Goal: Task Accomplishment & Management: Manage account settings

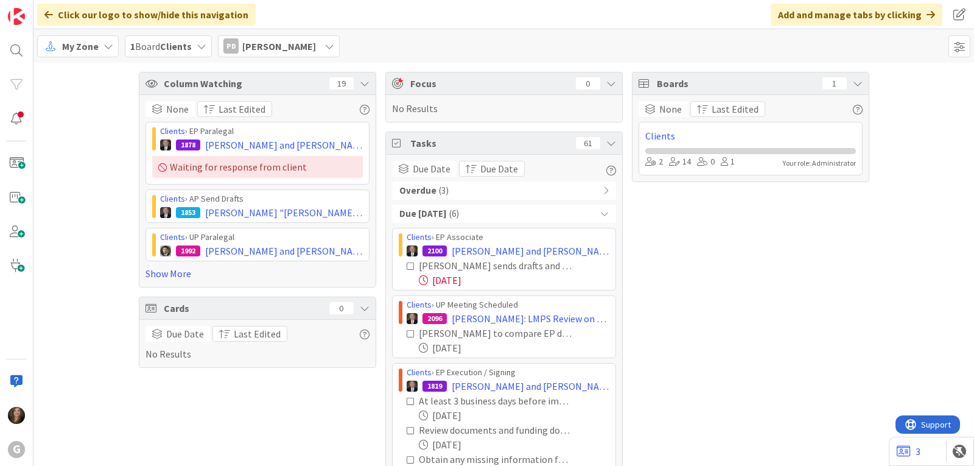
click at [85, 58] on div "My Zone 1 Board Clients PD [PERSON_NAME] [PERSON_NAME] [EMAIL_ADDRESS][DOMAIN_N…" at bounding box center [503, 45] width 940 height 33
click at [86, 49] on span "My Zone" at bounding box center [80, 46] width 37 height 15
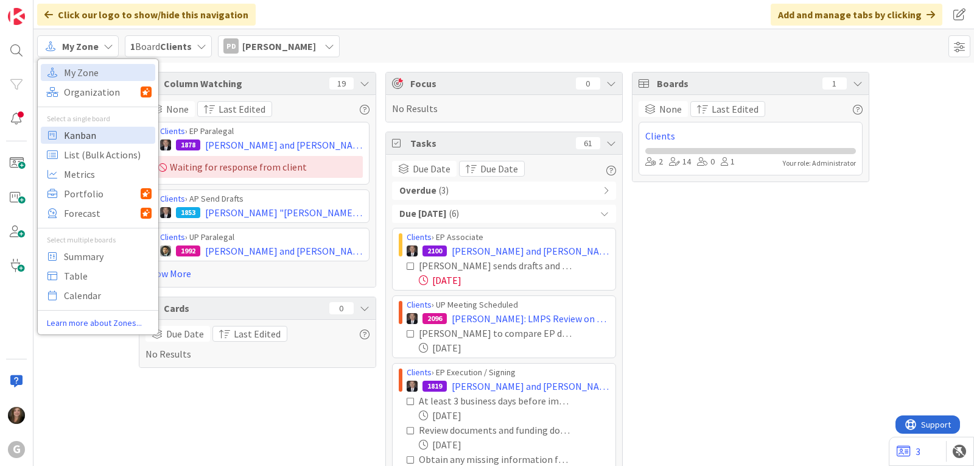
click at [89, 133] on span "Kanban" at bounding box center [108, 135] width 88 height 18
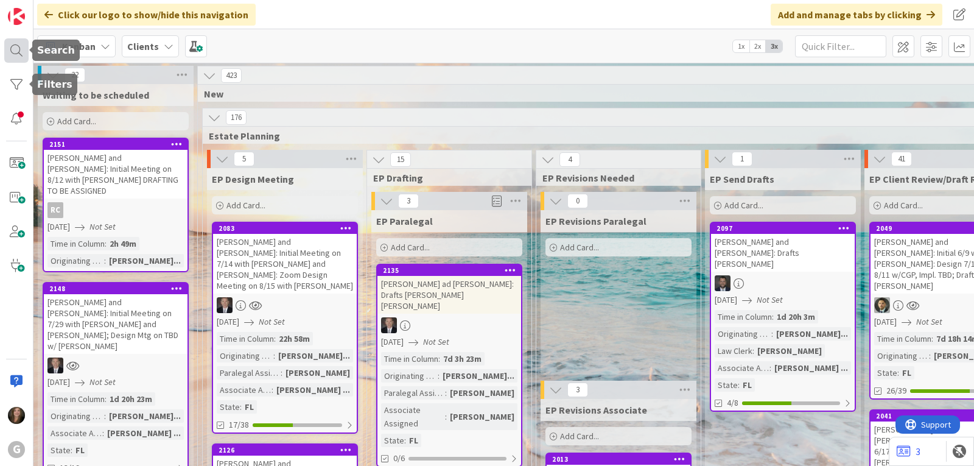
click at [14, 51] on div at bounding box center [16, 50] width 24 height 24
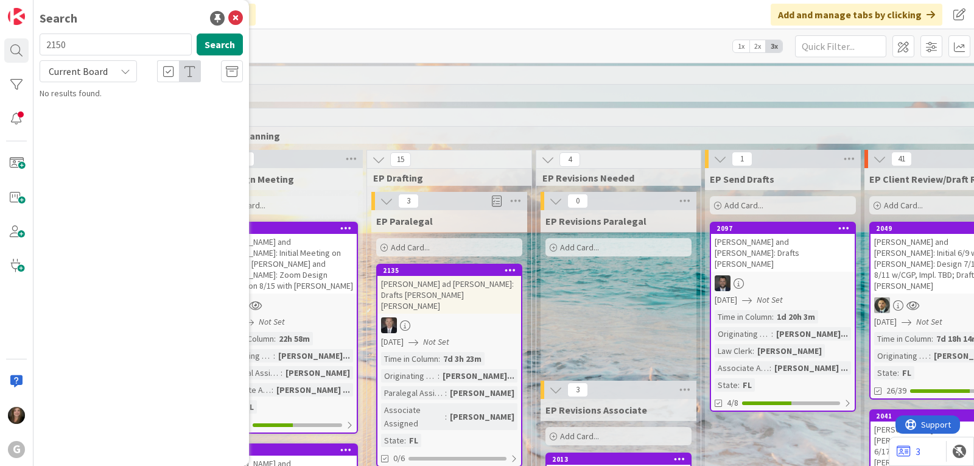
drag, startPoint x: 91, startPoint y: 48, endPoint x: 40, endPoint y: 46, distance: 50.5
click at [40, 46] on input "2150" at bounding box center [116, 44] width 152 height 22
type input "[PERSON_NAME]"
click at [16, 158] on span at bounding box center [16, 163] width 24 height 24
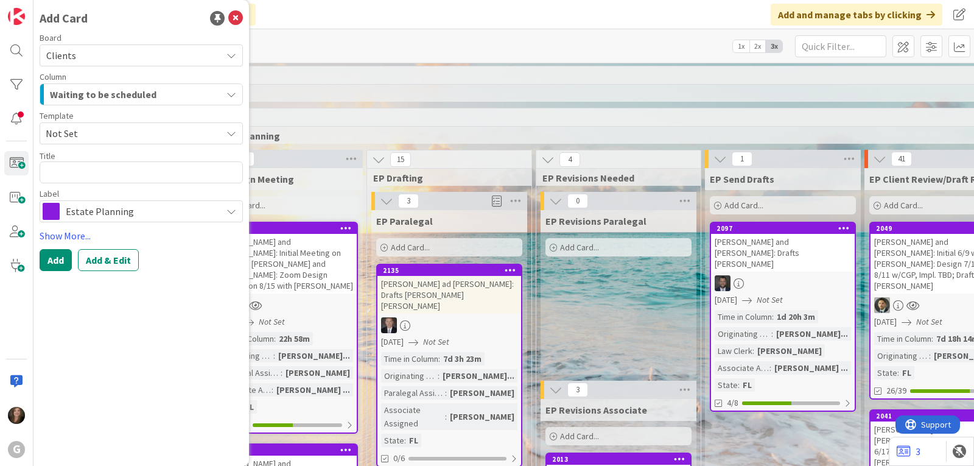
click at [230, 129] on icon at bounding box center [231, 133] width 10 height 10
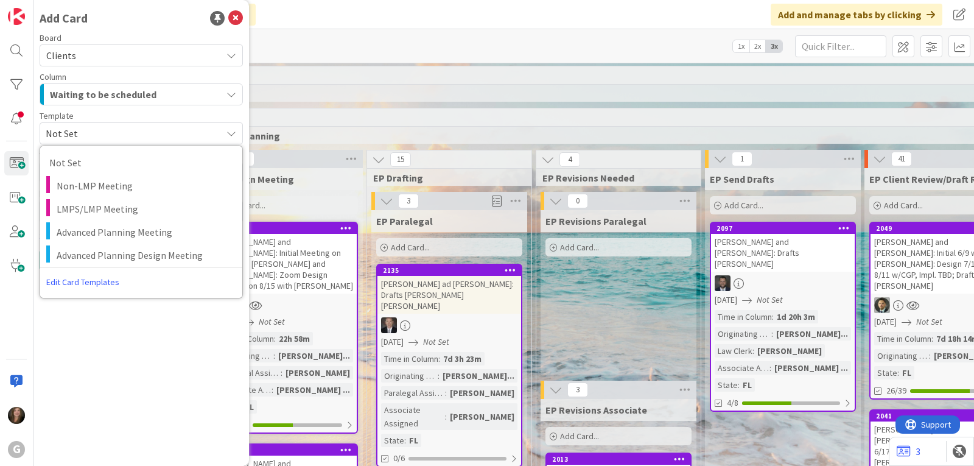
click at [195, 112] on div "Template" at bounding box center [141, 115] width 203 height 9
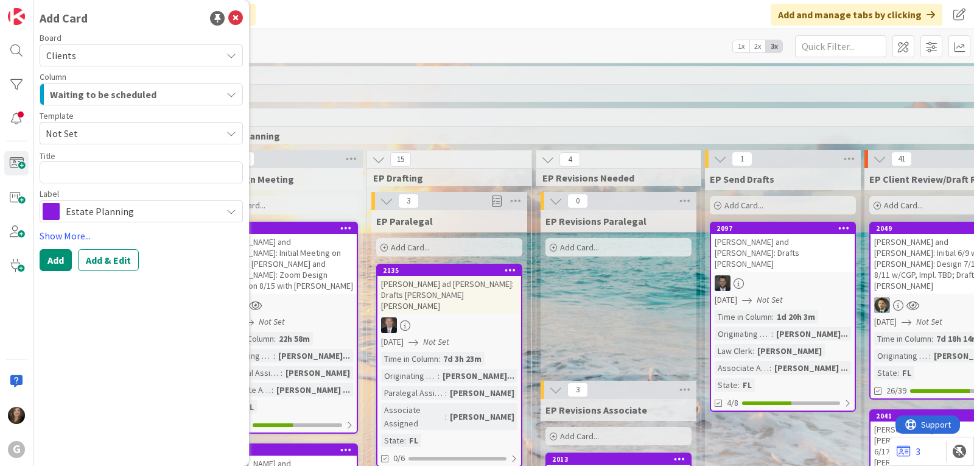
click at [214, 96] on div "Waiting to be scheduled" at bounding box center [134, 94] width 175 height 19
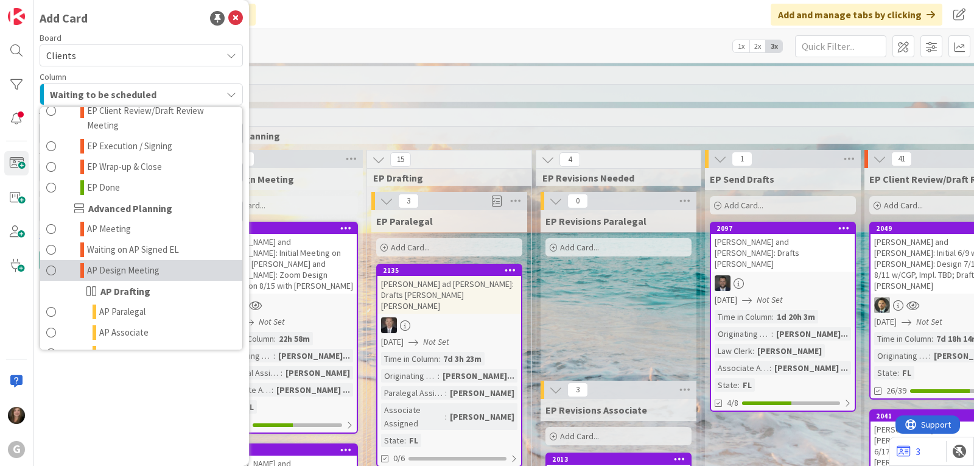
scroll to position [365, 0]
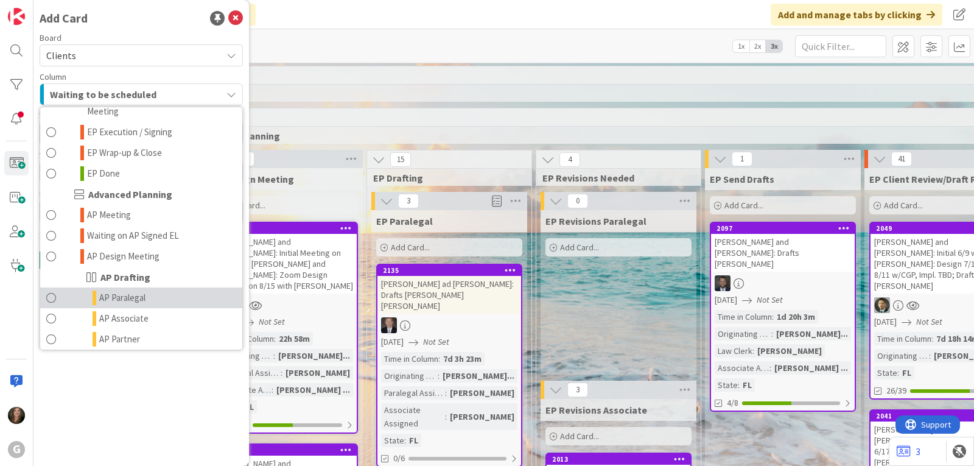
click at [137, 290] on span "AP Paralegal" at bounding box center [122, 297] width 46 height 15
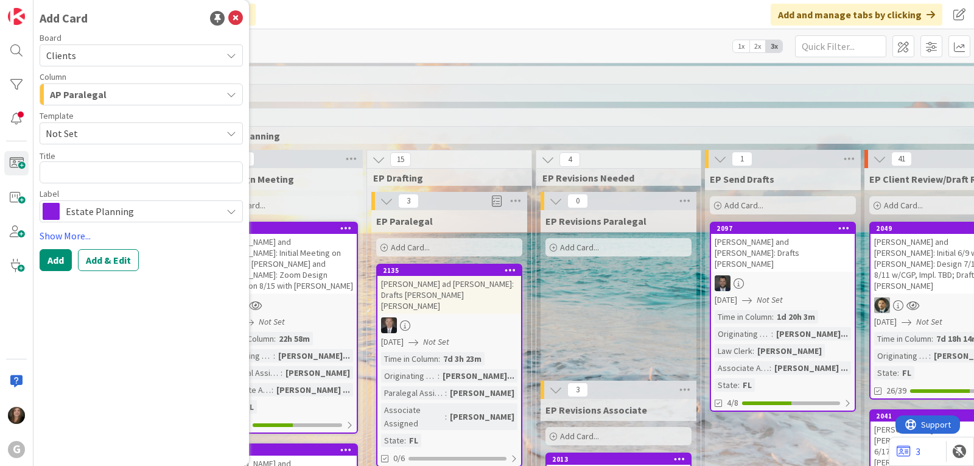
click at [173, 218] on span "Estate Planning" at bounding box center [141, 211] width 150 height 17
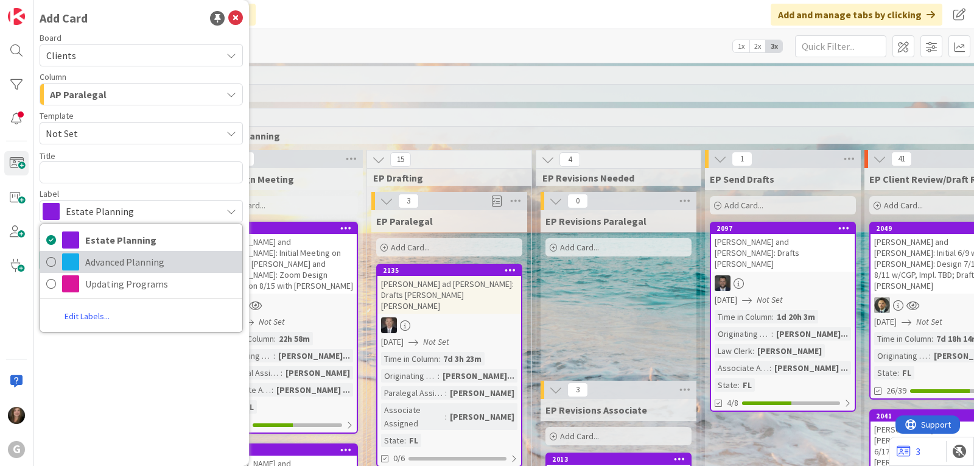
click at [144, 259] on span "Advanced Planning" at bounding box center [160, 262] width 151 height 18
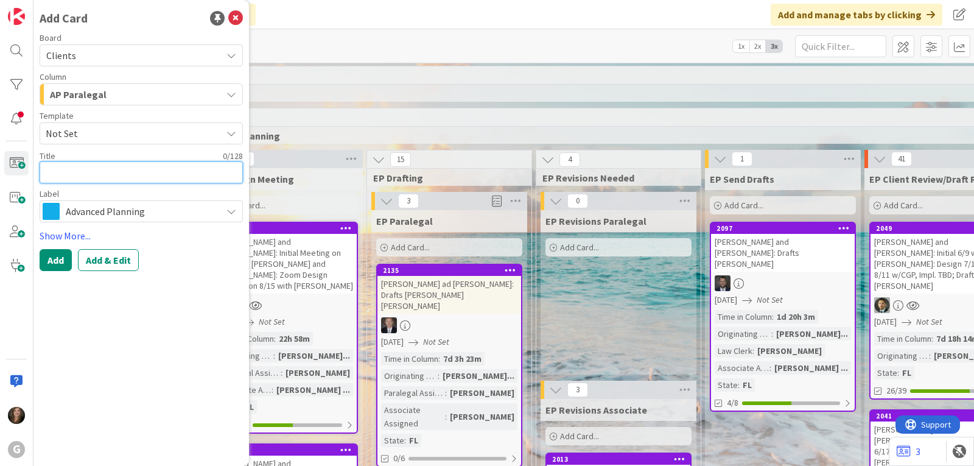
click at [79, 177] on textarea at bounding box center [141, 172] width 203 height 22
type textarea "x"
type textarea "W"
type textarea "x"
type textarea "Wi"
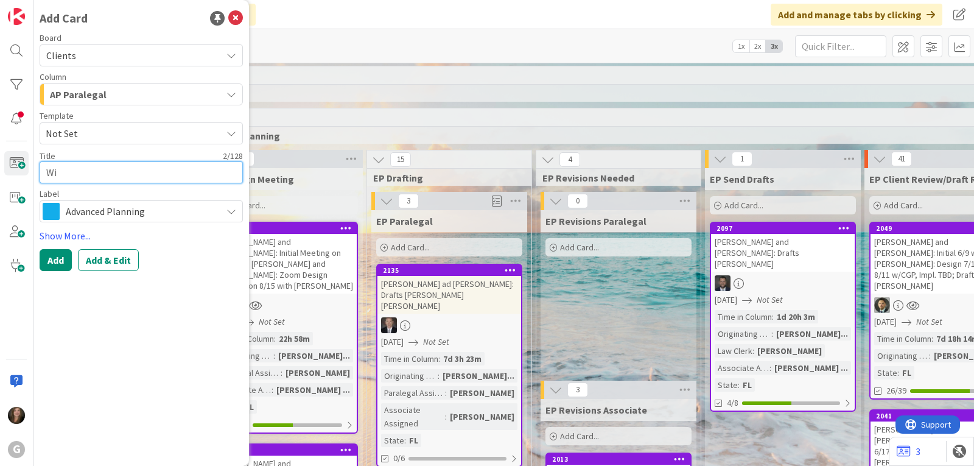
type textarea "x"
type textarea "Wie"
type textarea "x"
type textarea "[PERSON_NAME]"
type textarea "x"
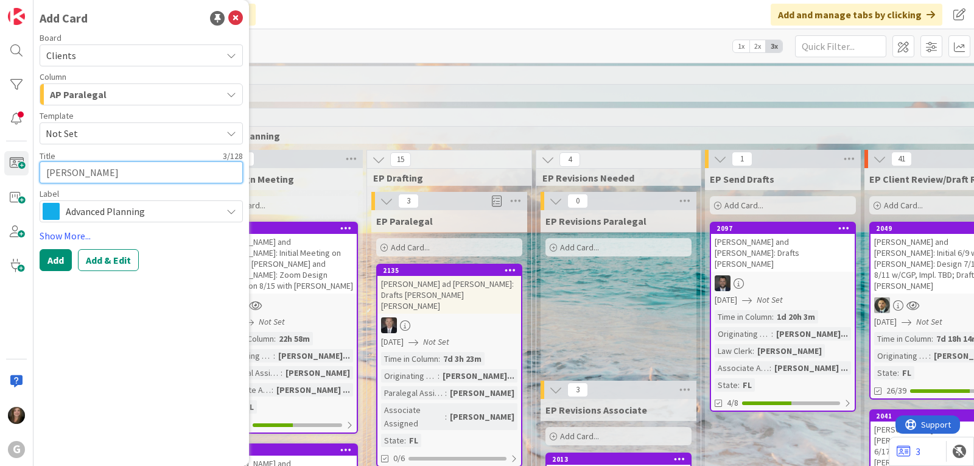
type textarea "[PERSON_NAME]"
type textarea "x"
type textarea "Wiesema"
type textarea "x"
type textarea "[PERSON_NAME]"
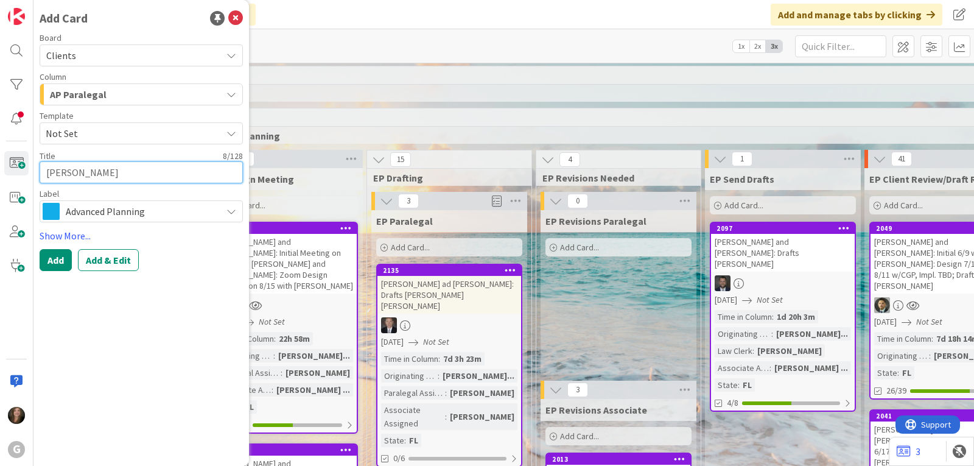
type textarea "x"
type textarea "[PERSON_NAME],"
type textarea "x"
type textarea "[PERSON_NAME],"
type textarea "x"
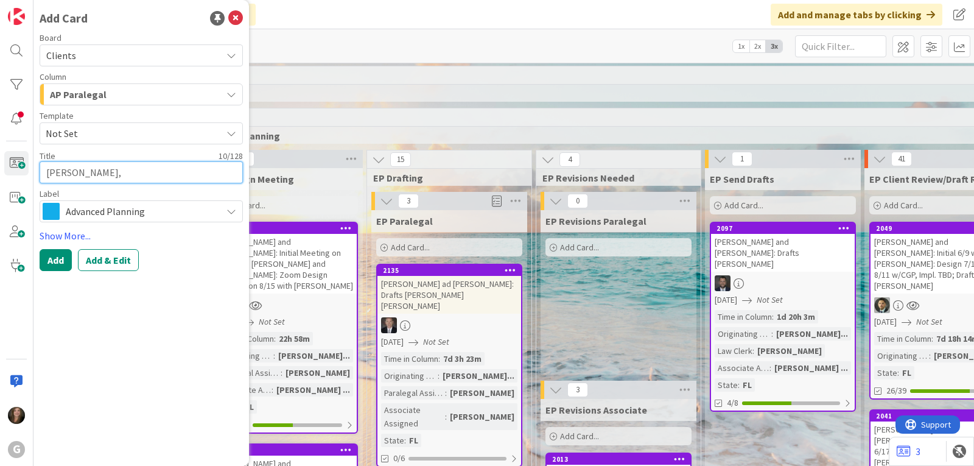
type textarea "[PERSON_NAME], E"
type textarea "x"
type textarea "[PERSON_NAME]"
type textarea "x"
type textarea "[PERSON_NAME]"
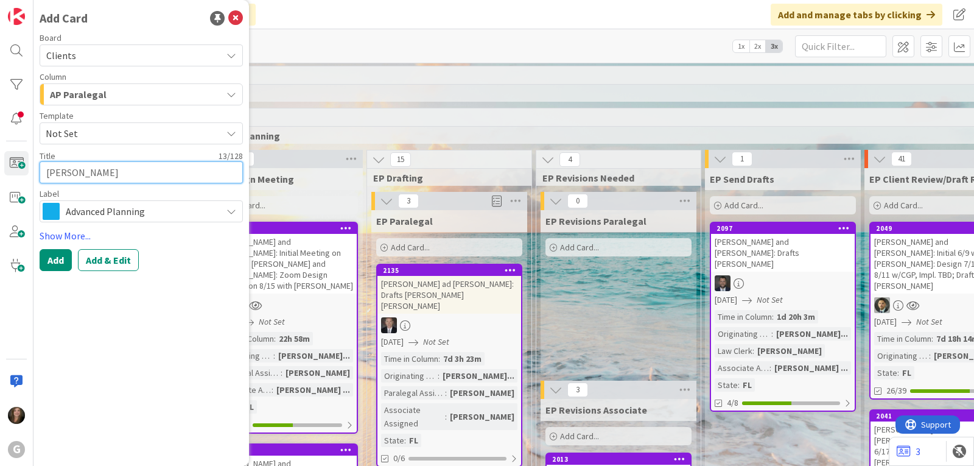
type textarea "x"
type textarea "[PERSON_NAME]"
type textarea "x"
type textarea "[PERSON_NAME]"
type textarea "x"
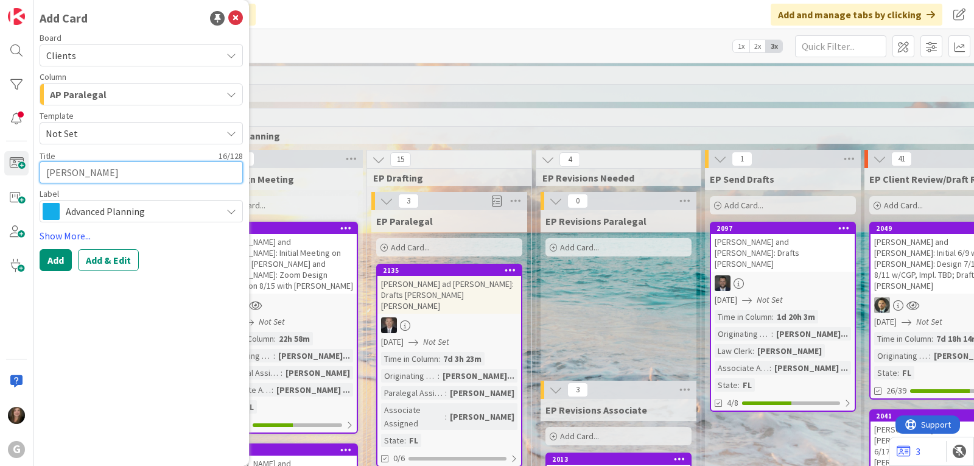
type textarea "[PERSON_NAME]"
type textarea "x"
type textarea "[PERSON_NAME] and"
type textarea "x"
type textarea "[PERSON_NAME] and"
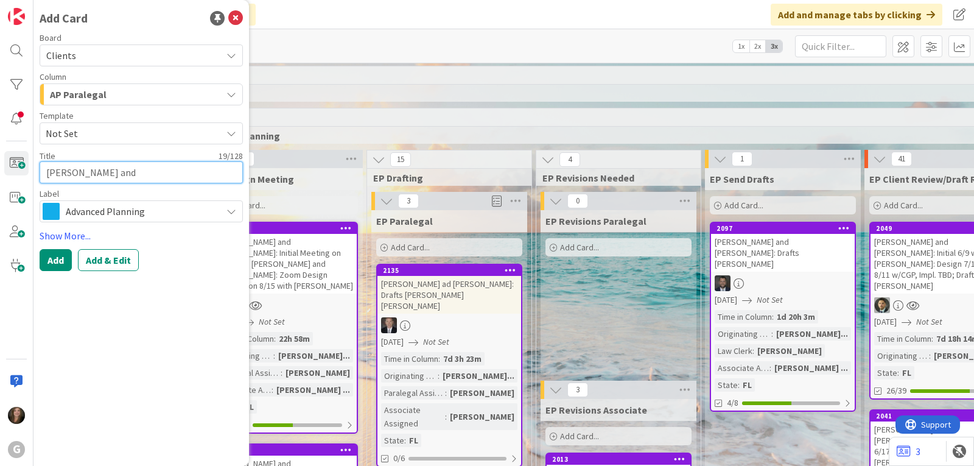
type textarea "x"
type textarea "[PERSON_NAME] and D"
type textarea "x"
type textarea "[PERSON_NAME] and [PERSON_NAME]"
type textarea "x"
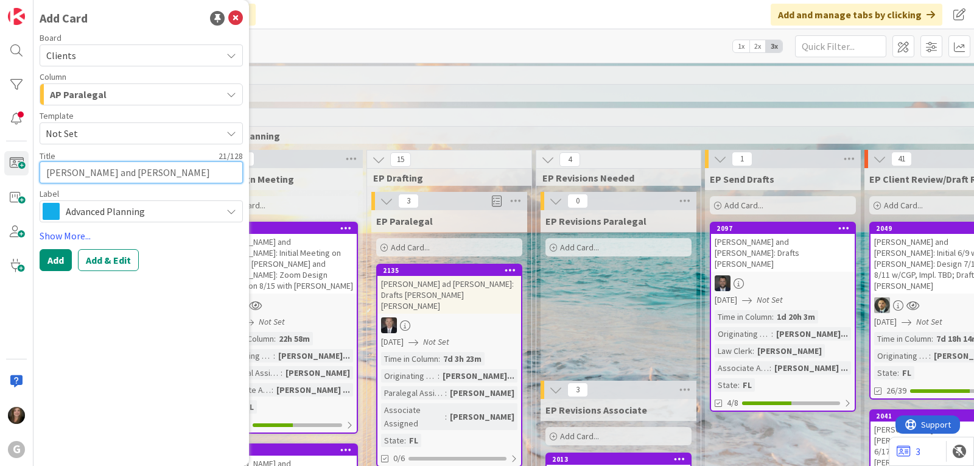
type textarea "[PERSON_NAME] and [PERSON_NAME]"
type textarea "x"
type textarea "[PERSON_NAME] and [PERSON_NAME]"
type textarea "x"
type textarea "[PERSON_NAME] and [PERSON_NAME]"
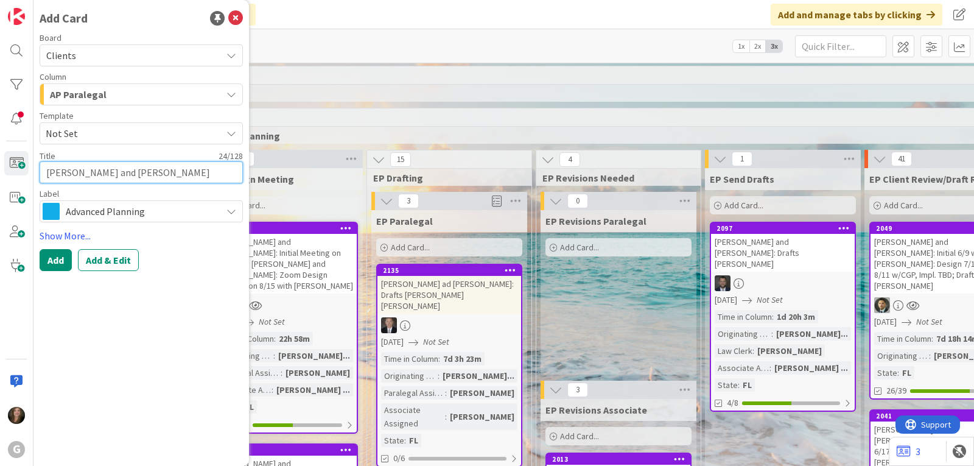
type textarea "x"
type textarea "[PERSON_NAME] and [PERSON_NAME]"
type textarea "x"
type textarea "[PERSON_NAME] and [PERSON_NAME]:"
type textarea "x"
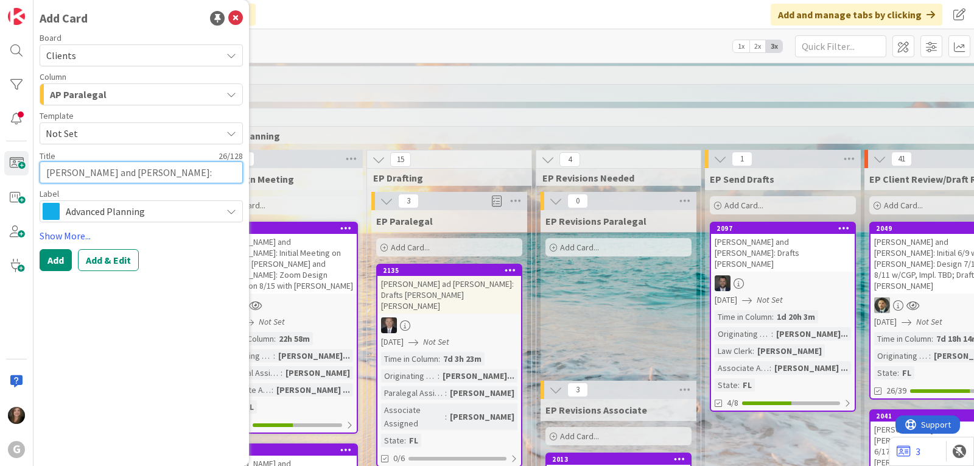
type textarea "[PERSON_NAME] and [PERSON_NAME]:"
type textarea "x"
type textarea "[PERSON_NAME] and [PERSON_NAME]: D"
type textarea "x"
type textarea "[PERSON_NAME] and [PERSON_NAME]: Dr"
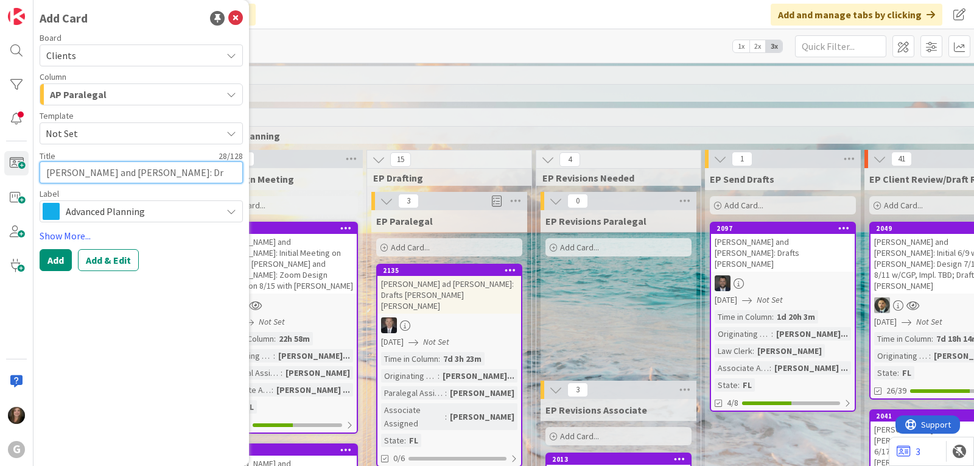
type textarea "x"
type textarea "[PERSON_NAME] and [PERSON_NAME]: Dra"
type textarea "x"
type textarea "[PERSON_NAME] and [PERSON_NAME]: Draf"
type textarea "x"
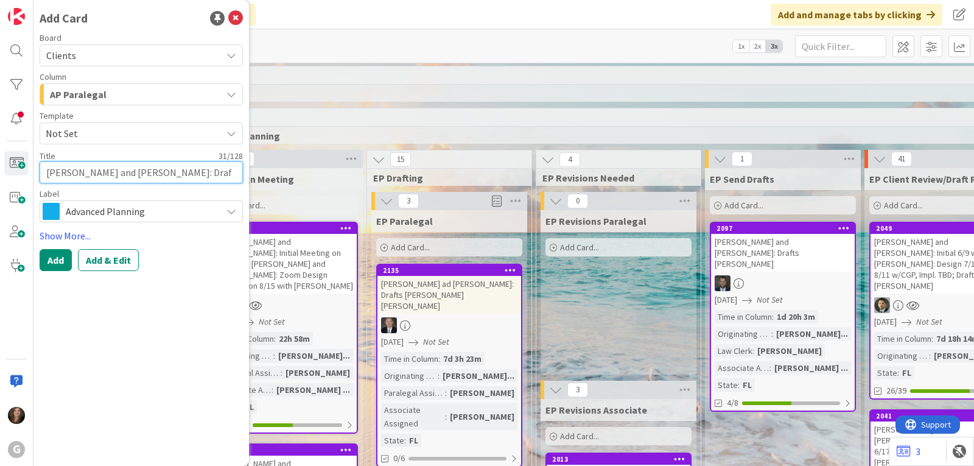
type textarea "[PERSON_NAME] and [PERSON_NAME]: Draft"
type textarea "x"
type textarea "[PERSON_NAME] and [PERSON_NAME]: Drafts"
type textarea "x"
type textarea "[PERSON_NAME] and [PERSON_NAME]: Drafts P"
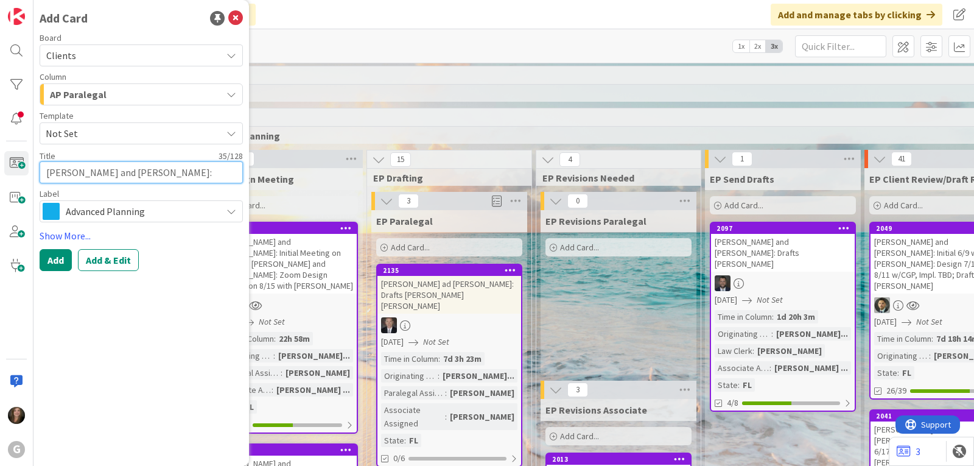
type textarea "x"
type textarea "[PERSON_NAME] and [PERSON_NAME]: Drafts Pau"
type textarea "x"
type textarea "[PERSON_NAME] and [PERSON_NAME]: Drafts [PERSON_NAME]"
type textarea "x"
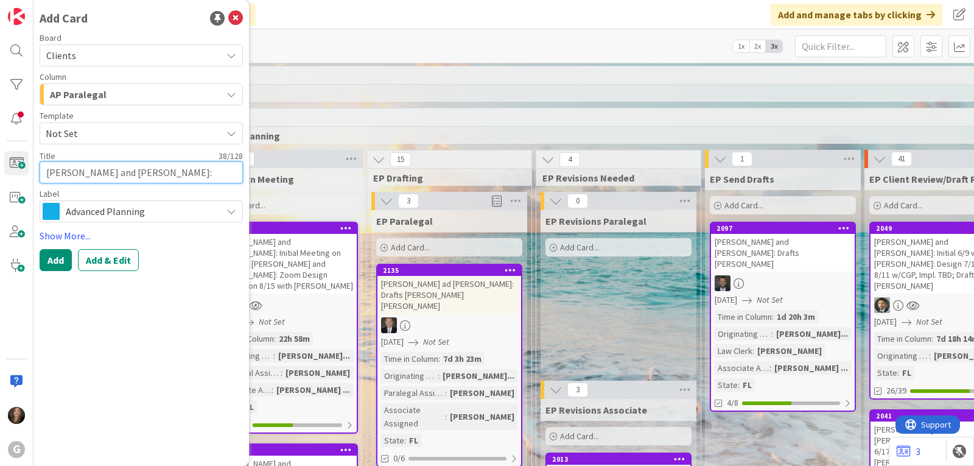
type textarea "[PERSON_NAME] and [PERSON_NAME]: Drafts [PERSON_NAME]"
type textarea "x"
type textarea "[PERSON_NAME] and [PERSON_NAME]: Drafts [PERSON_NAME]"
type textarea "x"
type textarea "[PERSON_NAME] and [PERSON_NAME]: Drafts [PERSON_NAME]"
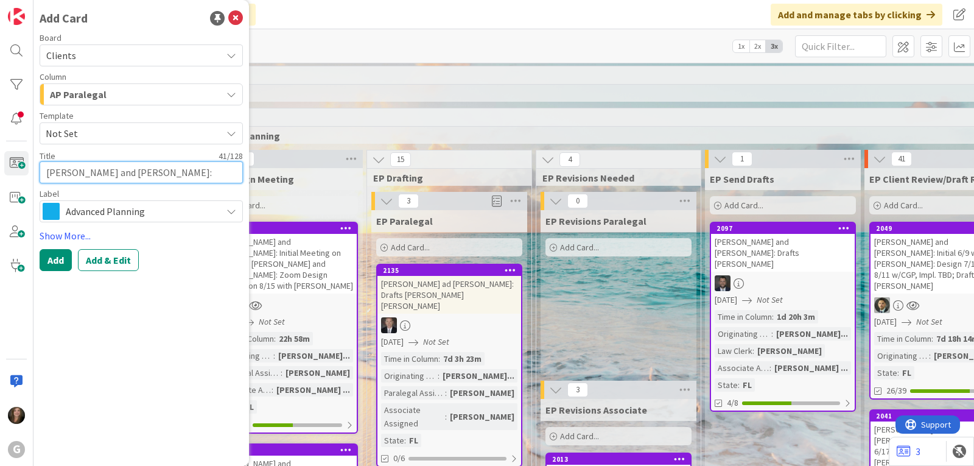
type textarea "x"
type textarea "[PERSON_NAME] and [PERSON_NAME]: Drafts [PERSON_NAME]"
type textarea "x"
type textarea "[PERSON_NAME] and [PERSON_NAME]: Drafts [PERSON_NAME]"
type textarea "x"
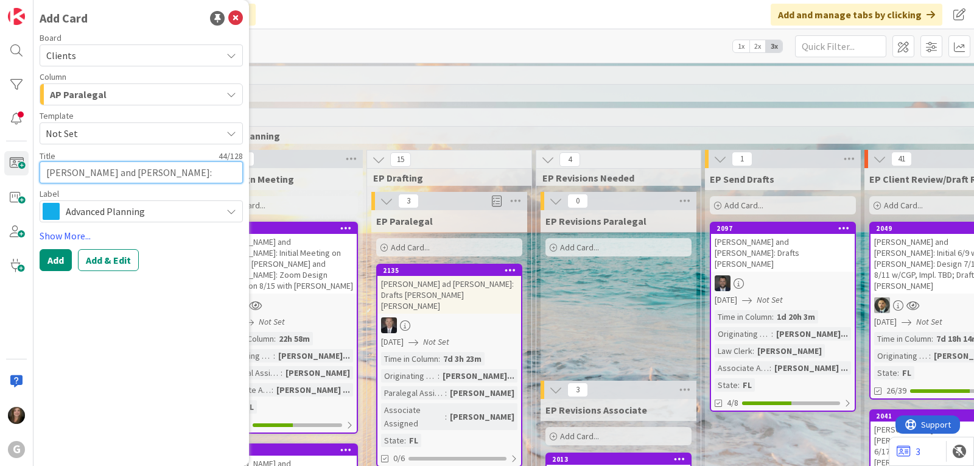
type textarea "[PERSON_NAME] and [PERSON_NAME]: Drafts [PERSON_NAME]"
type textarea "x"
type textarea "[PERSON_NAME] and [PERSON_NAME]: Drafts [PERSON_NAME]"
type textarea "x"
type textarea "[PERSON_NAME] and [PERSON_NAME]: Drafts [PERSON_NAME]"
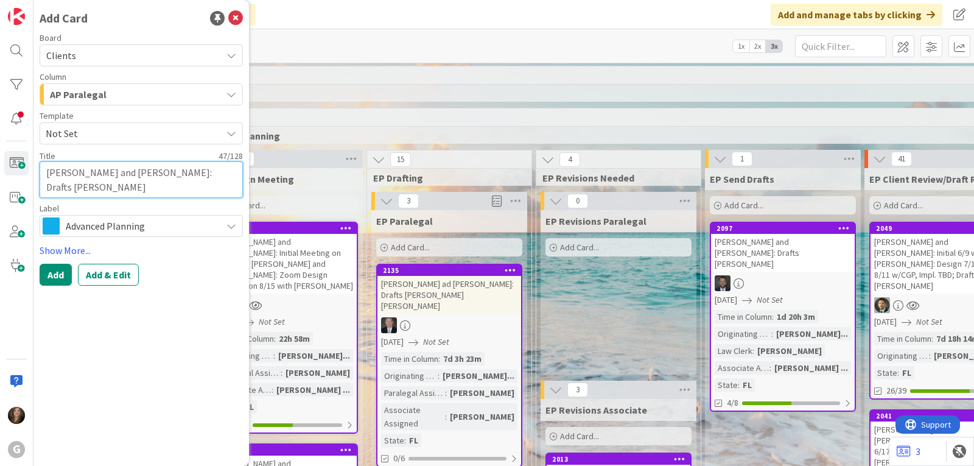
type textarea "x"
type textarea "[PERSON_NAME] and [PERSON_NAME]: Drafts [PERSON_NAME] [PERSON_NAME]"
type textarea "x"
type textarea "[PERSON_NAME] and [PERSON_NAME]: Drafts [PERSON_NAME]"
type textarea "x"
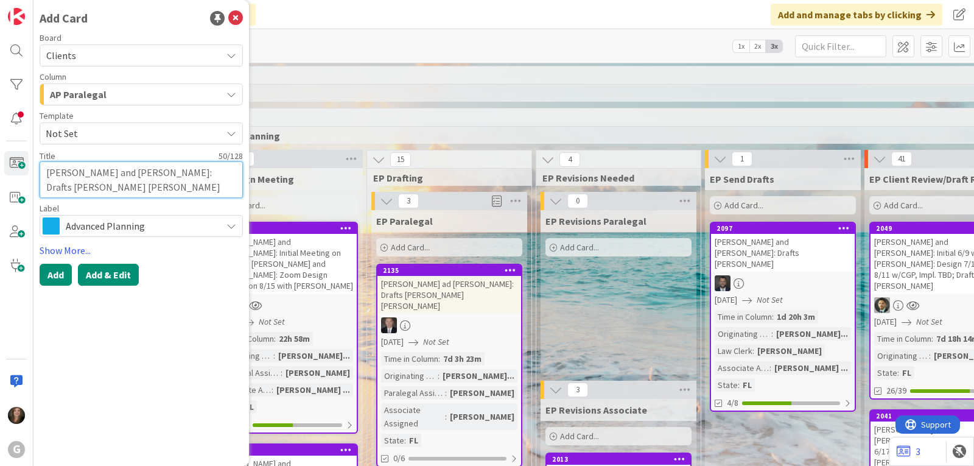
type textarea "[PERSON_NAME] and [PERSON_NAME]: Drafts [PERSON_NAME] [PERSON_NAME]"
click at [99, 270] on button "Add & Edit" at bounding box center [108, 274] width 61 height 22
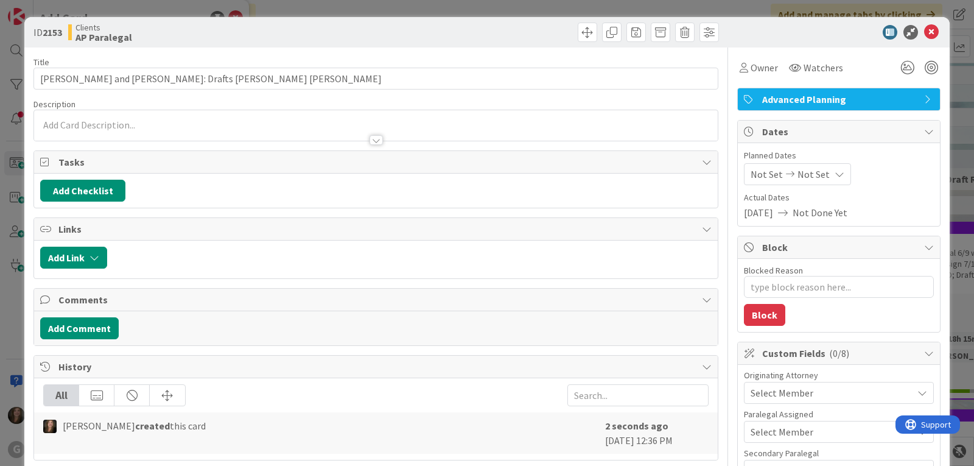
type textarea "x"
click at [755, 174] on span "Not Set" at bounding box center [766, 174] width 32 height 15
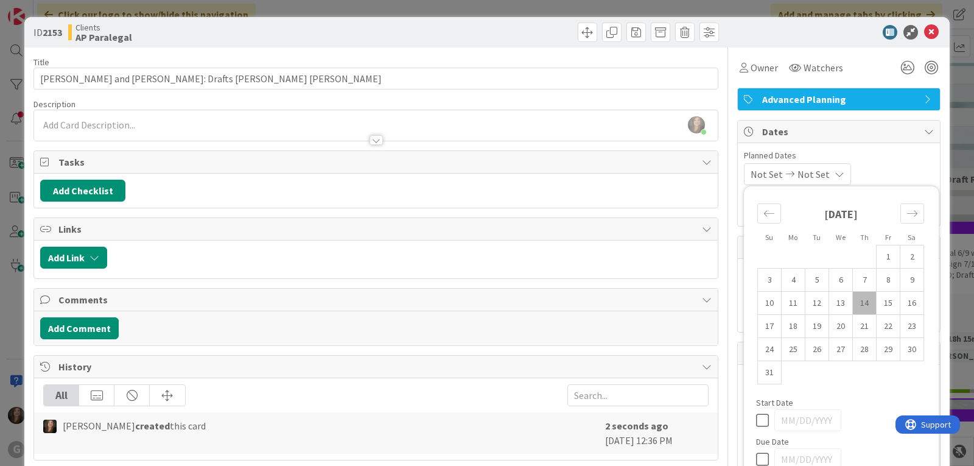
click at [861, 302] on td "14" at bounding box center [865, 302] width 24 height 23
type input "[DATE]"
type textarea "x"
click at [915, 165] on div "[DATE] Not Set Su Mo Tu We Th Fr Sa [DATE] 1 2 3 4 5 6 7 8 9 10 11 12 13 14 15 …" at bounding box center [839, 174] width 190 height 22
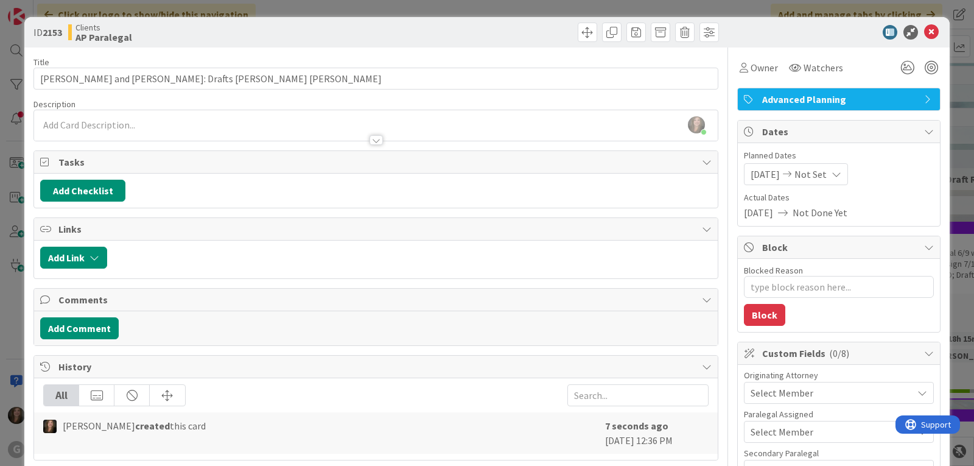
click at [773, 169] on span "[DATE]" at bounding box center [764, 174] width 29 height 15
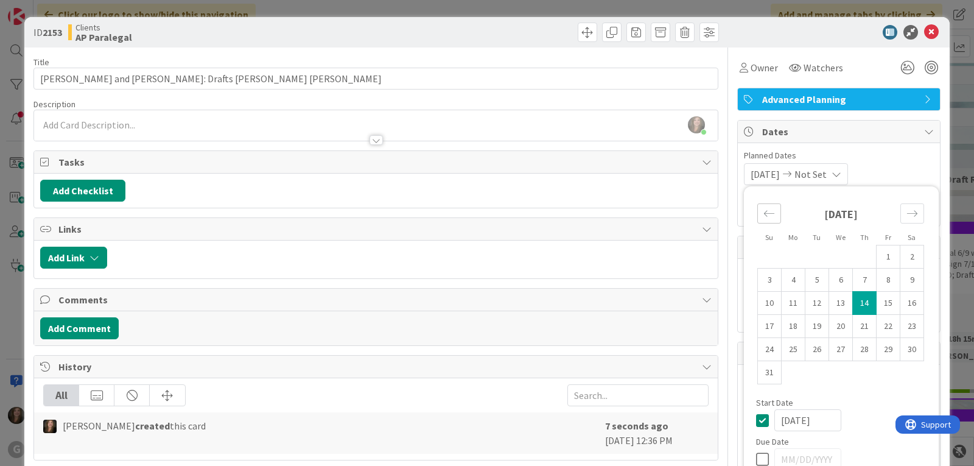
click at [763, 209] on icon "Move backward to switch to the previous month." at bounding box center [769, 214] width 12 height 12
click at [781, 345] on td "28" at bounding box center [793, 349] width 24 height 23
type input "[DATE]"
click at [882, 162] on div "Planned Dates [DATE] Not Set Su Mo Tu We Th Fr Sa [DATE] 1 2 3 4 5 6 7 8 9 10 1…" at bounding box center [839, 167] width 190 height 36
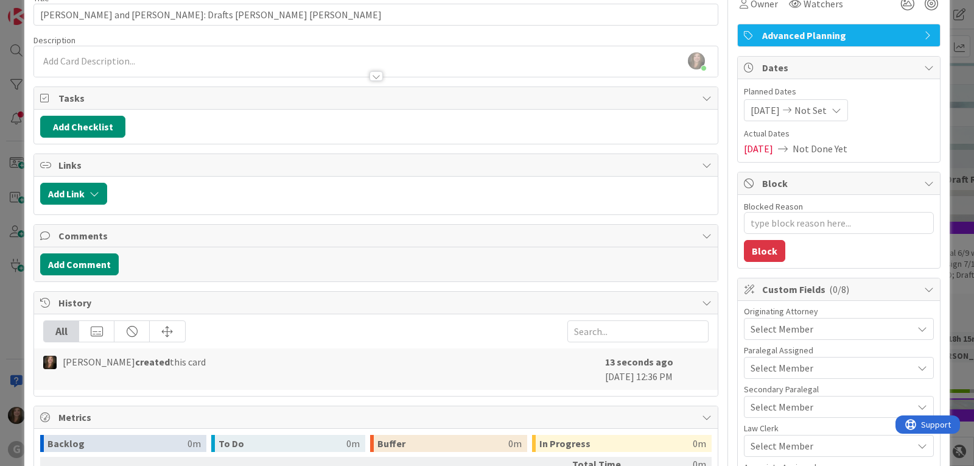
scroll to position [122, 0]
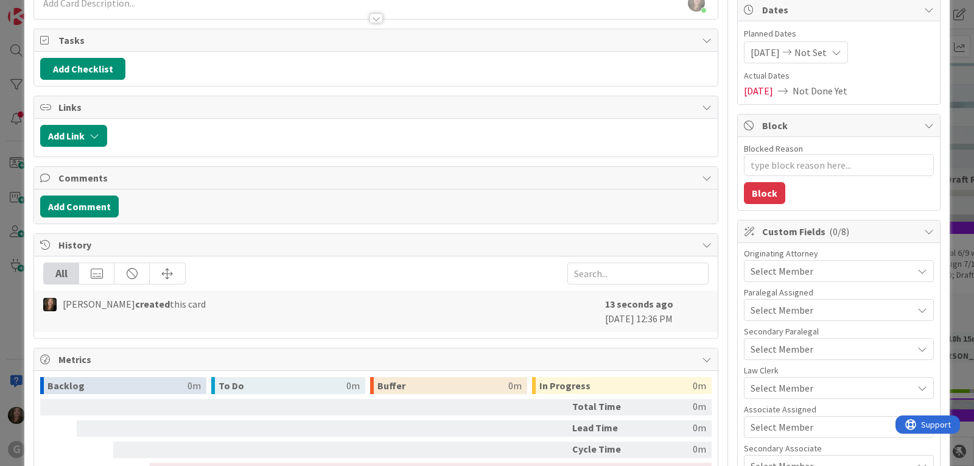
click at [785, 268] on span "Select Member" at bounding box center [781, 270] width 63 height 15
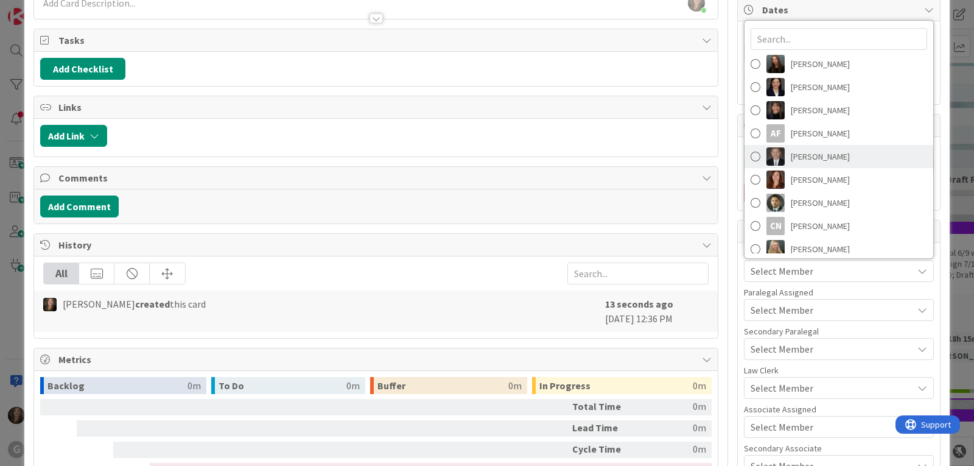
click at [790, 158] on span "[PERSON_NAME]" at bounding box center [819, 156] width 59 height 18
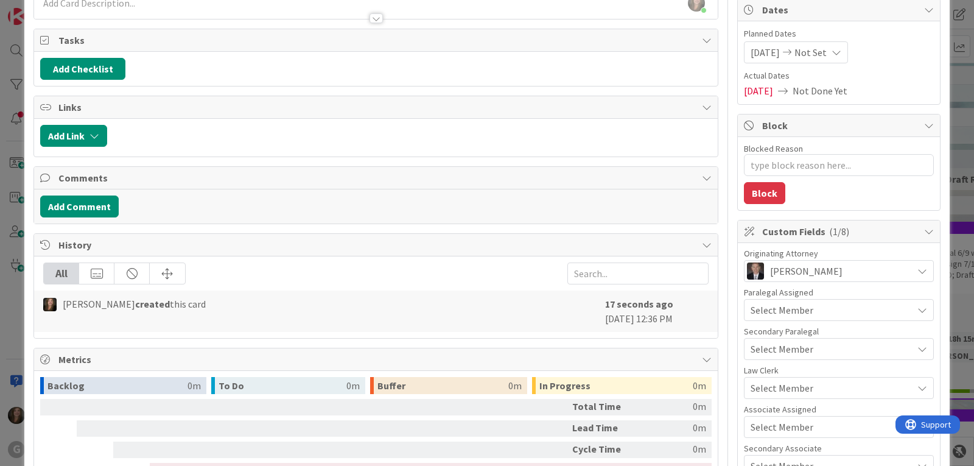
scroll to position [0, 0]
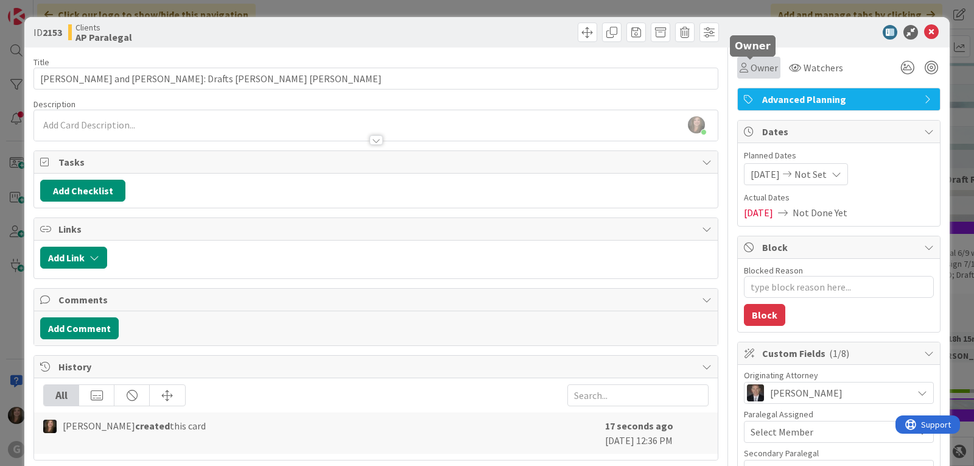
click at [753, 68] on span "Owner" at bounding box center [763, 67] width 27 height 15
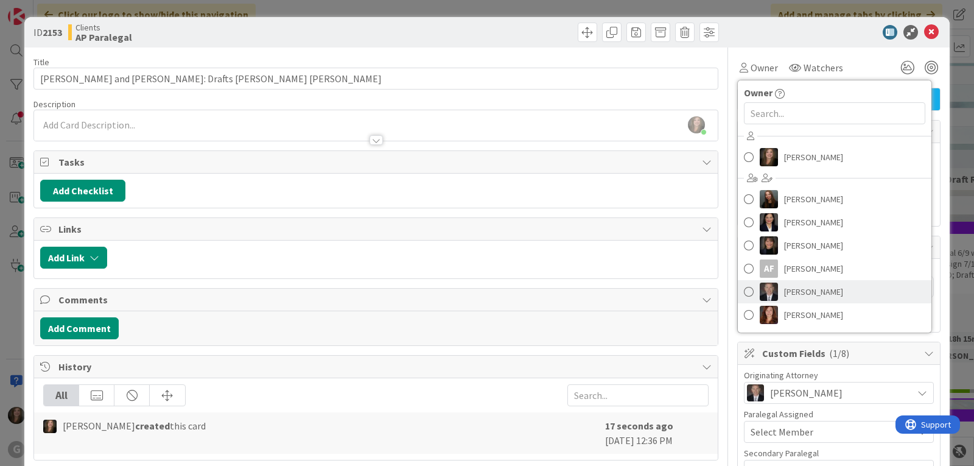
click at [768, 289] on img at bounding box center [768, 291] width 18 height 18
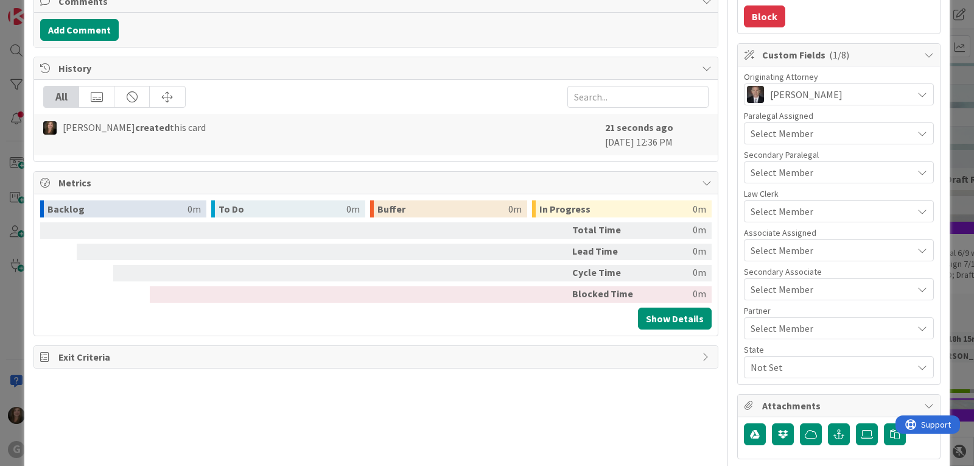
scroll to position [304, 0]
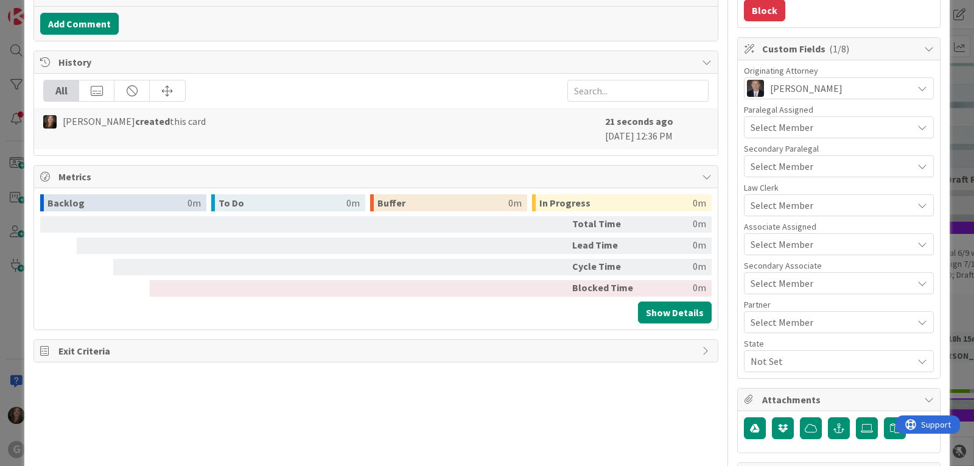
click at [758, 363] on span "Not Set" at bounding box center [831, 361] width 162 height 15
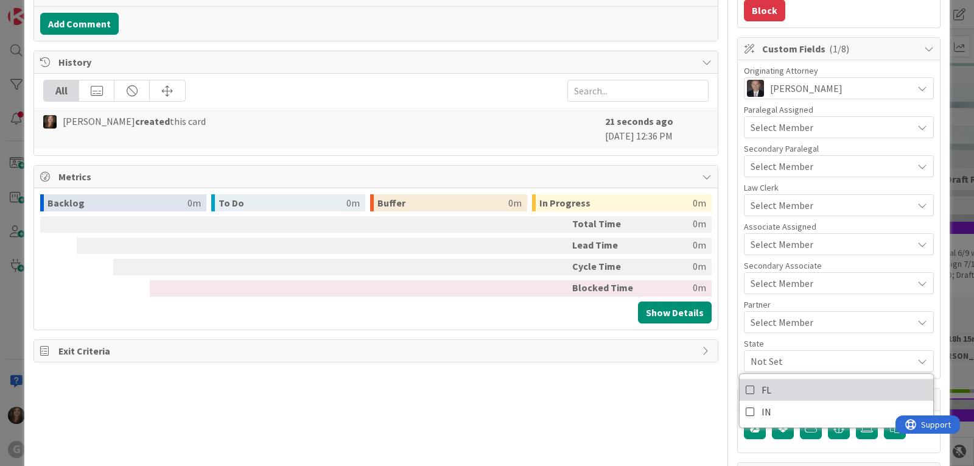
click at [761, 386] on span "FL" at bounding box center [766, 389] width 10 height 18
click at [781, 209] on span "Select Member" at bounding box center [781, 205] width 63 height 15
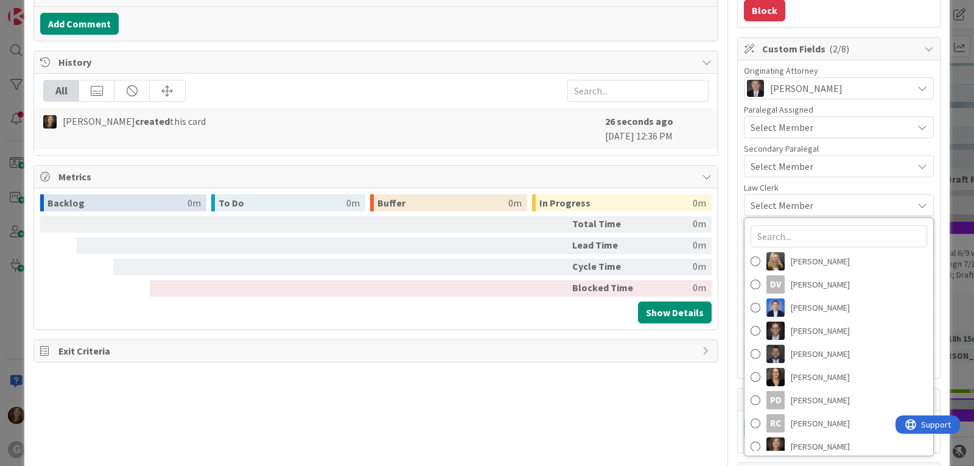
scroll to position [192, 0]
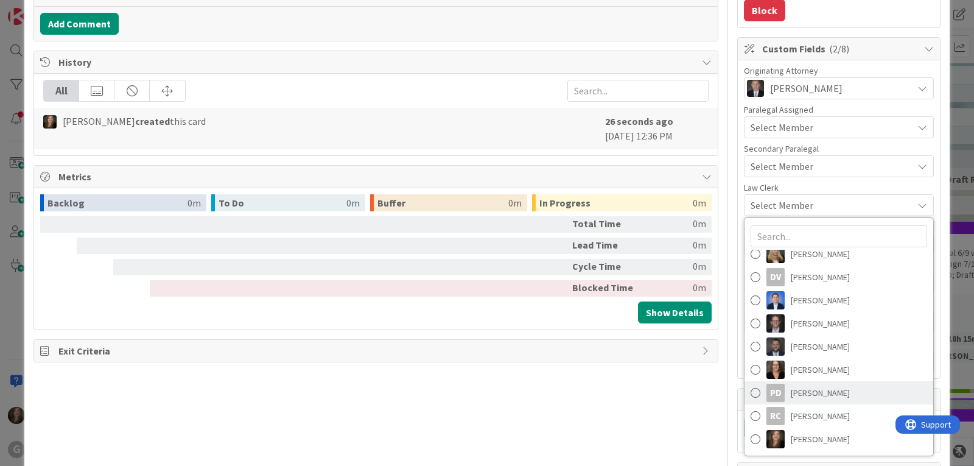
click at [768, 399] on div "PD" at bounding box center [775, 392] width 18 height 18
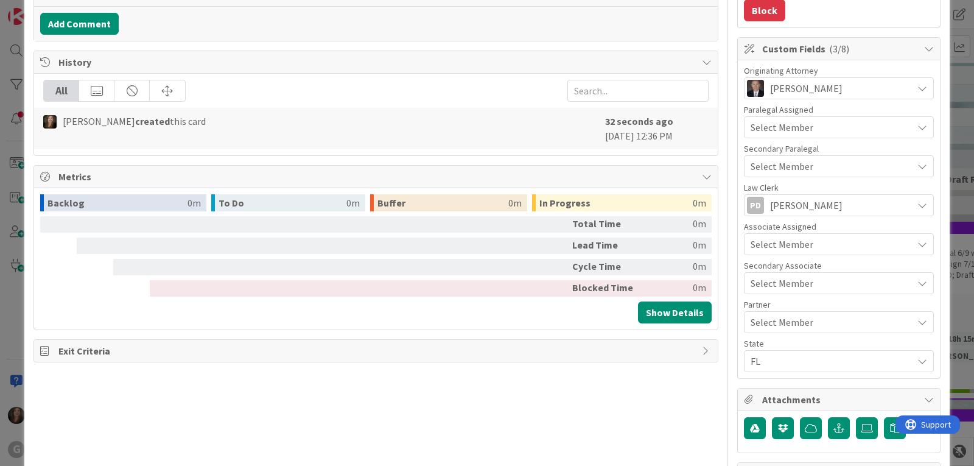
click at [775, 236] on div "Select Member" at bounding box center [839, 244] width 190 height 22
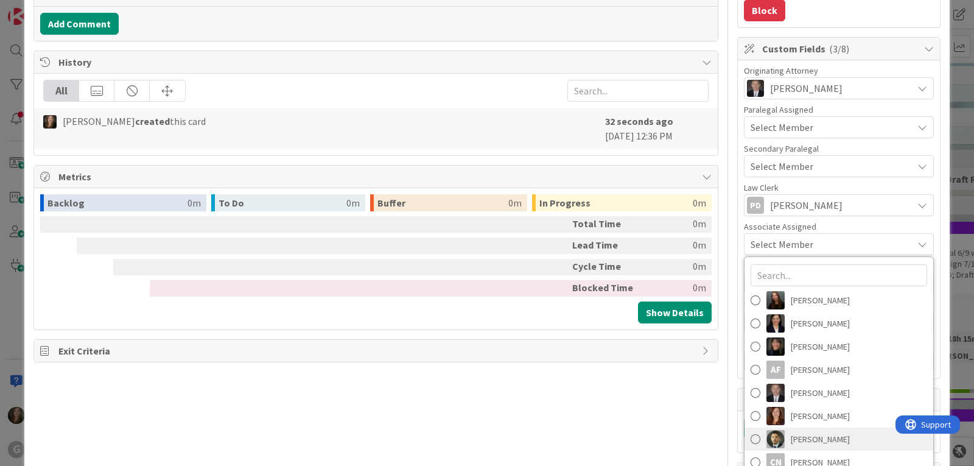
click at [766, 437] on img at bounding box center [775, 439] width 18 height 18
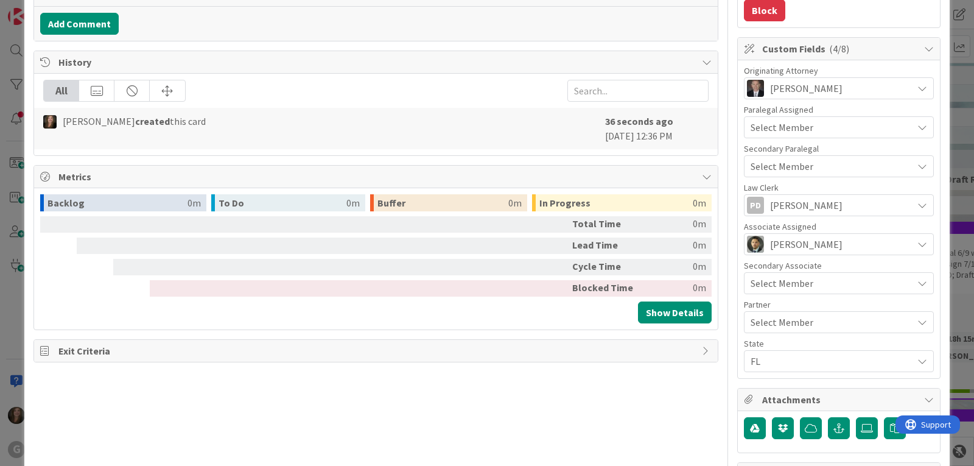
click at [770, 324] on span "Select Member" at bounding box center [781, 322] width 63 height 15
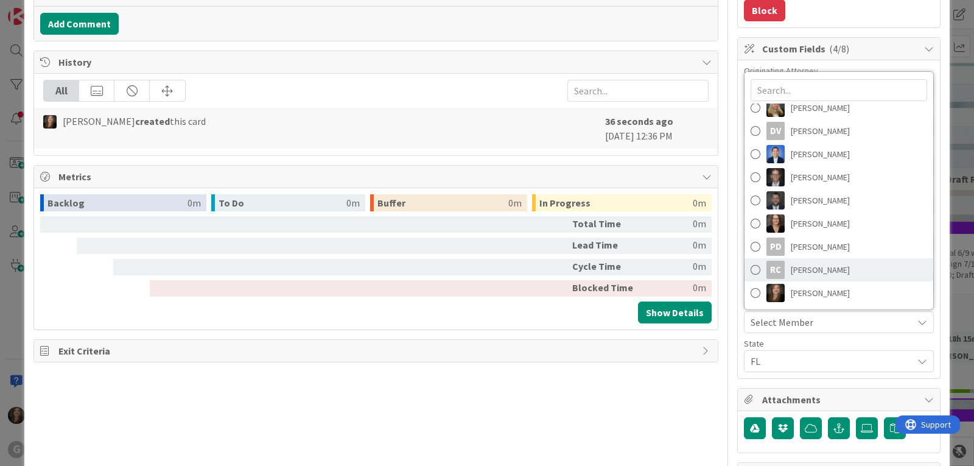
click at [790, 275] on span "[PERSON_NAME]" at bounding box center [819, 269] width 59 height 18
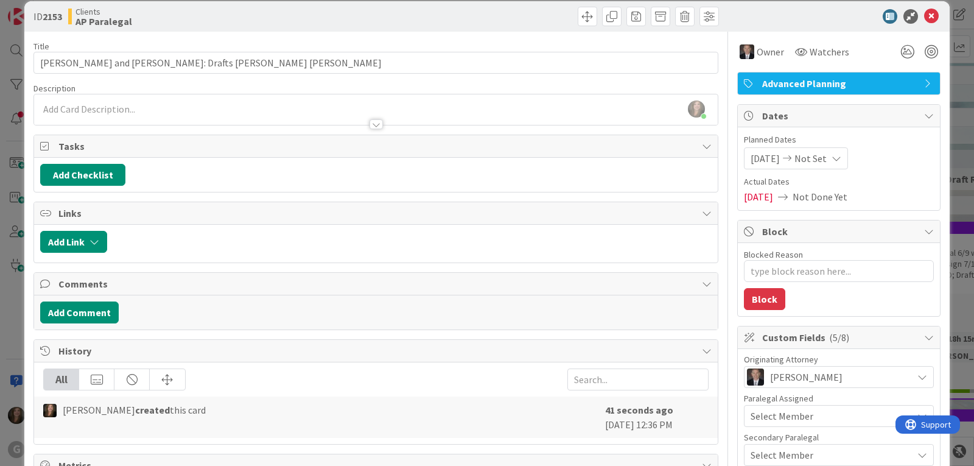
scroll to position [0, 0]
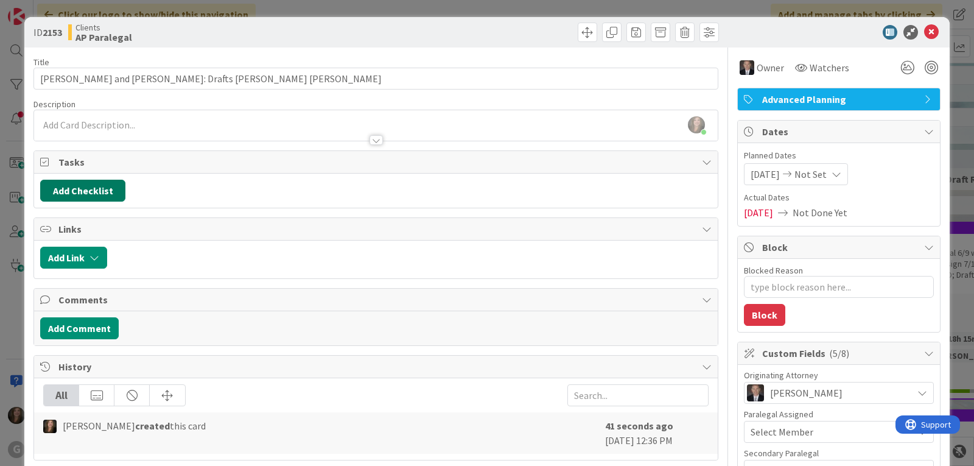
click at [72, 188] on button "Add Checklist" at bounding box center [82, 191] width 85 height 22
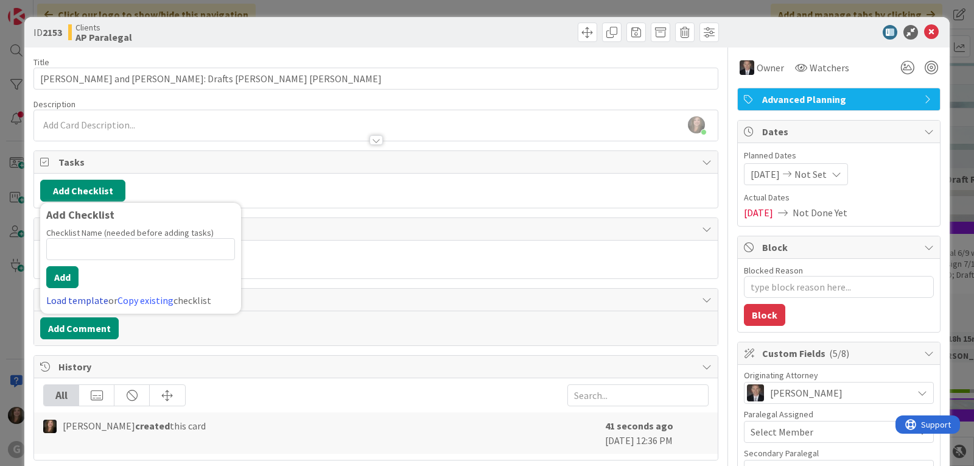
click at [51, 299] on link "Load template" at bounding box center [77, 300] width 62 height 12
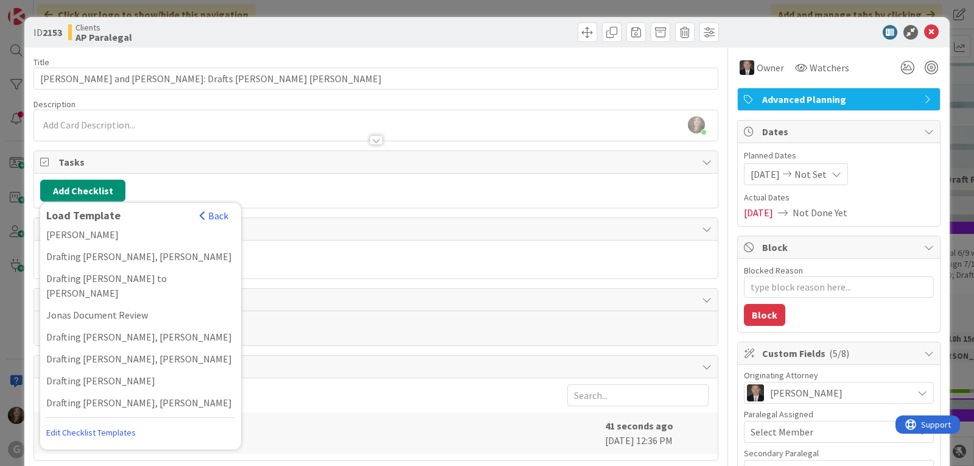
scroll to position [913, 0]
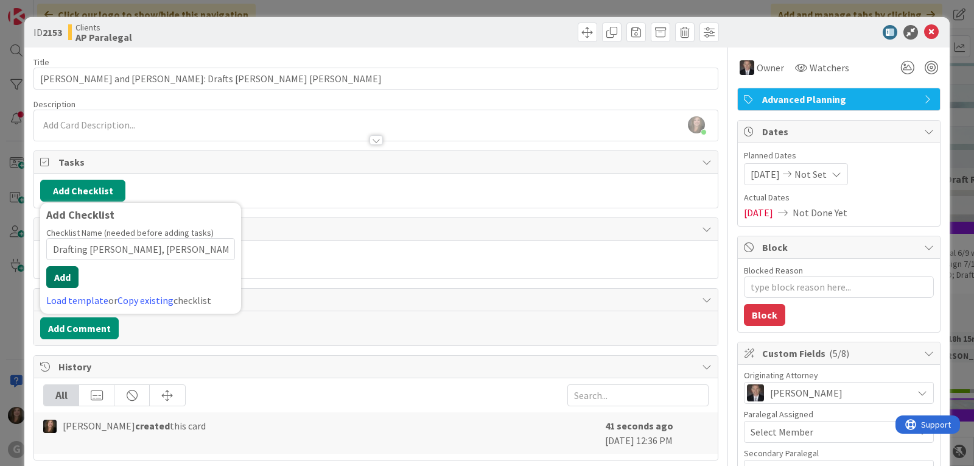
click at [57, 279] on button "Add" at bounding box center [62, 277] width 32 height 22
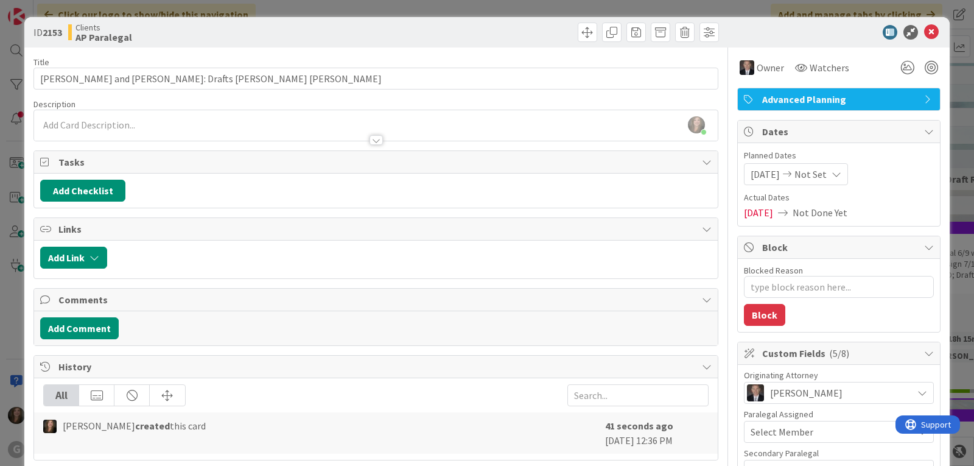
type textarea "x"
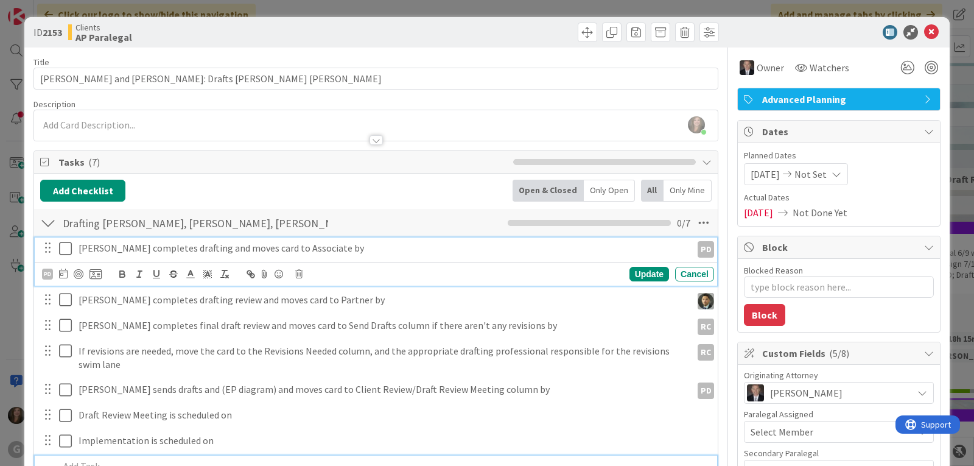
click at [288, 254] on p "[PERSON_NAME] completes drafting and moves card to Associate by" at bounding box center [383, 248] width 608 height 14
click at [61, 271] on icon at bounding box center [63, 273] width 9 height 10
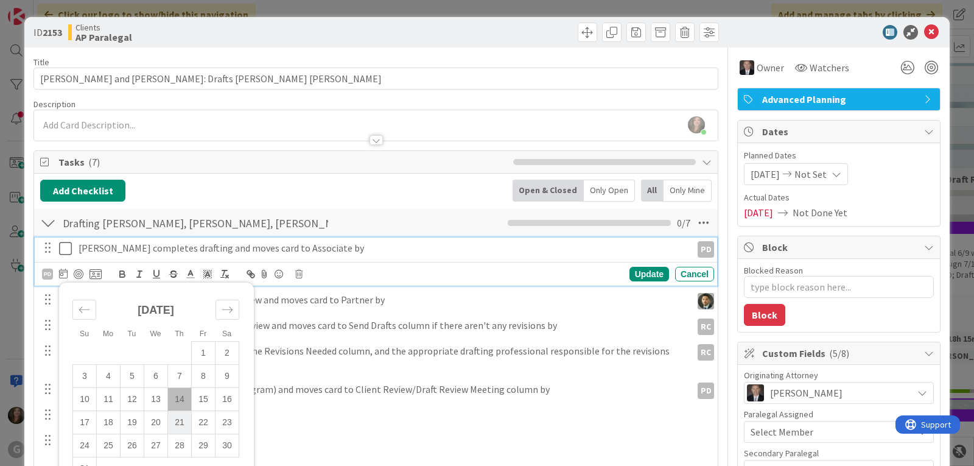
click at [176, 417] on td "21" at bounding box center [180, 421] width 24 height 23
type input "[DATE]"
type textarea "x"
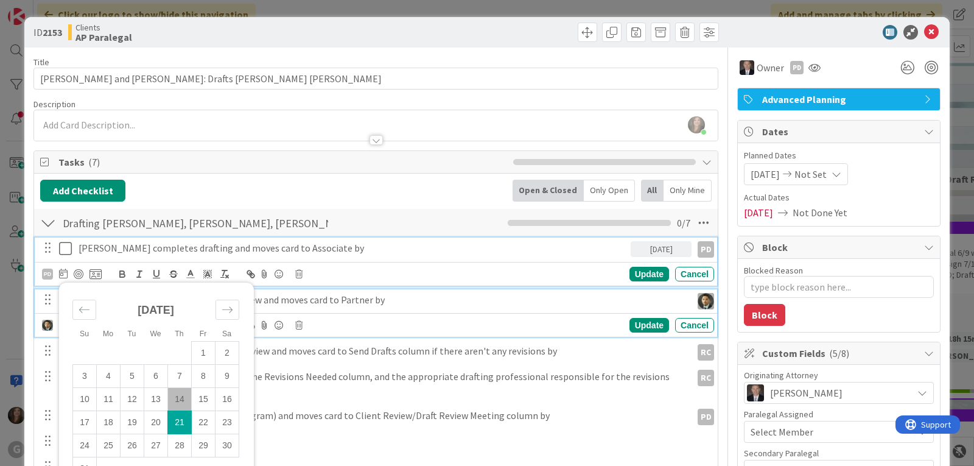
click at [296, 307] on div "[PERSON_NAME] completes drafting review and moves card to Partner by" at bounding box center [383, 299] width 618 height 21
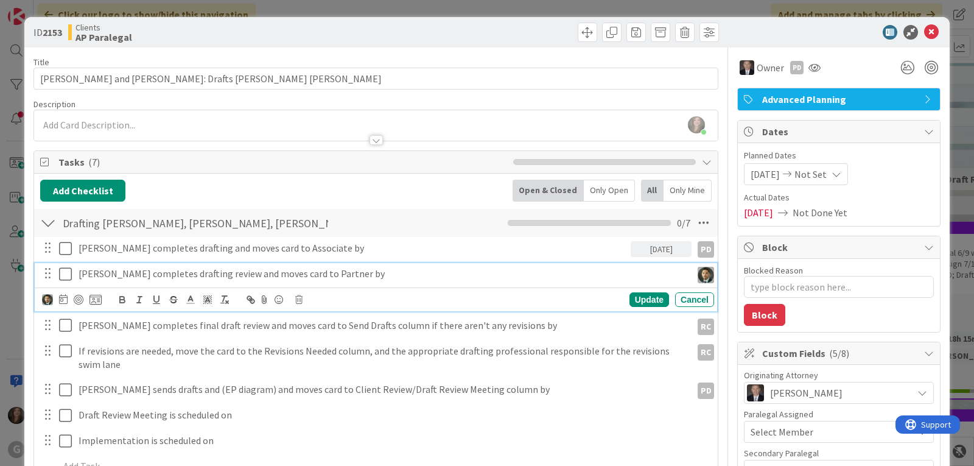
click at [65, 301] on icon at bounding box center [63, 299] width 9 height 10
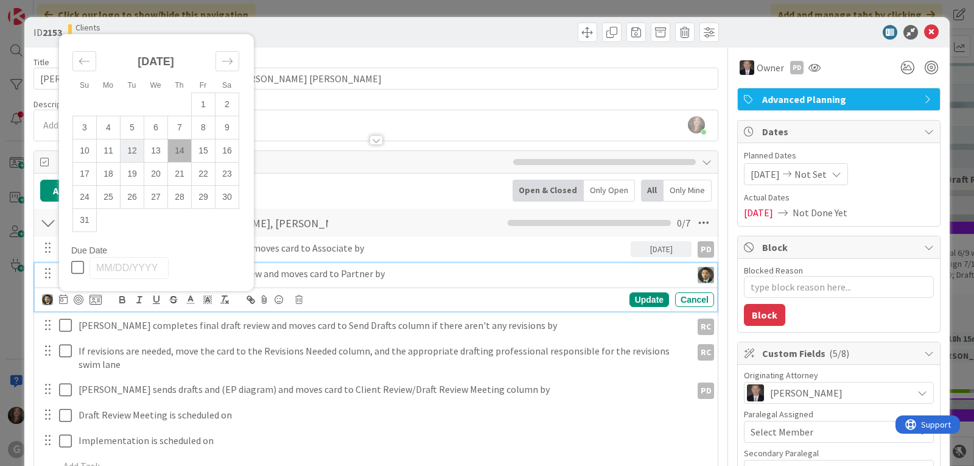
scroll to position [61, 0]
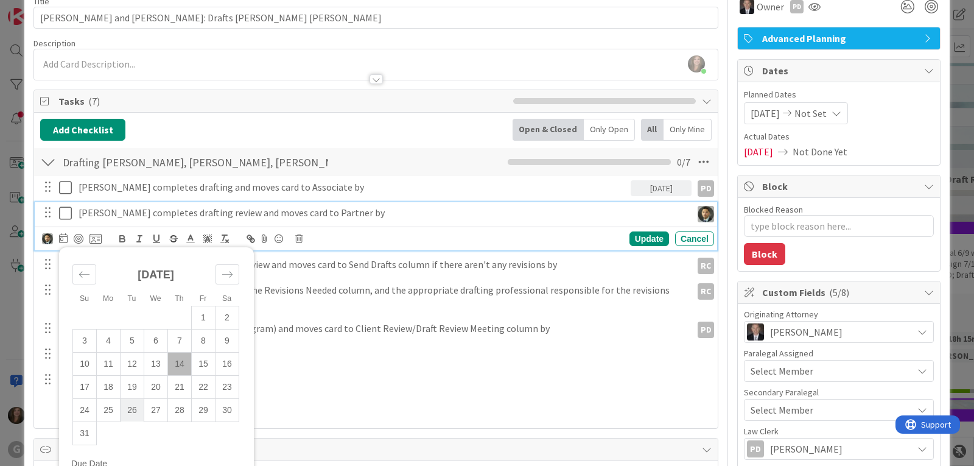
click at [136, 409] on td "26" at bounding box center [132, 409] width 24 height 23
type input "[DATE]"
type textarea "x"
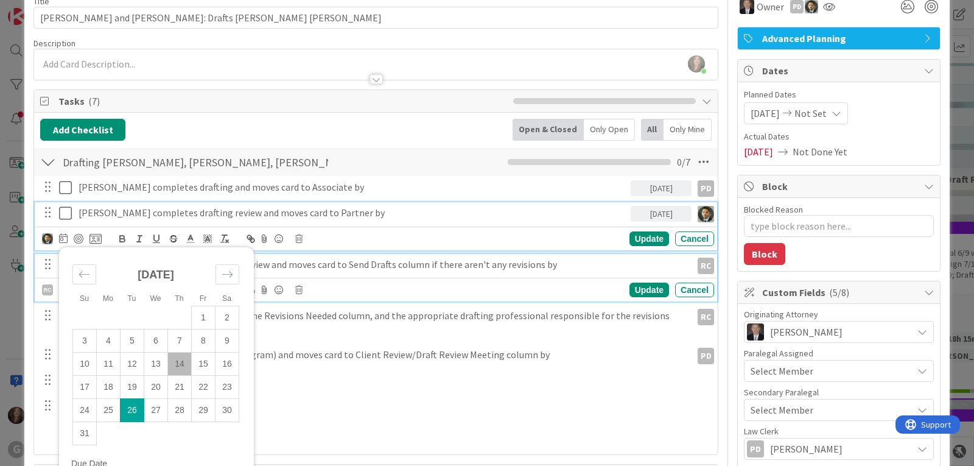
click at [320, 263] on p "[PERSON_NAME] completes final draft review and moves card to Send Drafts column…" at bounding box center [383, 264] width 608 height 14
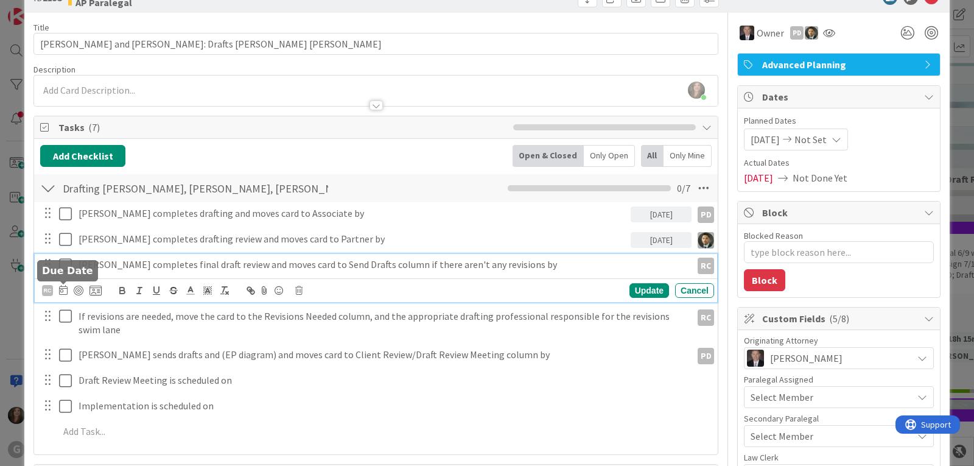
click at [61, 293] on icon at bounding box center [63, 290] width 9 height 10
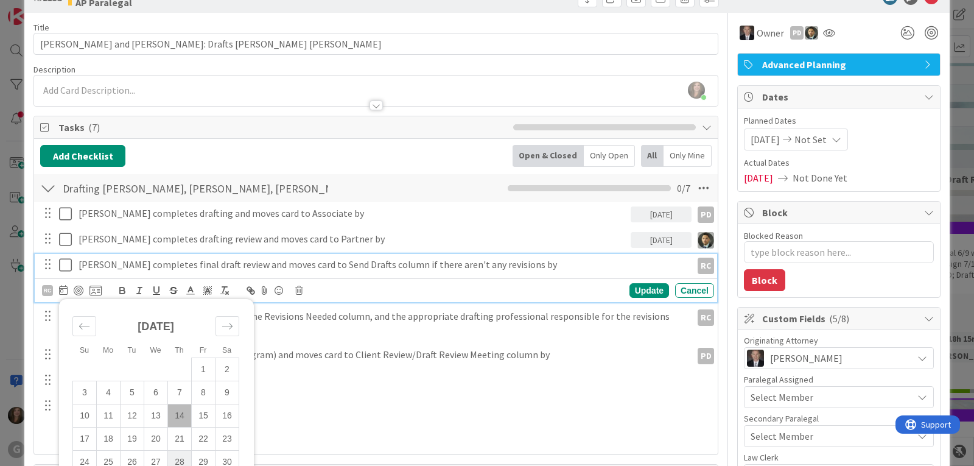
click at [185, 455] on td "28" at bounding box center [180, 461] width 24 height 23
type input "[DATE]"
type textarea "x"
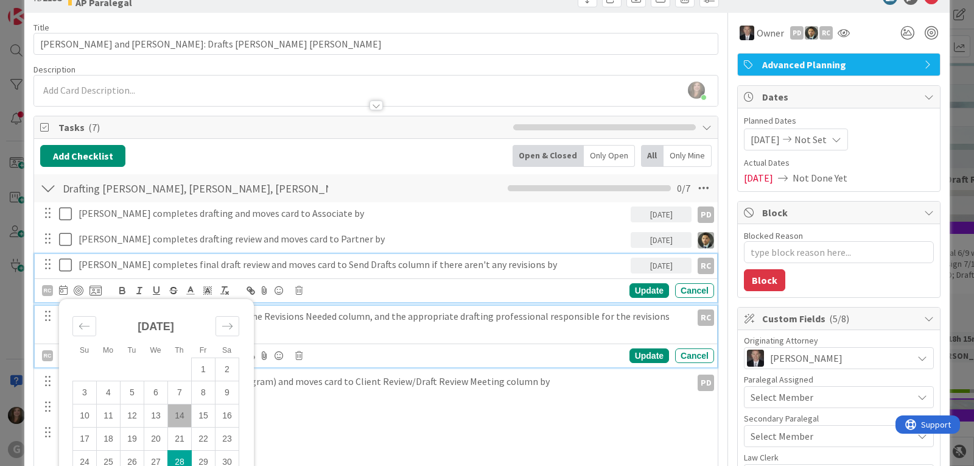
click at [421, 319] on p "If revisions are needed, move the card to the Revisions Needed column, and the …" at bounding box center [383, 322] width 608 height 27
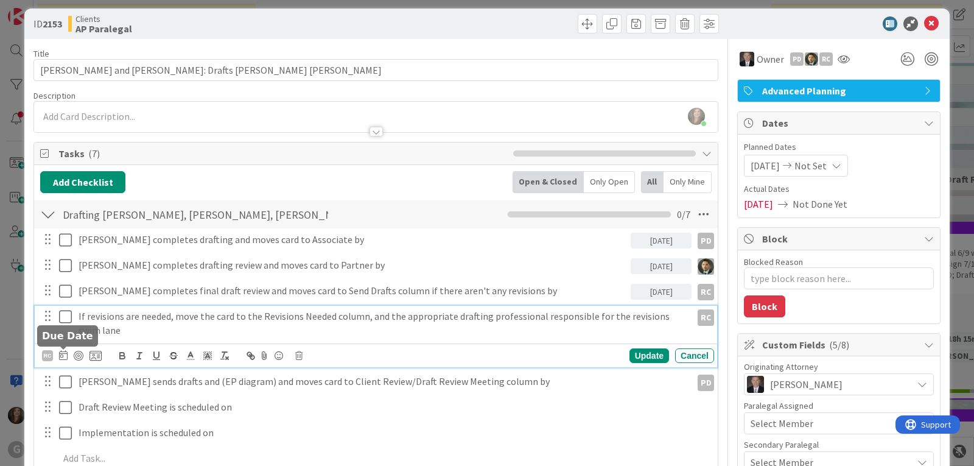
click at [61, 356] on icon at bounding box center [63, 355] width 9 height 10
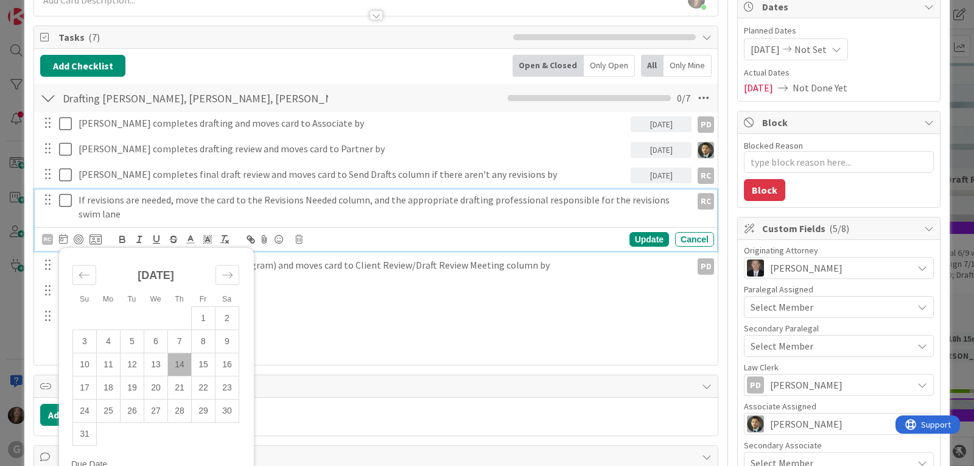
scroll to position [130, 0]
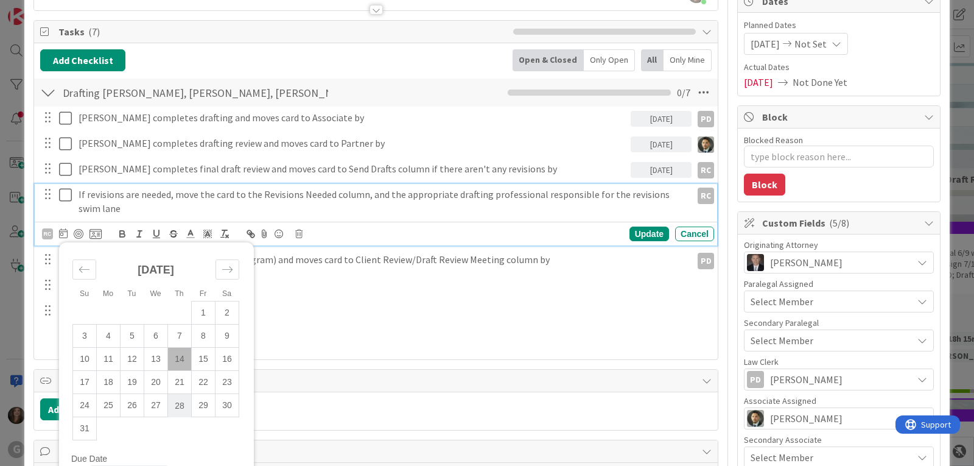
click at [178, 402] on td "28" at bounding box center [180, 405] width 24 height 23
type input "[DATE]"
type textarea "x"
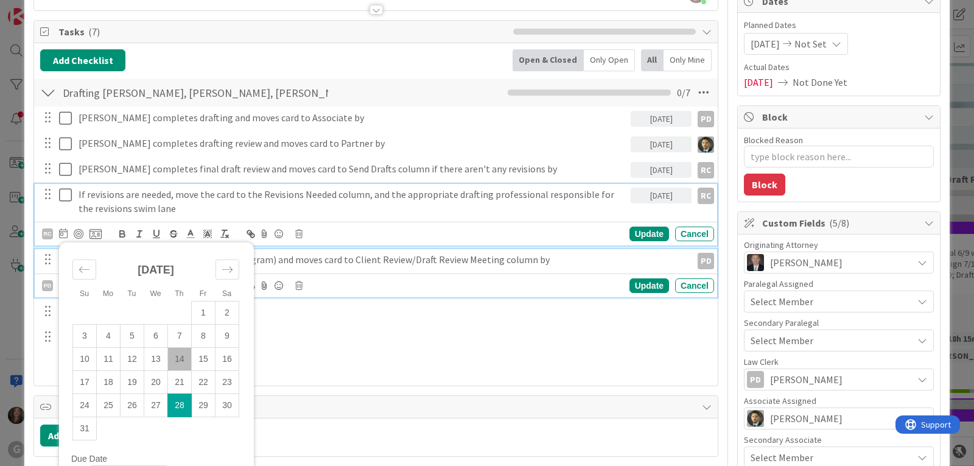
click at [317, 260] on p "[PERSON_NAME] sends drafts and (EP diagram) and moves card to Client Review/Dra…" at bounding box center [383, 260] width 608 height 14
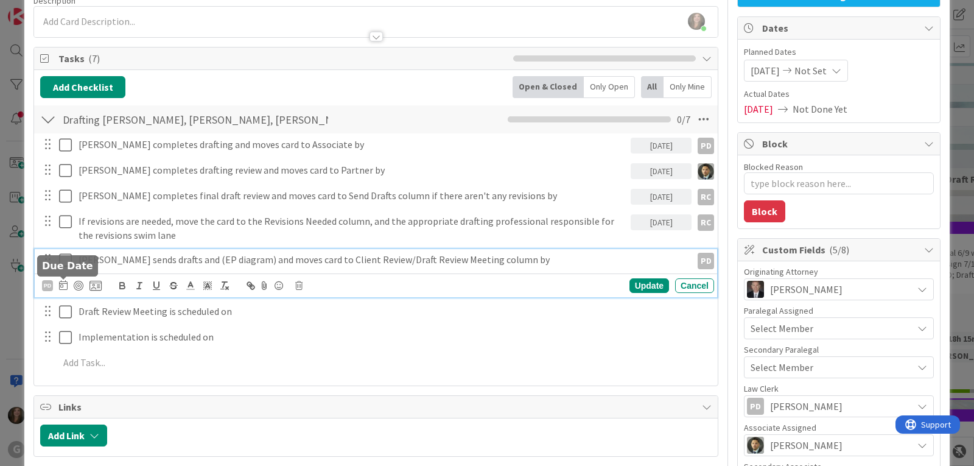
click at [60, 284] on icon at bounding box center [63, 285] width 9 height 10
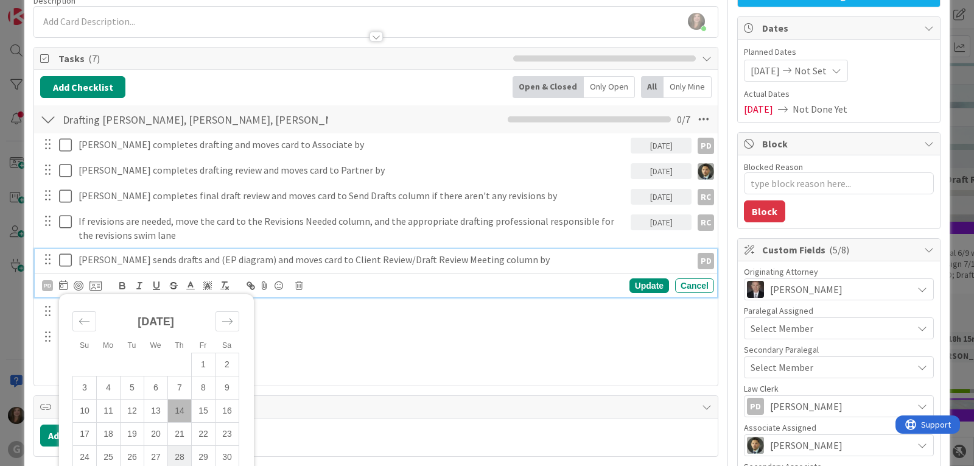
click at [175, 455] on td "28" at bounding box center [180, 456] width 24 height 23
type input "[DATE]"
click at [643, 285] on div "Update" at bounding box center [649, 285] width 40 height 15
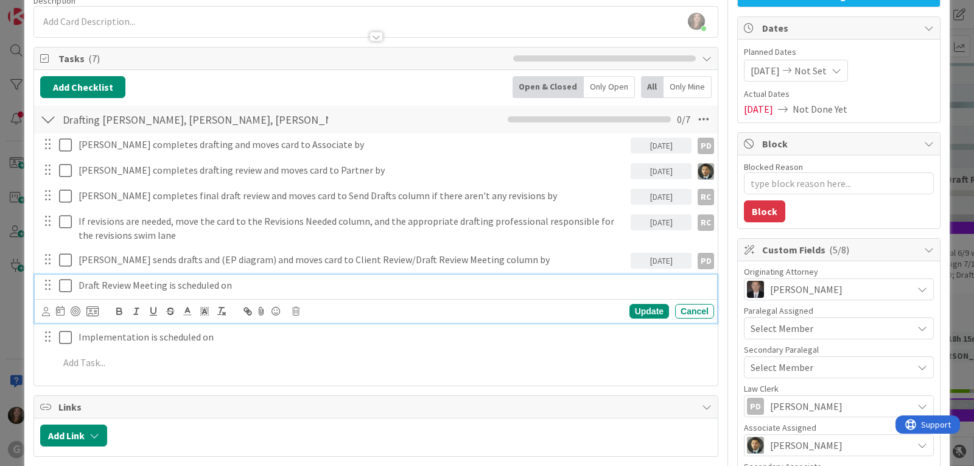
click at [207, 288] on p "Draft Review Meeting is scheduled on" at bounding box center [394, 285] width 630 height 14
click at [43, 312] on icon at bounding box center [46, 311] width 8 height 9
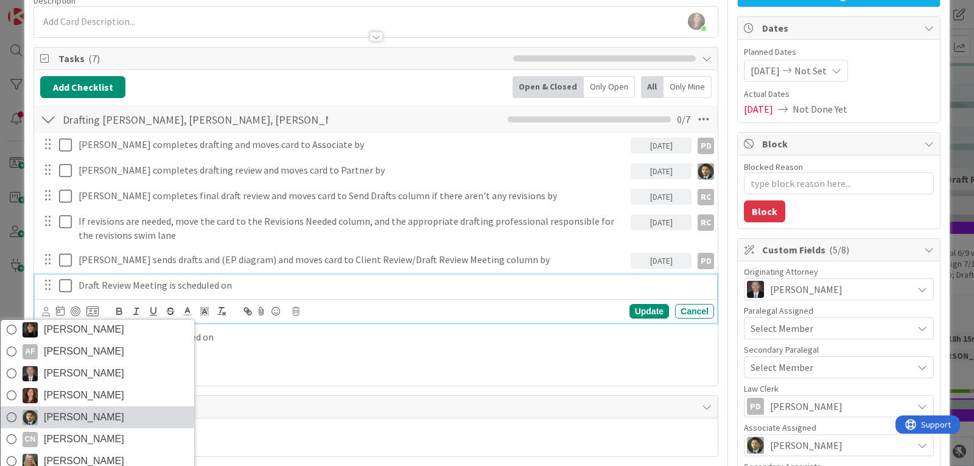
scroll to position [86, 0]
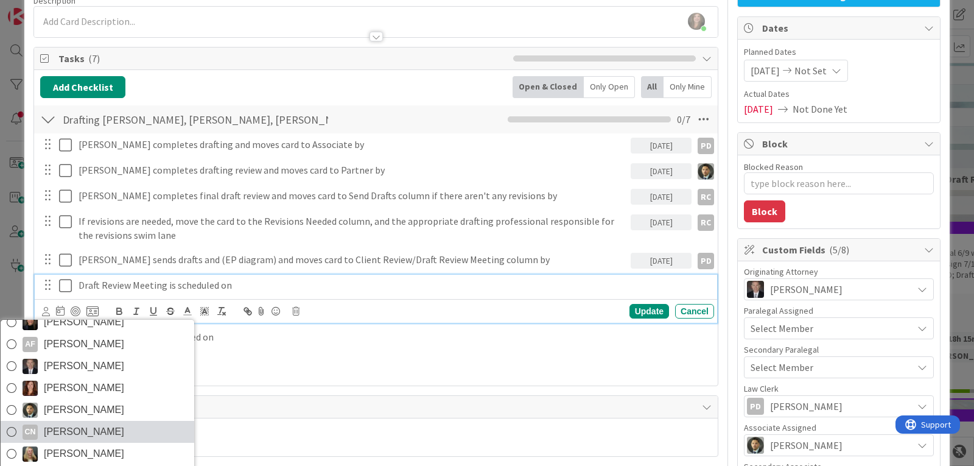
click at [91, 429] on span "[PERSON_NAME]" at bounding box center [84, 431] width 80 height 18
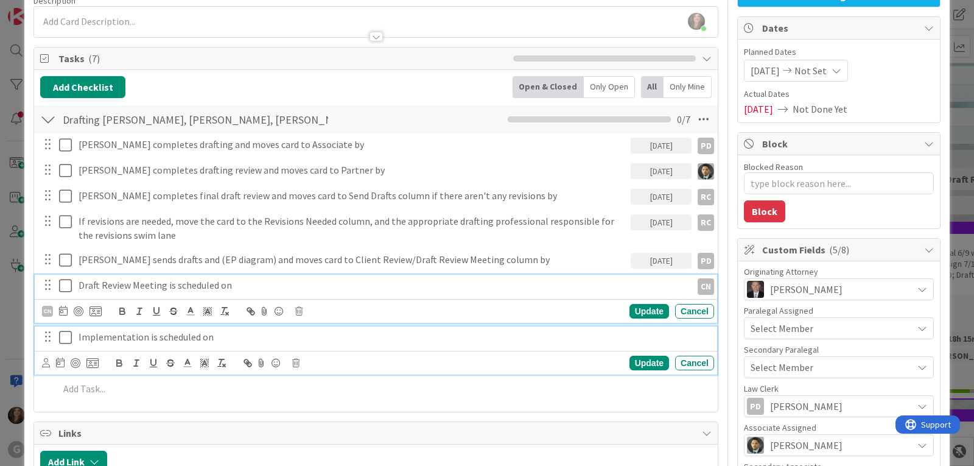
click at [180, 333] on p "Implementation is scheduled on" at bounding box center [394, 337] width 630 height 14
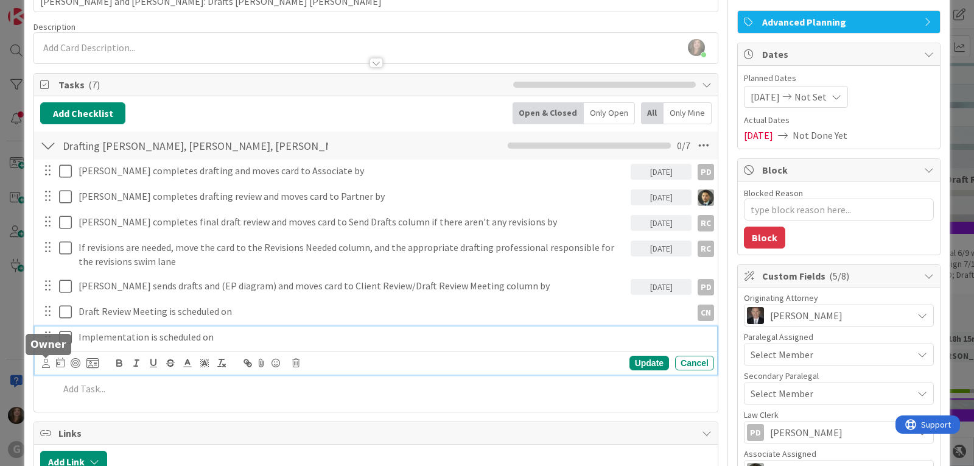
click at [47, 363] on icon at bounding box center [46, 362] width 8 height 9
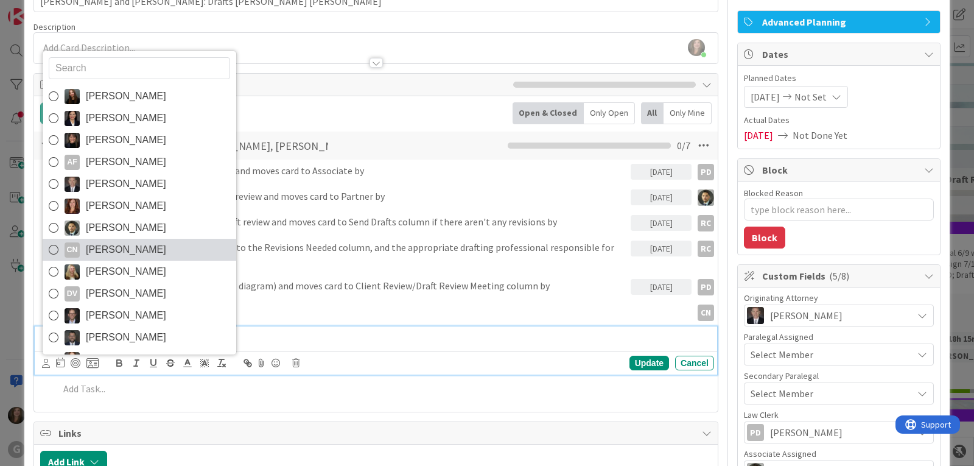
click at [122, 251] on span "[PERSON_NAME]" at bounding box center [126, 249] width 80 height 18
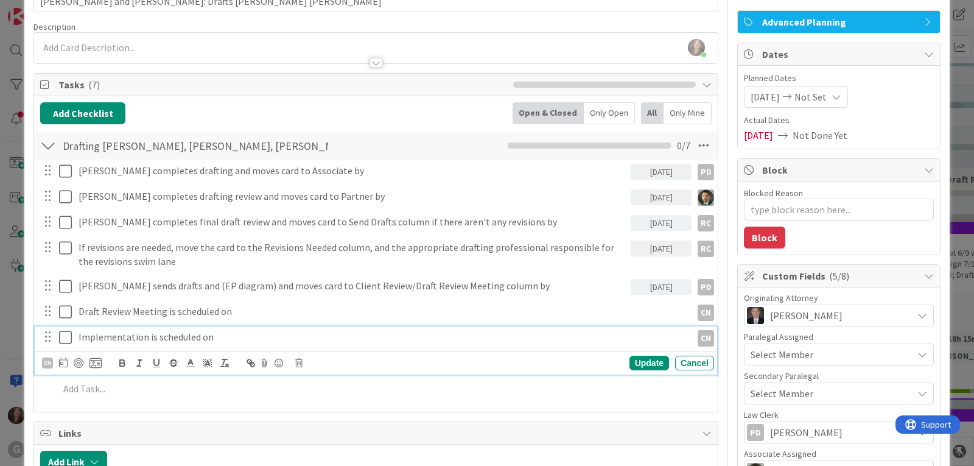
type textarea "x"
drag, startPoint x: 142, startPoint y: 340, endPoint x: 62, endPoint y: 334, distance: 79.9
click at [62, 334] on div "Implementation is scheduled on CN" at bounding box center [377, 336] width 674 height 21
click at [641, 360] on div "Update" at bounding box center [649, 362] width 40 height 15
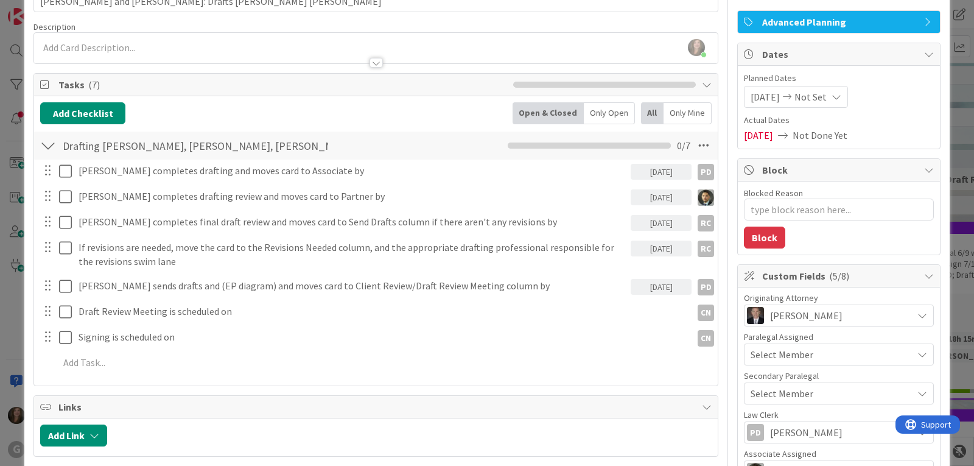
type textarea "x"
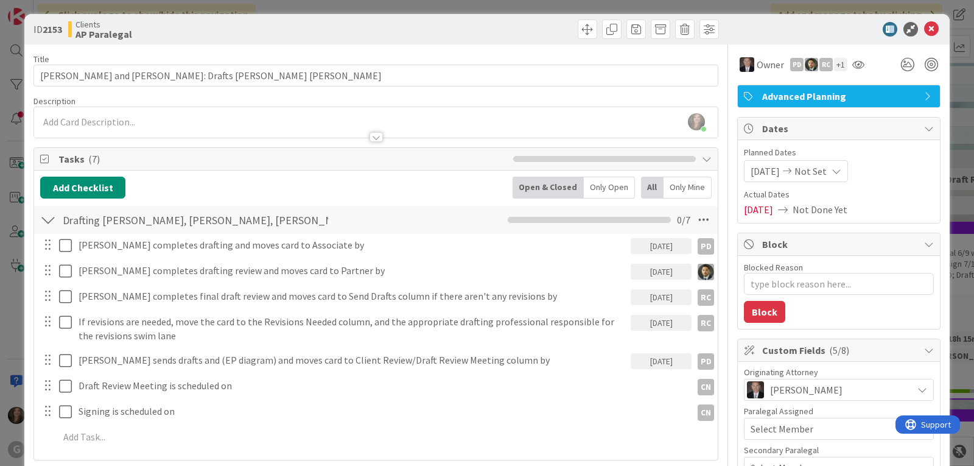
scroll to position [0, 0]
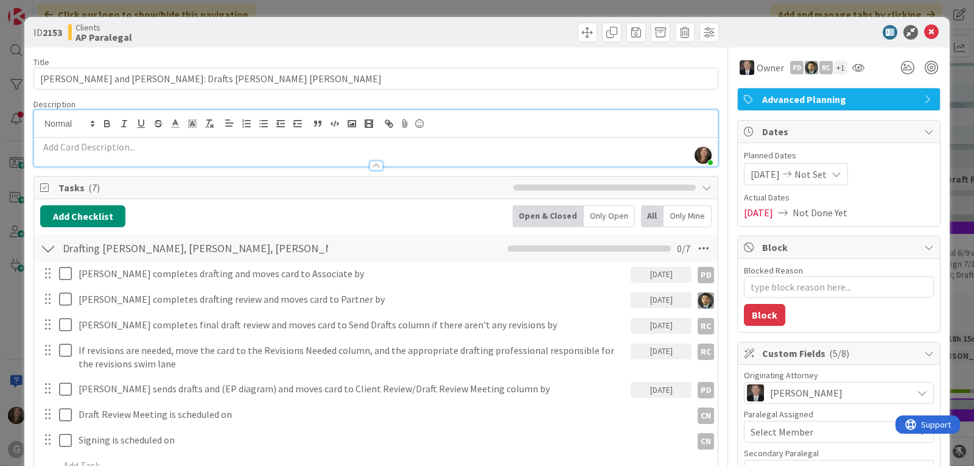
click at [103, 121] on div "[PERSON_NAME] just joined" at bounding box center [375, 138] width 683 height 56
click at [78, 150] on p at bounding box center [375, 147] width 671 height 14
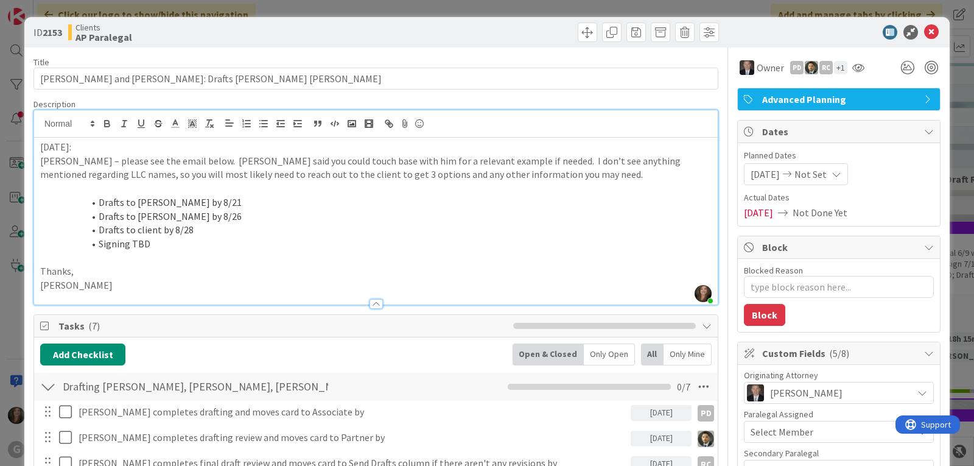
click at [161, 262] on p at bounding box center [375, 258] width 671 height 14
click at [94, 282] on p "[PERSON_NAME]" at bounding box center [375, 285] width 671 height 14
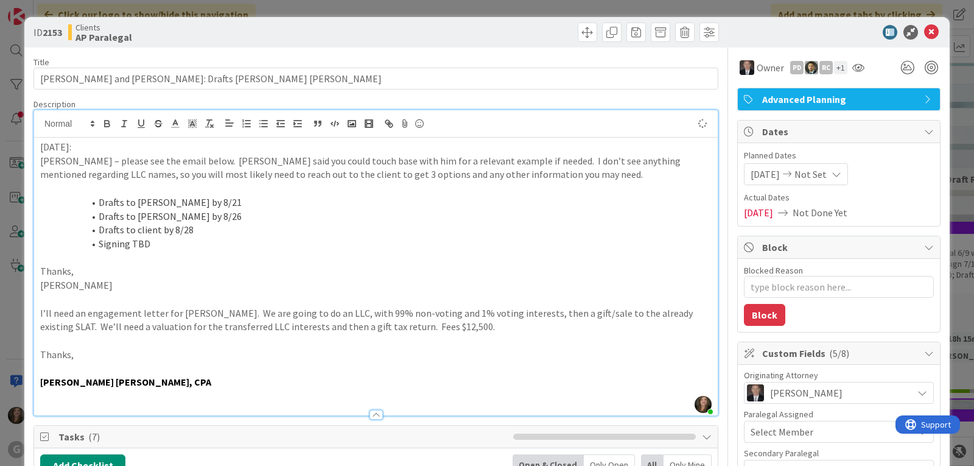
type textarea "x"
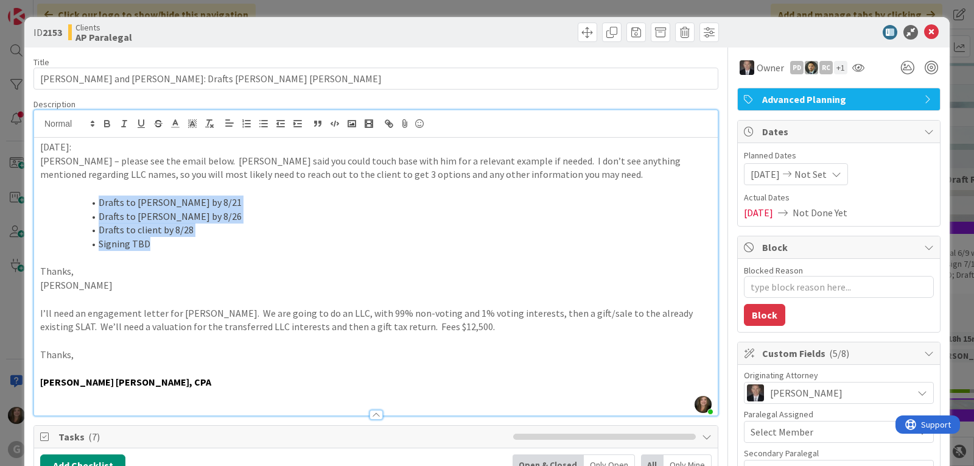
drag, startPoint x: 97, startPoint y: 201, endPoint x: 152, endPoint y: 245, distance: 69.8
click at [152, 245] on ol "Drafts to [PERSON_NAME] by 8/21 Drafts to [PERSON_NAME] by 8/26 Drafts to clien…" at bounding box center [375, 222] width 671 height 55
copy ol "Drafts to [PERSON_NAME] by 8/21 Drafts to [PERSON_NAME] by 8/26 Drafts to clien…"
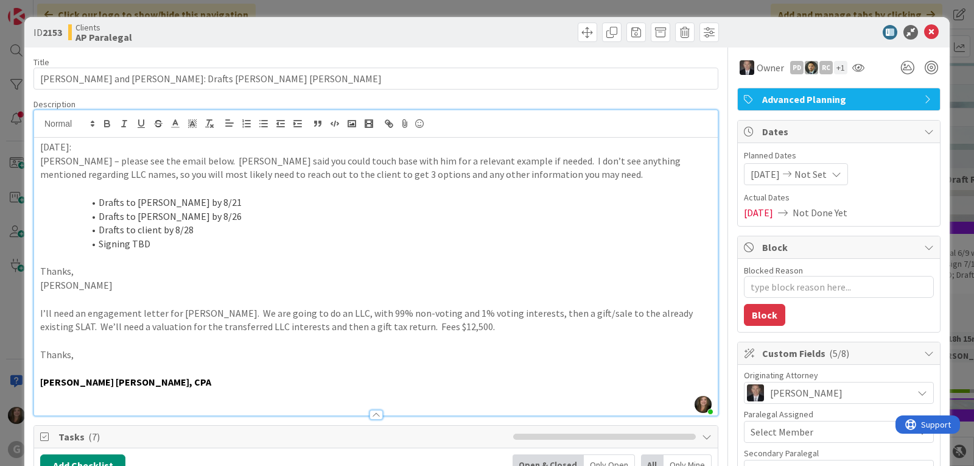
click at [444, 253] on p at bounding box center [375, 258] width 671 height 14
click at [924, 29] on icon at bounding box center [931, 32] width 15 height 15
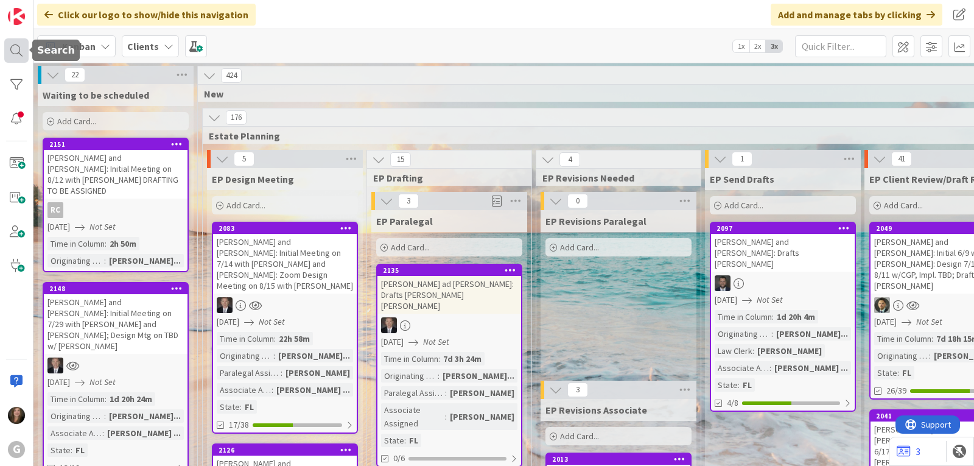
click at [21, 52] on div at bounding box center [16, 50] width 24 height 24
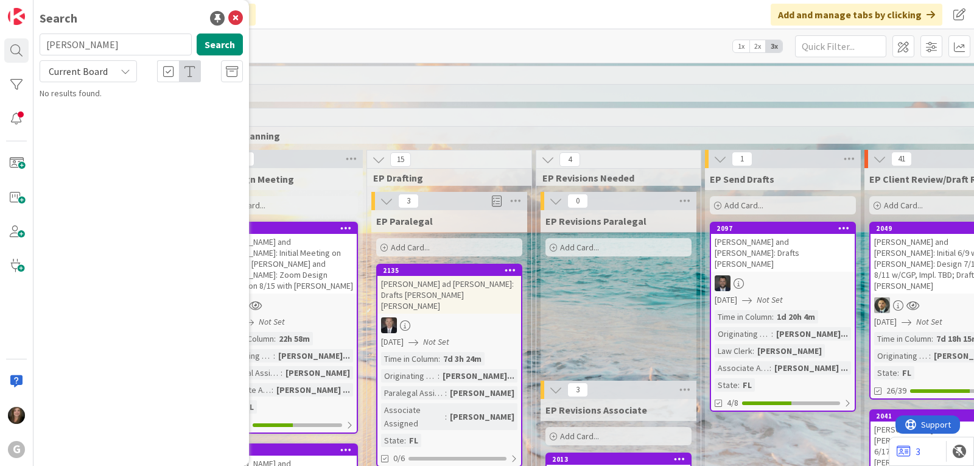
drag, startPoint x: 97, startPoint y: 46, endPoint x: 40, endPoint y: 44, distance: 57.3
click at [40, 44] on input "[PERSON_NAME]" at bounding box center [116, 44] width 152 height 22
type input "[PERSON_NAME]"
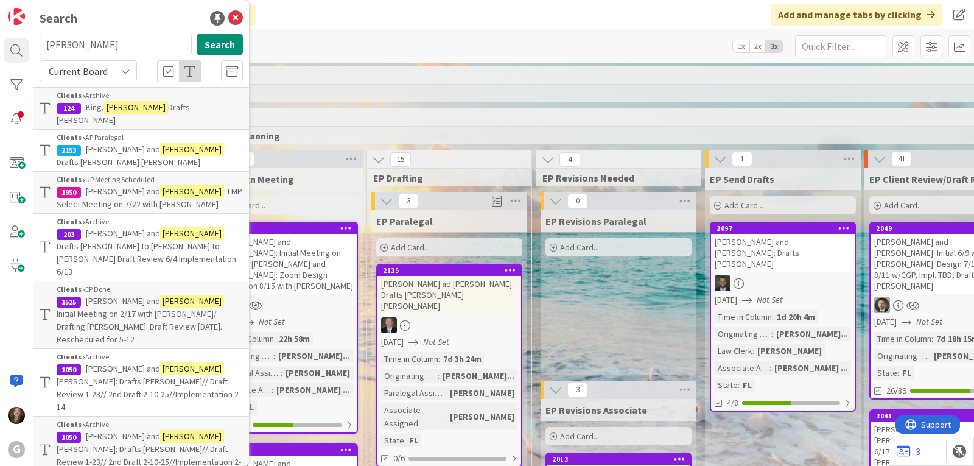
click at [111, 187] on span ": LMP Select Meeting on 7/22 with [PERSON_NAME]" at bounding box center [150, 198] width 186 height 24
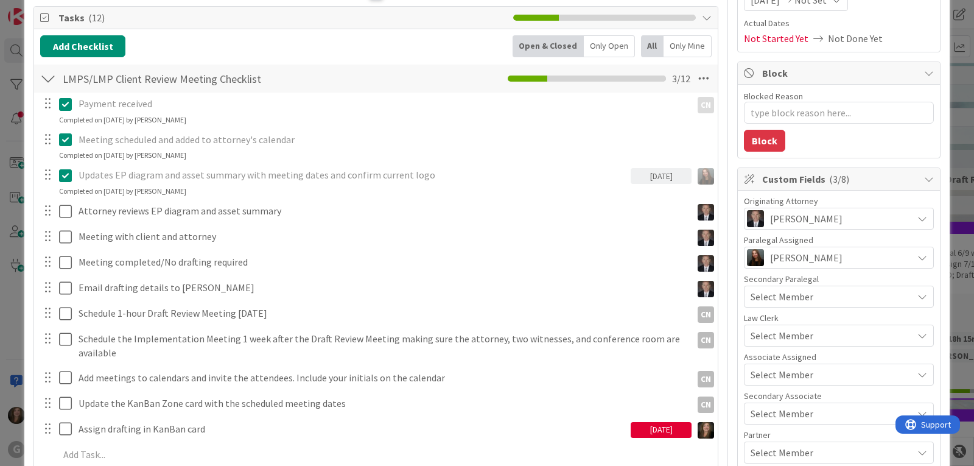
scroll to position [243, 0]
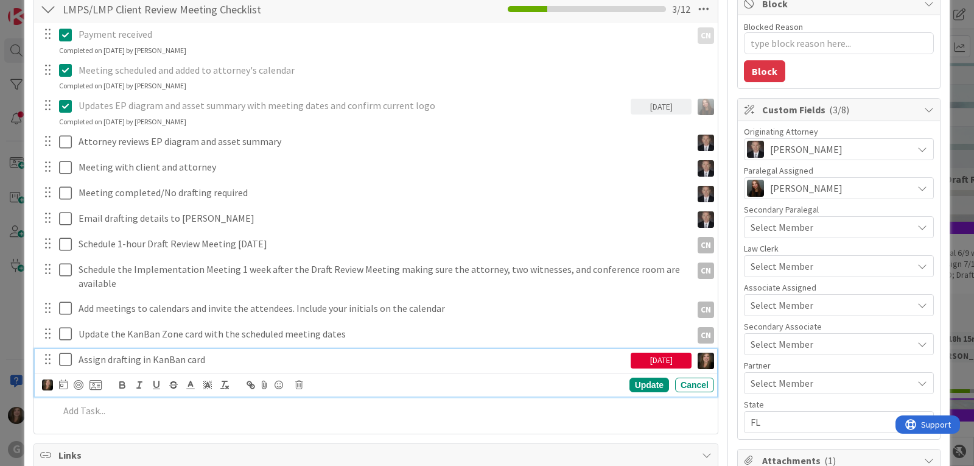
click at [66, 360] on icon at bounding box center [68, 359] width 18 height 15
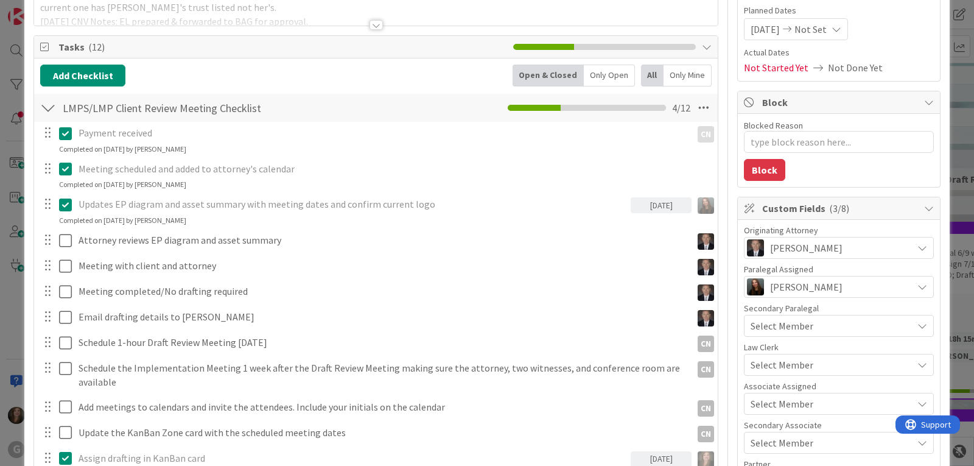
scroll to position [122, 0]
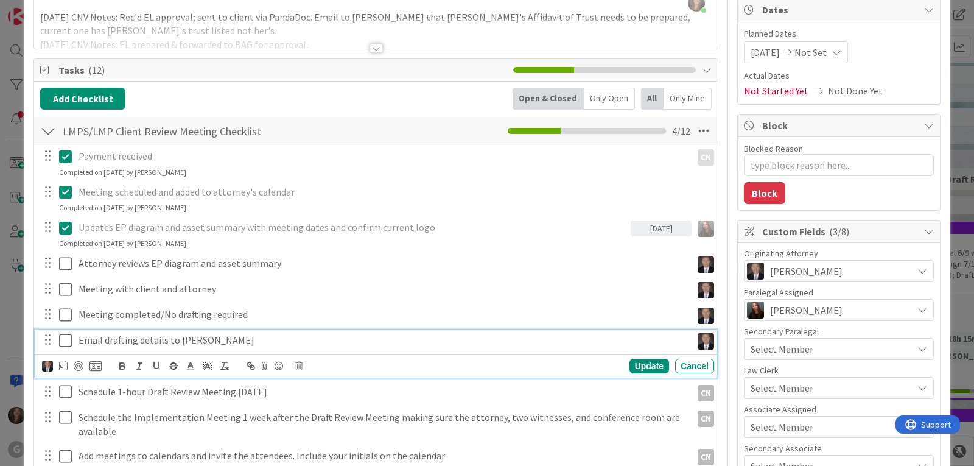
click at [64, 340] on icon at bounding box center [68, 340] width 18 height 15
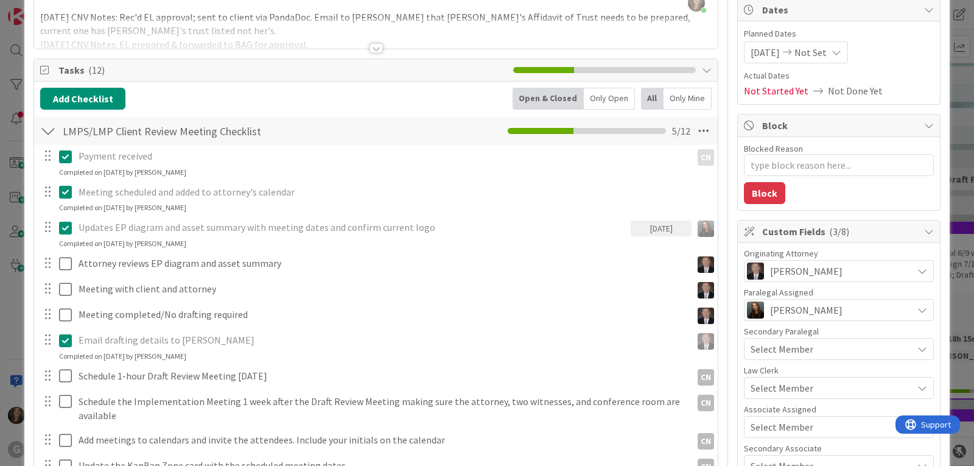
type textarea "x"
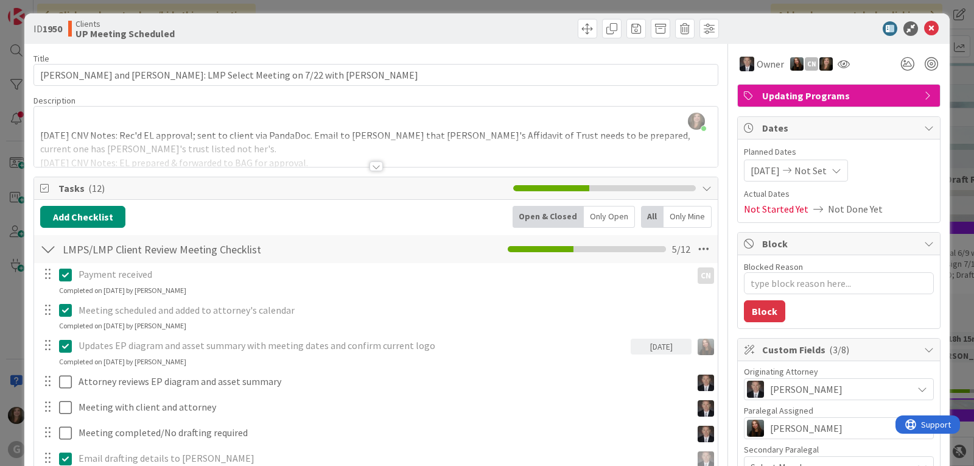
scroll to position [0, 0]
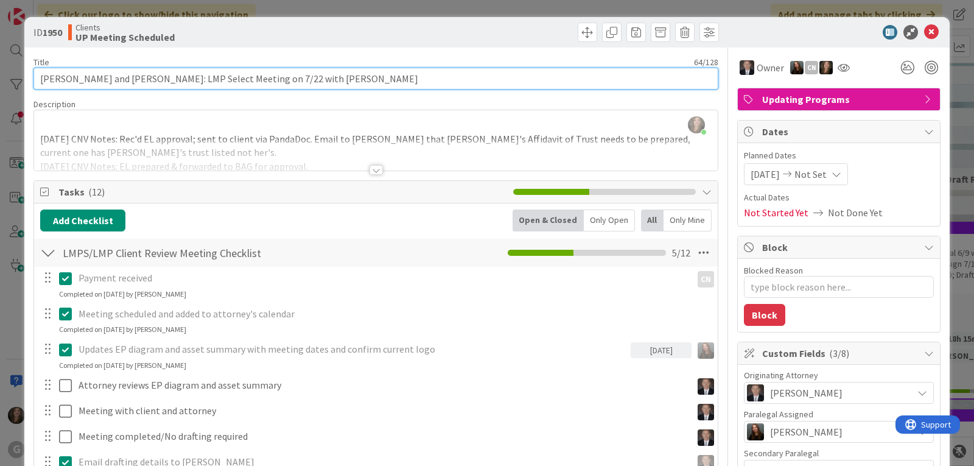
click at [389, 77] on input "[PERSON_NAME] and [PERSON_NAME]: LMP Select Meeting on 7/22 with [PERSON_NAME]" at bounding box center [375, 79] width 685 height 22
type input "[PERSON_NAME] and [PERSON_NAME]: LMP Select Meeting on 7/22 with [PERSON_NAME]."
type textarea "x"
type input "[PERSON_NAME] and [PERSON_NAME]: LMP Select Meeting on 7/22 with [PERSON_NAME].…"
type textarea "x"
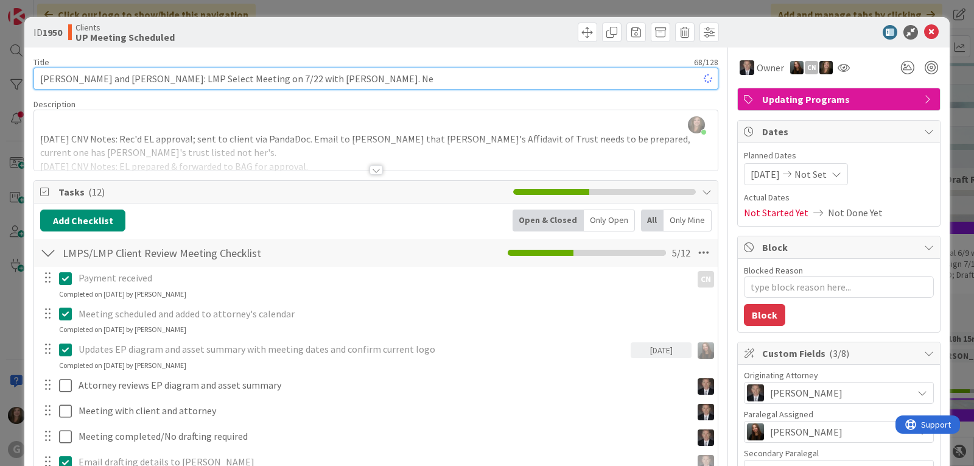
type input "[PERSON_NAME] and [PERSON_NAME]: LMP Select Meeting on 7/22 with [PERSON_NAME].…"
type textarea "x"
type input "[PERSON_NAME] and [PERSON_NAME]: LMP Select Meeting on 7/22 with [PERSON_NAME].…"
type textarea "x"
type input "[PERSON_NAME] and [PERSON_NAME]: LMP Select Meeting on 7/22 with [PERSON_NAME].…"
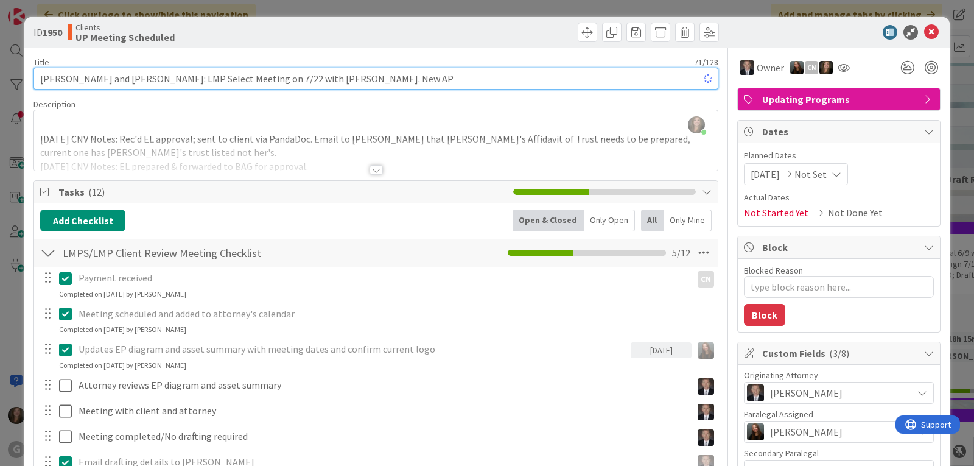
type textarea "x"
type input "[PERSON_NAME] and [PERSON_NAME]: LMP Select Meeting on 7/22 with [PERSON_NAME].…"
type textarea "x"
type input "[PERSON_NAME] and [PERSON_NAME]: LMP Select Meeting on 7/22 with [PERSON_NAME].…"
type textarea "x"
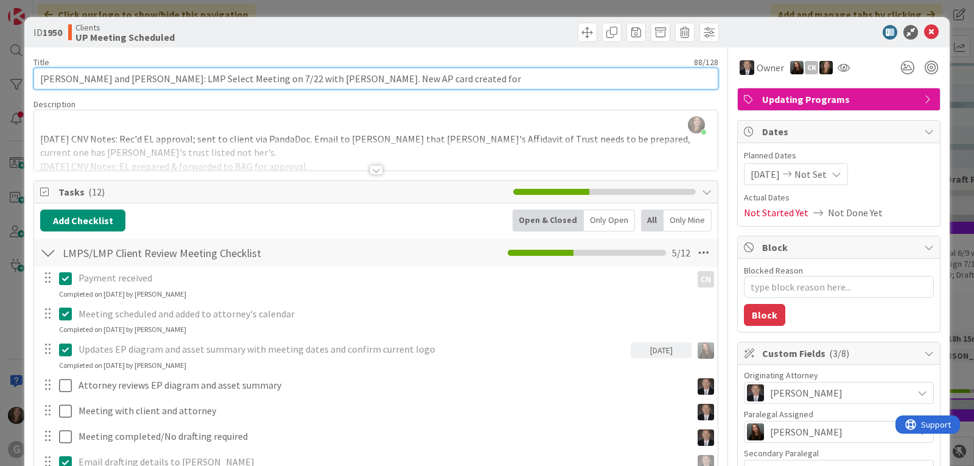
type input "[PERSON_NAME] and [PERSON_NAME]: LMP Select Meeting on 7/22 with [PERSON_NAME].…"
type textarea "x"
type input "[PERSON_NAME] and [PERSON_NAME]: LMP Select Meeting on 7/22 with [PERSON_NAME].…"
type textarea "x"
type input "[PERSON_NAME] and [PERSON_NAME]: LMP Select Meeting on 7/22 with [PERSON_NAME].…"
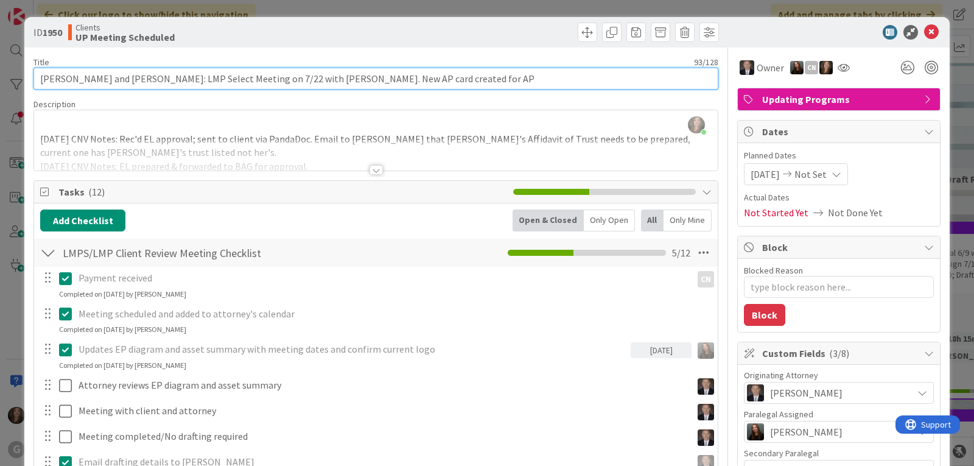
type textarea "x"
type input "[PERSON_NAME] and [PERSON_NAME]: LMP Select Meeting on 7/22 with [PERSON_NAME].…"
type textarea "x"
type input "[PERSON_NAME] and [PERSON_NAME]: LMP Select Meeting on 7/22 with [PERSON_NAME].…"
type textarea "x"
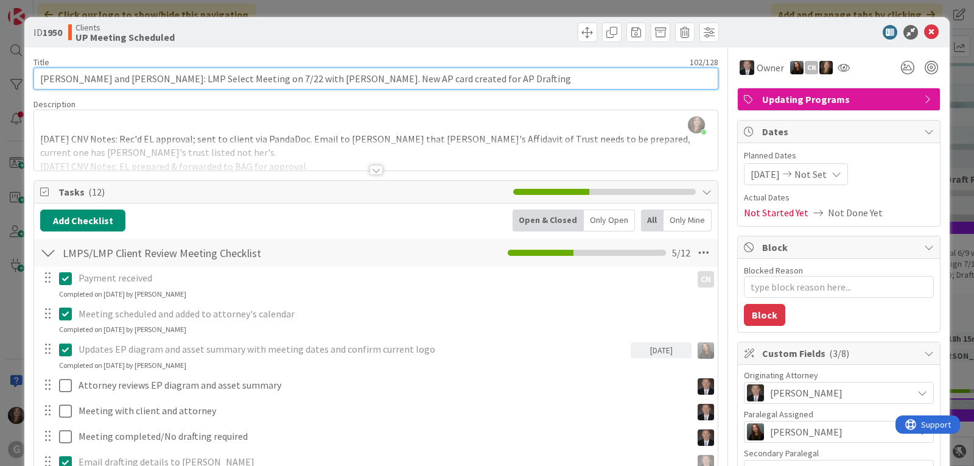
type input "[PERSON_NAME] and [PERSON_NAME]: LMP Select Meeting on 7/22 with [PERSON_NAME].…"
type textarea "x"
type input "[PERSON_NAME] and [PERSON_NAME]: LMP Select Meeting on 7/22 with [PERSON_NAME].…"
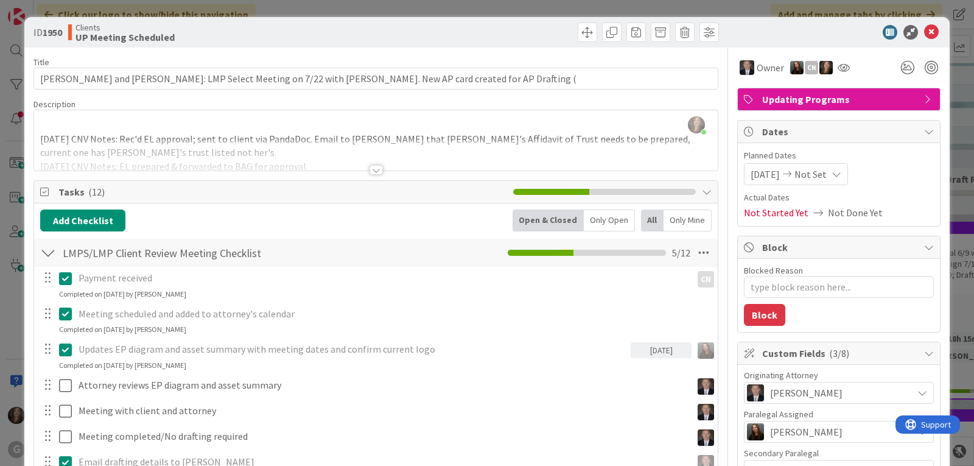
click at [445, 38] on div at bounding box center [549, 32] width 340 height 19
click at [924, 26] on icon at bounding box center [931, 32] width 15 height 15
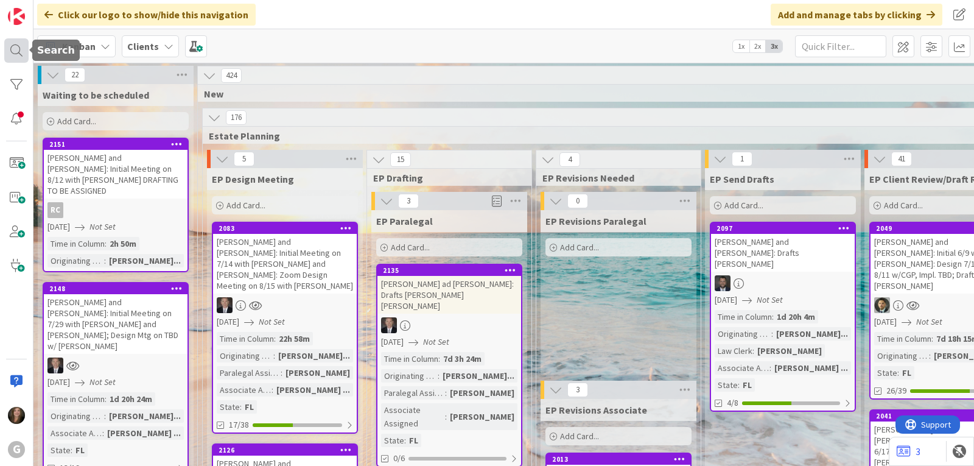
click at [17, 51] on div at bounding box center [16, 50] width 24 height 24
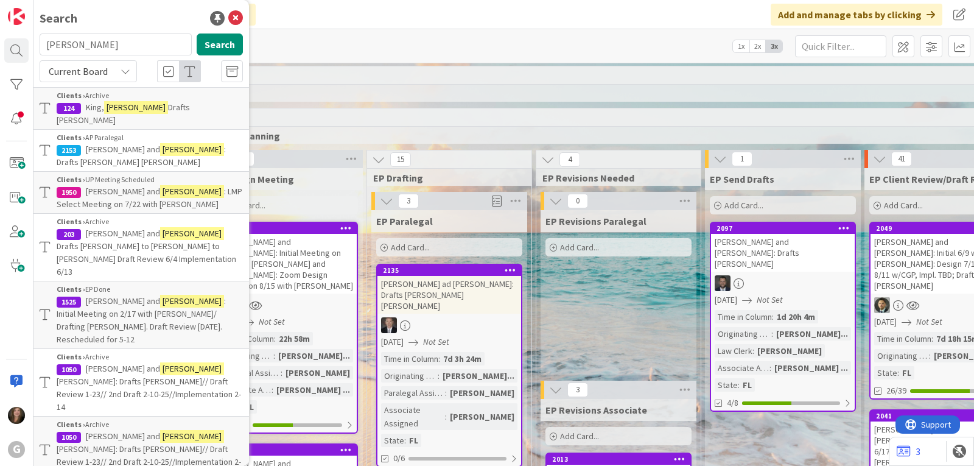
click at [102, 186] on span "[PERSON_NAME] and" at bounding box center [123, 191] width 74 height 11
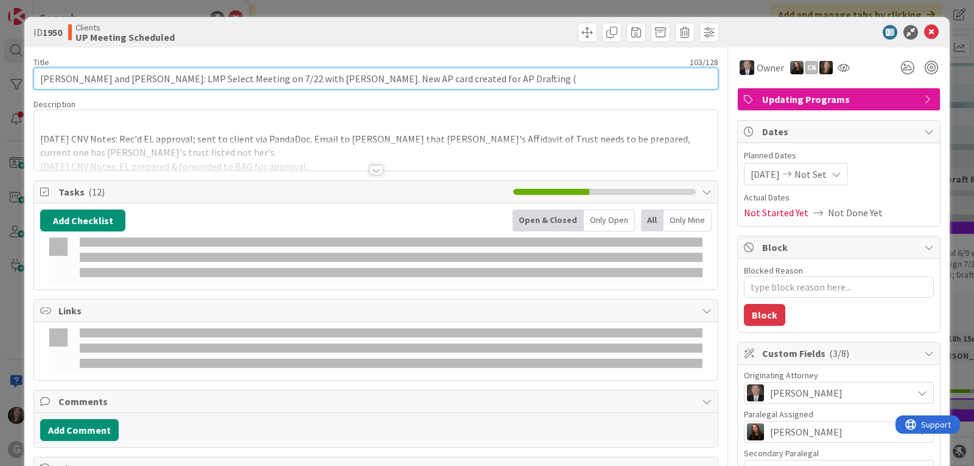
click at [486, 81] on input "[PERSON_NAME] and [PERSON_NAME]: LMP Select Meeting on 7/22 with [PERSON_NAME].…" at bounding box center [375, 79] width 685 height 22
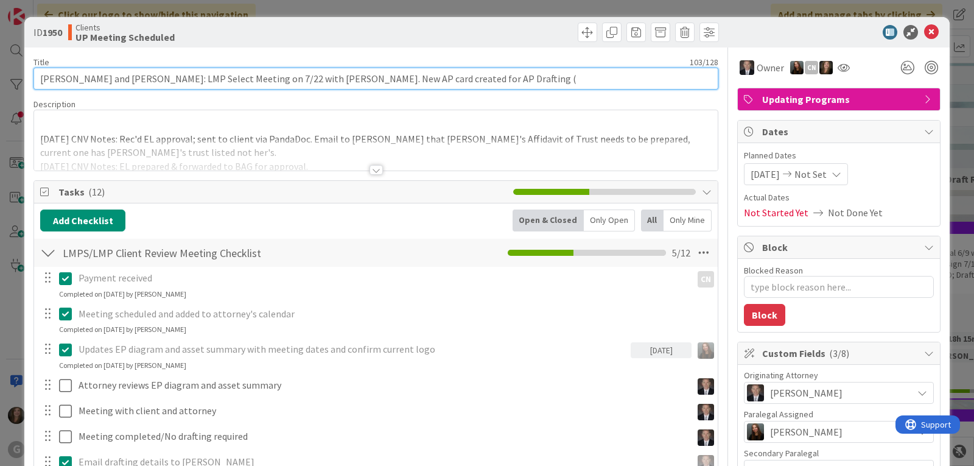
type textarea "x"
click at [479, 81] on input "[PERSON_NAME] and [PERSON_NAME]: LMP Select Meeting on 7/22 with [PERSON_NAME].…" at bounding box center [375, 79] width 685 height 22
type input "[PERSON_NAME] and [PERSON_NAME]: LMP Select Meeting on 7/22 with [PERSON_NAME].…"
type textarea "x"
click at [484, 80] on input "[PERSON_NAME] and [PERSON_NAME]: LMP Select Meeting on 7/22 with [PERSON_NAME].…" at bounding box center [375, 79] width 685 height 22
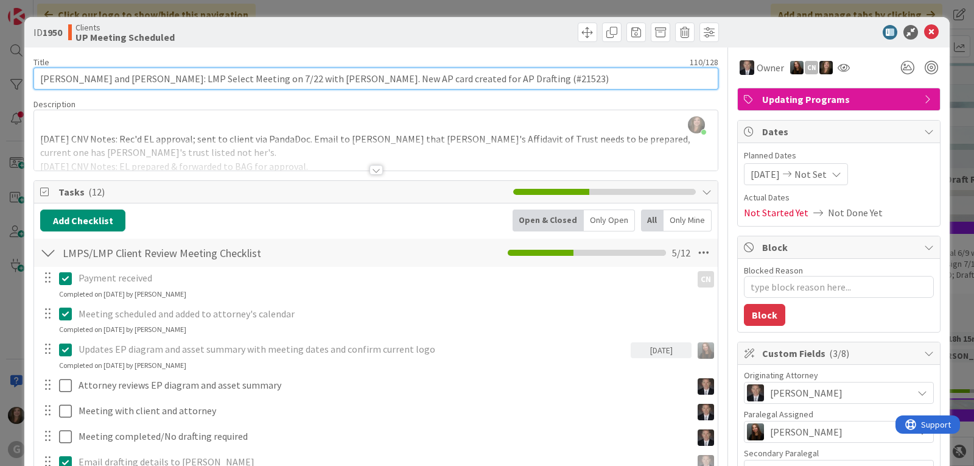
type input "[PERSON_NAME] and [PERSON_NAME]: LMP Select Meeting on 7/22 with [PERSON_NAME].…"
type textarea "x"
click at [548, 75] on input "[PERSON_NAME] and [PERSON_NAME]: LMP Select Meeting on 7/22 with [PERSON_NAME].…" at bounding box center [375, 79] width 685 height 22
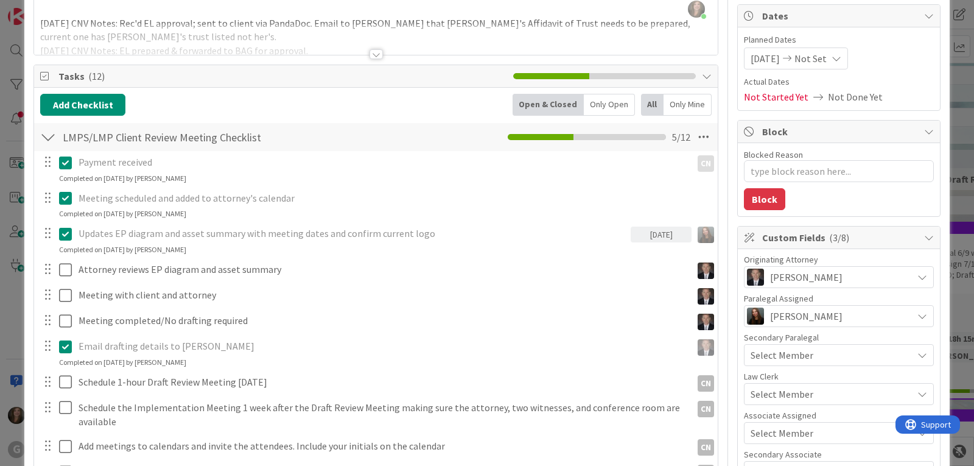
scroll to position [122, 0]
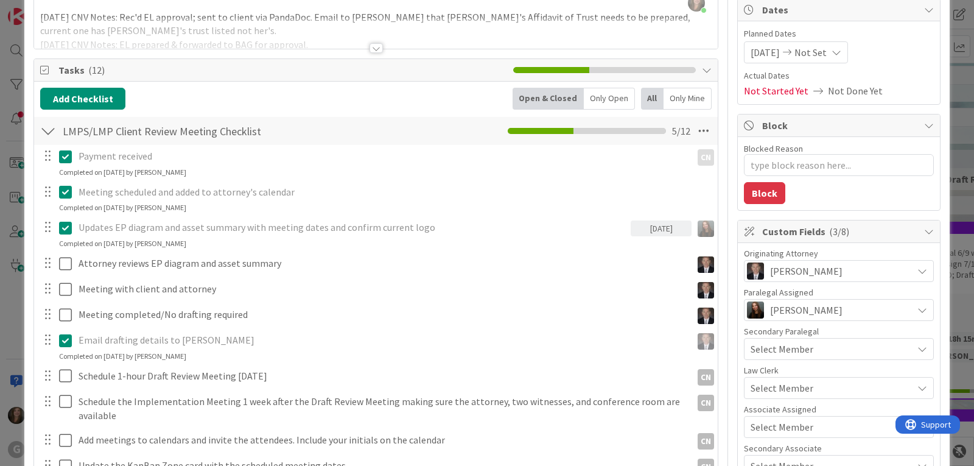
type input "[PERSON_NAME] and [PERSON_NAME]: LMP Select Meeting on 7/22 with [PERSON_NAME].…"
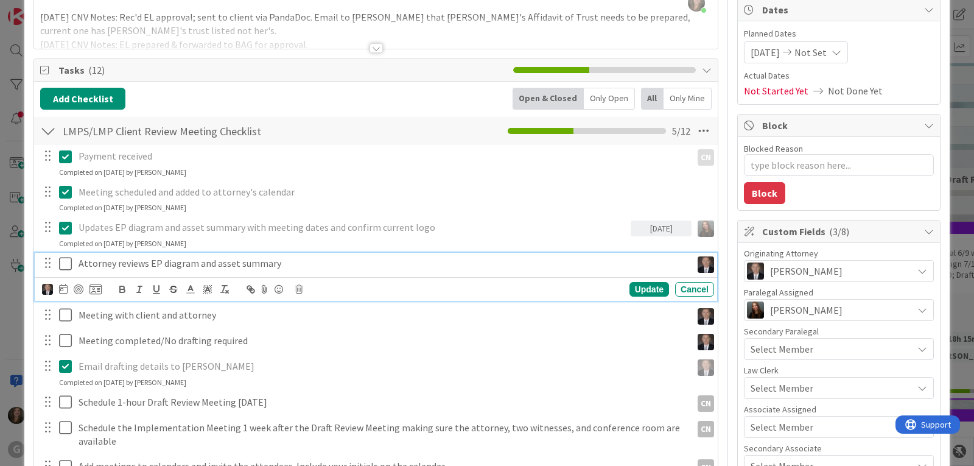
click at [66, 265] on icon at bounding box center [68, 263] width 18 height 15
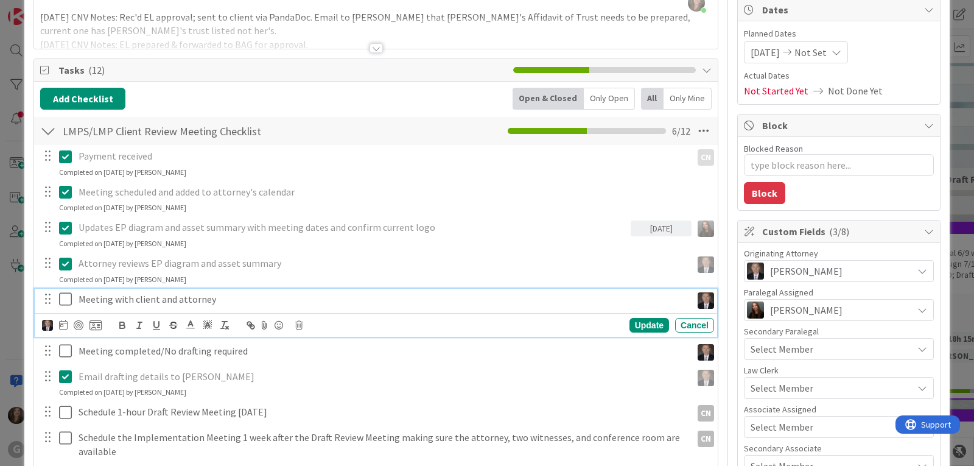
click at [65, 299] on icon at bounding box center [68, 298] width 18 height 15
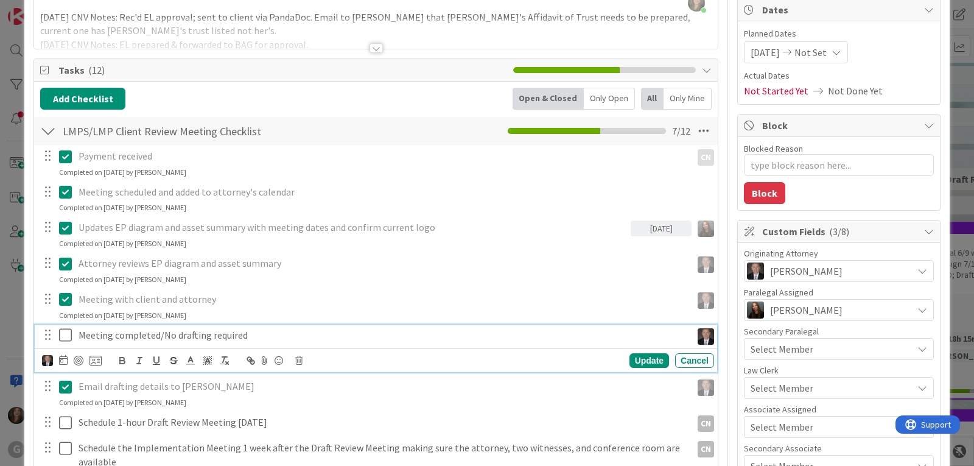
click at [158, 335] on p "Meeting completed/No drafting required" at bounding box center [383, 335] width 608 height 14
click at [299, 365] on icon at bounding box center [298, 360] width 7 height 9
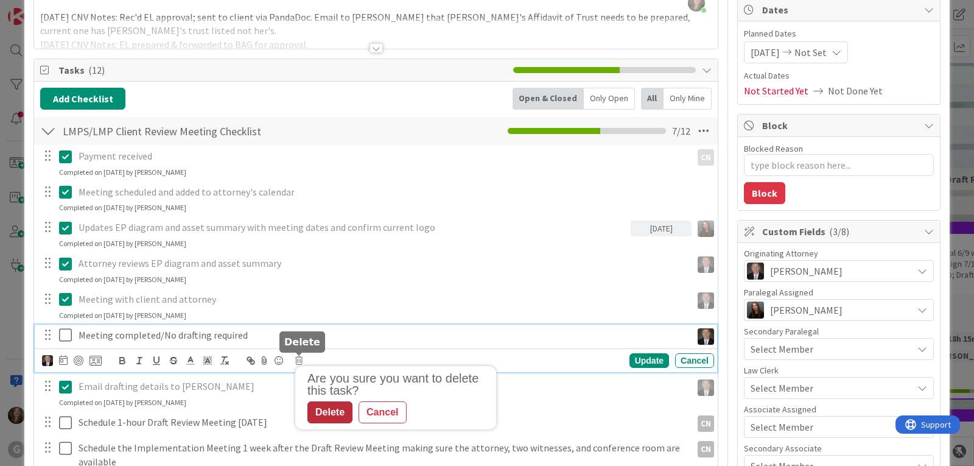
click at [321, 410] on div "Delete" at bounding box center [329, 412] width 45 height 22
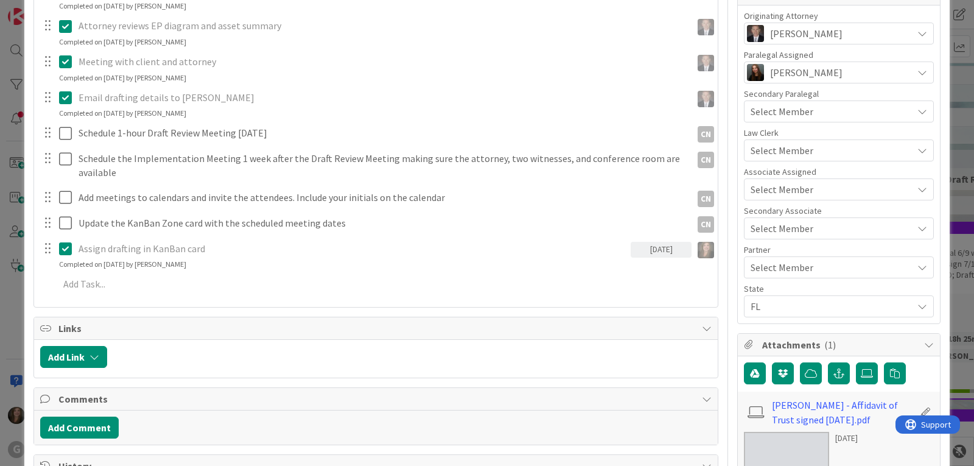
scroll to position [365, 0]
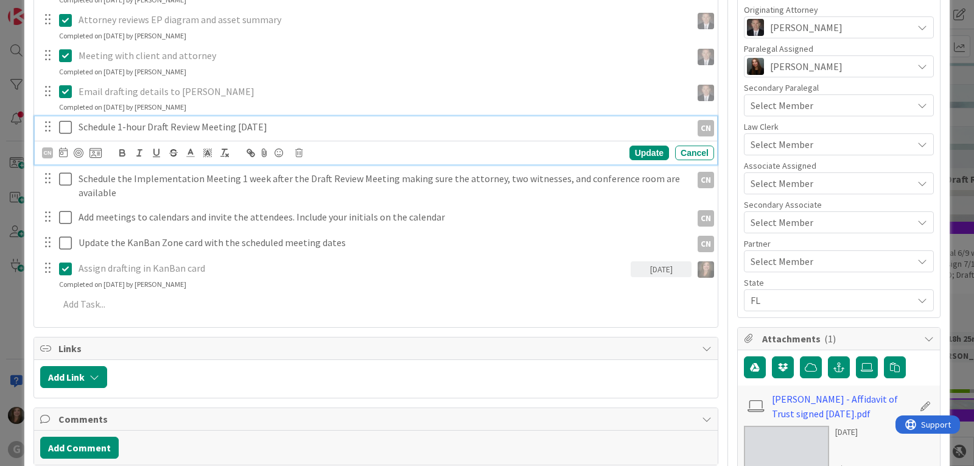
click at [156, 124] on p "Schedule 1-hour Draft Review Meeting [DATE]" at bounding box center [383, 127] width 608 height 14
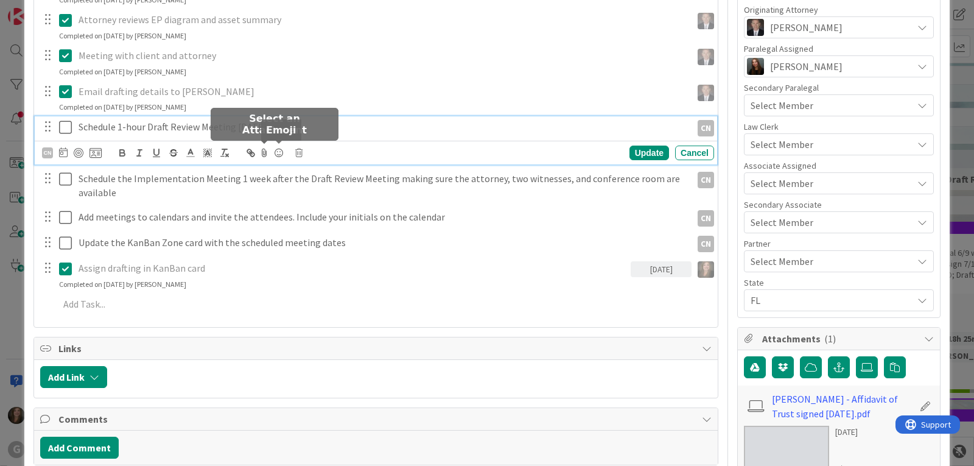
click at [299, 150] on icon at bounding box center [298, 152] width 7 height 9
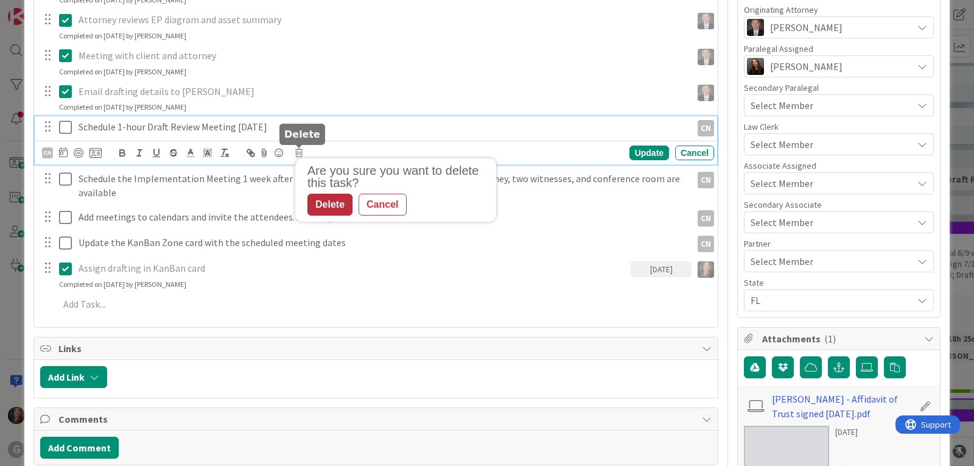
click at [328, 211] on div "Delete" at bounding box center [329, 205] width 45 height 22
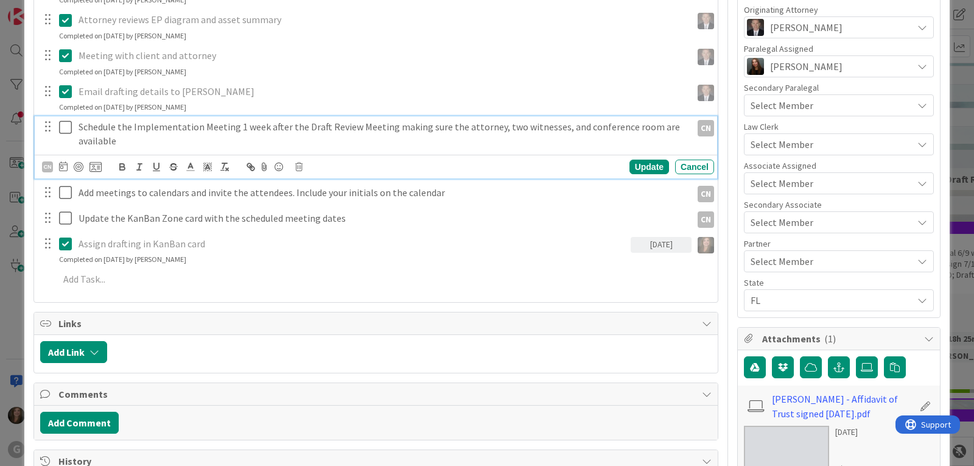
click at [232, 128] on p "Schedule the Implementation Meeting 1 week after the Draft Review Meeting makin…" at bounding box center [383, 133] width 608 height 27
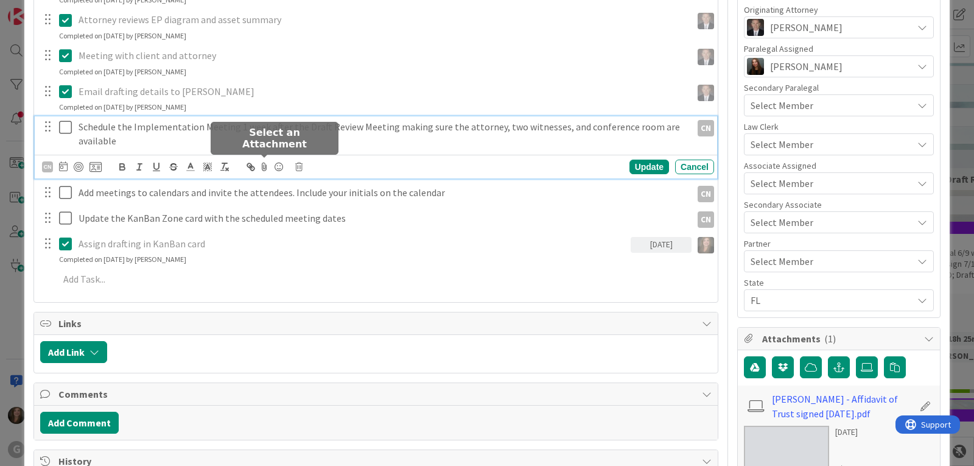
click at [298, 167] on icon at bounding box center [298, 166] width 7 height 9
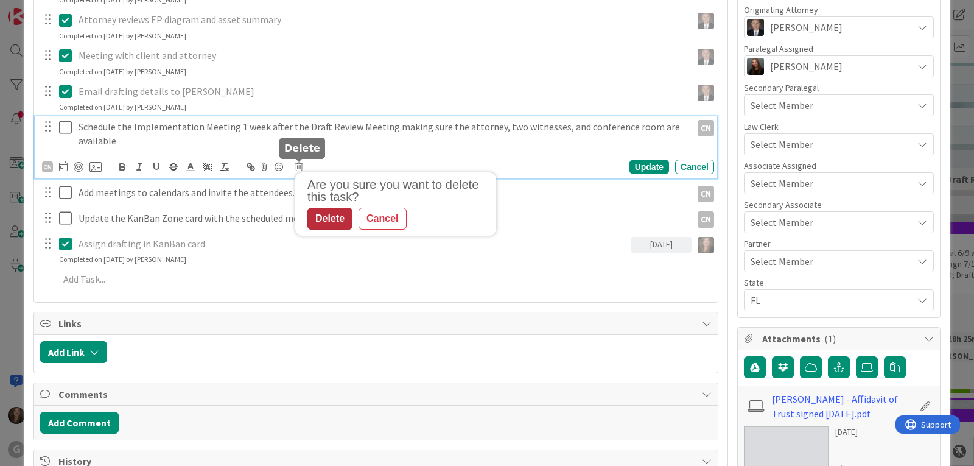
click at [332, 215] on div "Delete" at bounding box center [329, 219] width 45 height 22
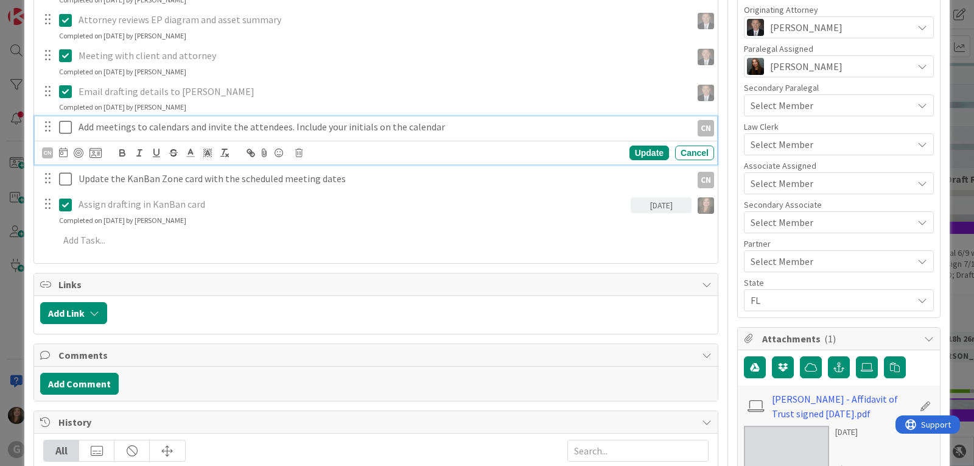
click at [260, 128] on p "Add meetings to calendars and invite the attendees. Include your initials on th…" at bounding box center [383, 127] width 608 height 14
click at [298, 153] on icon at bounding box center [298, 152] width 7 height 9
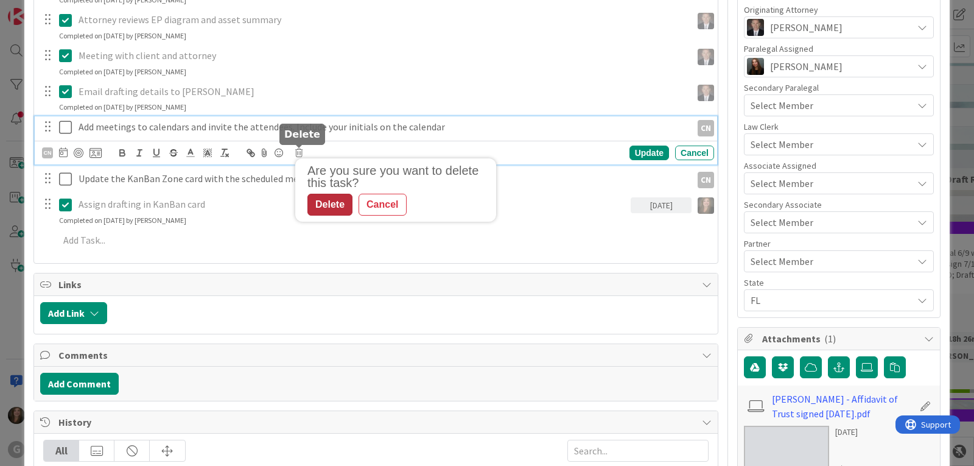
click at [326, 210] on div "Delete" at bounding box center [329, 205] width 45 height 22
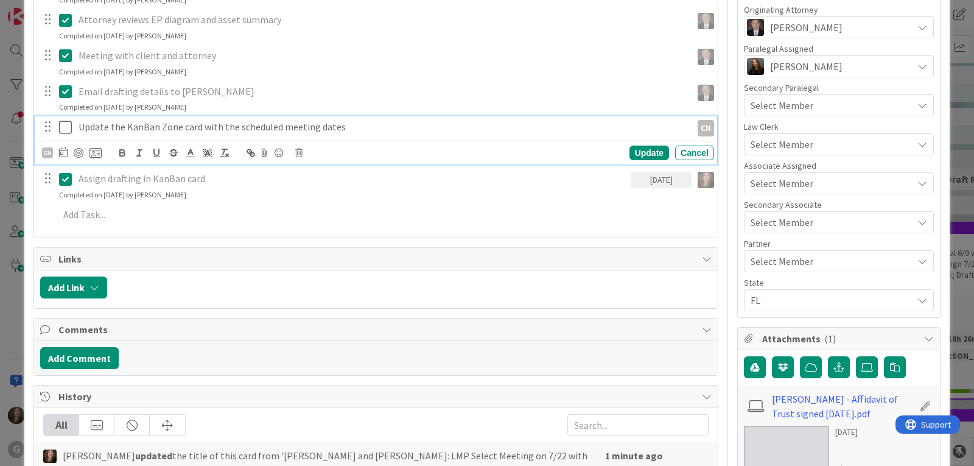
click at [258, 129] on p "Update the KanBan Zone card with the scheduled meeting dates" at bounding box center [383, 127] width 608 height 14
click at [298, 153] on icon at bounding box center [298, 152] width 7 height 9
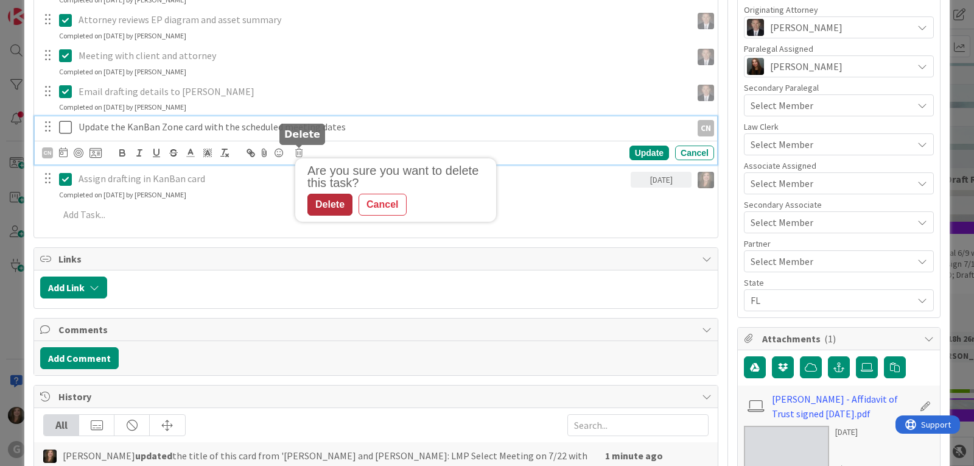
click at [330, 208] on div "Delete" at bounding box center [329, 205] width 45 height 22
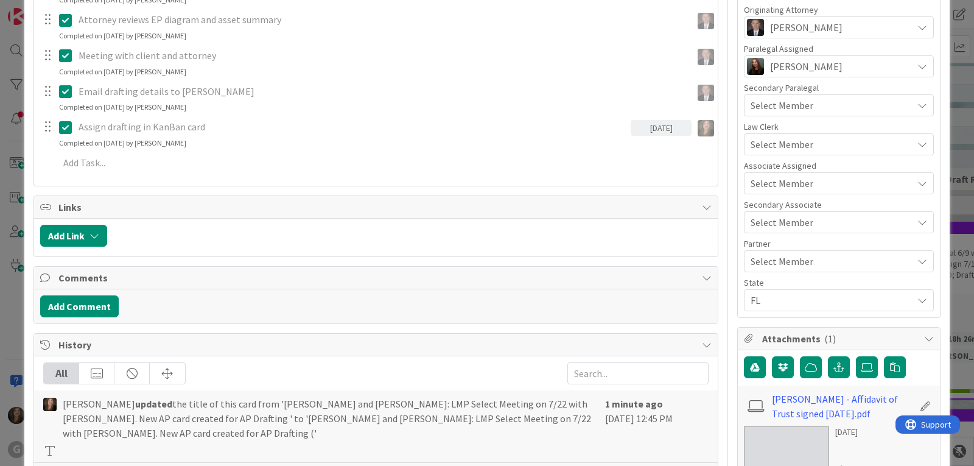
scroll to position [0, 0]
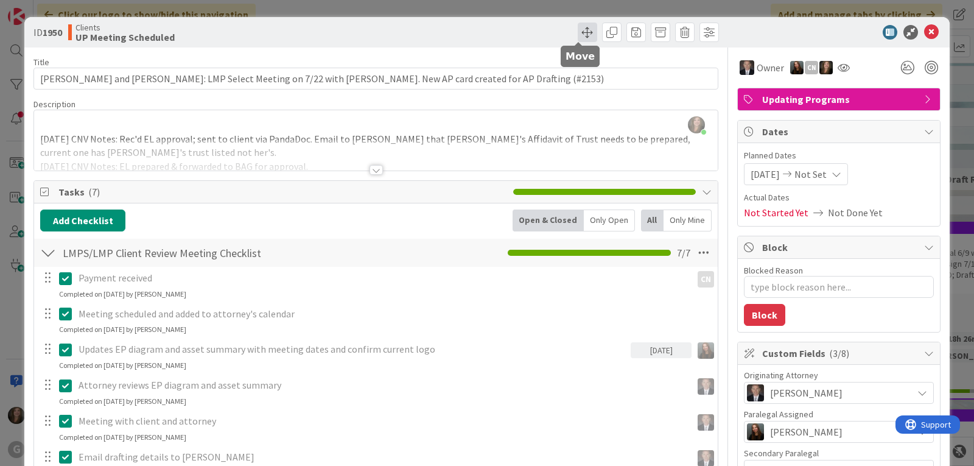
click at [581, 36] on span at bounding box center [587, 32] width 19 height 19
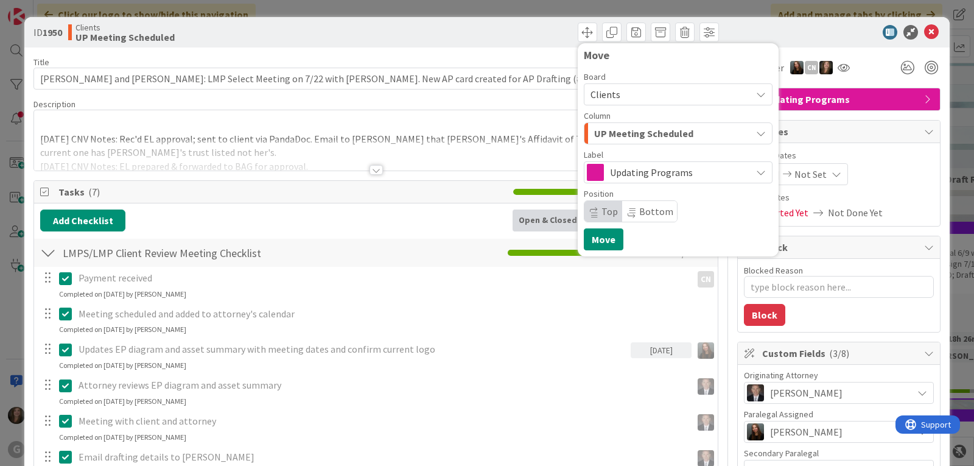
click at [752, 127] on button "UP Meeting Scheduled" at bounding box center [678, 133] width 189 height 22
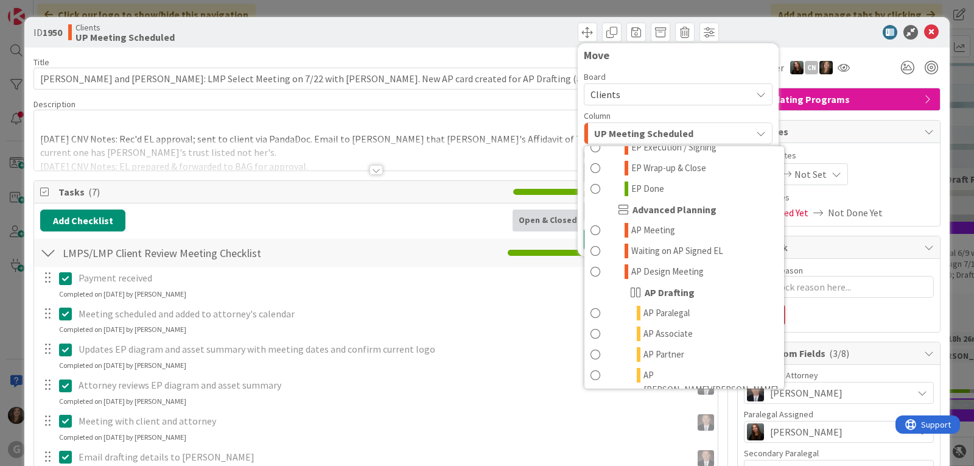
scroll to position [949, 0]
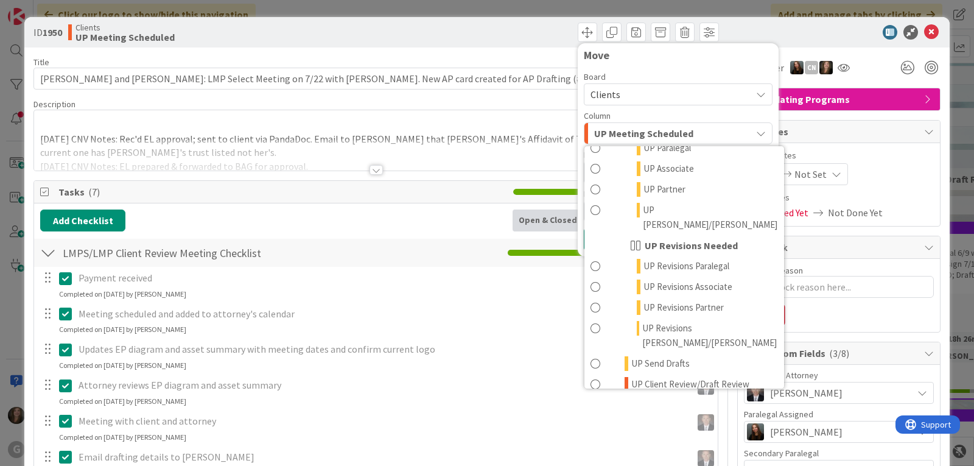
click at [694, 450] on link "UP Done" at bounding box center [684, 460] width 200 height 21
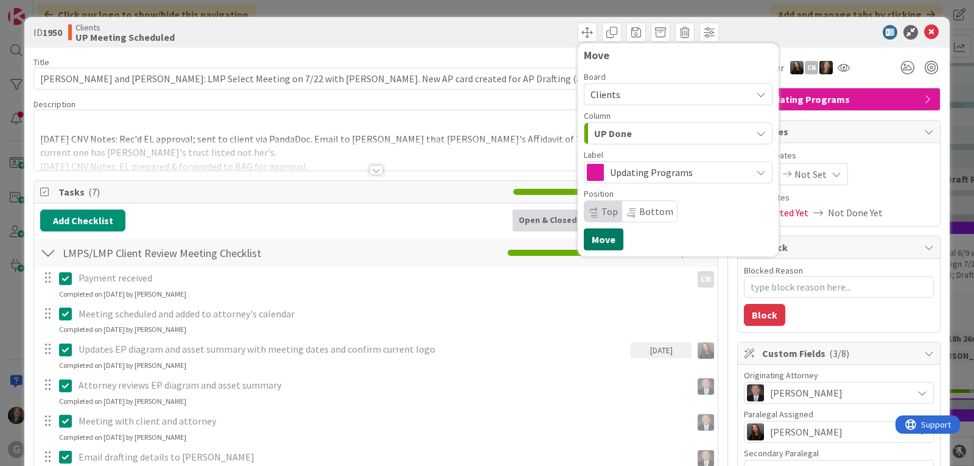
click at [595, 239] on button "Move" at bounding box center [604, 239] width 40 height 22
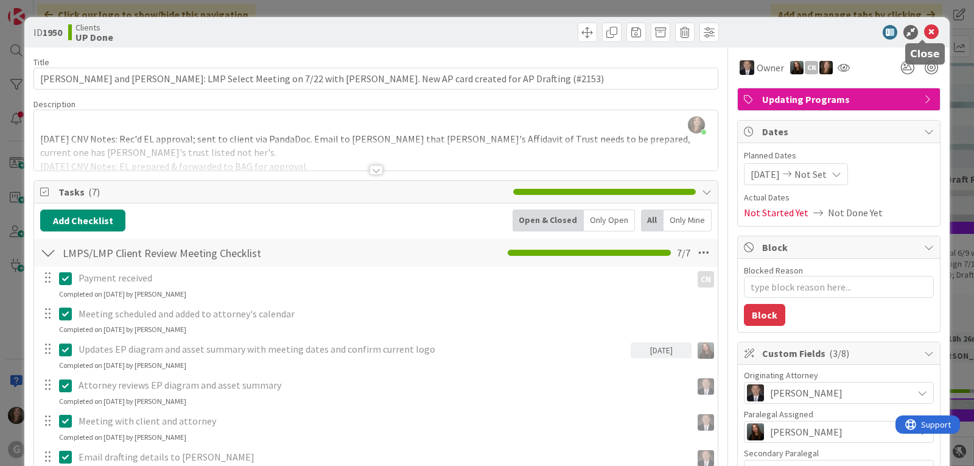
click at [926, 27] on icon at bounding box center [931, 32] width 15 height 15
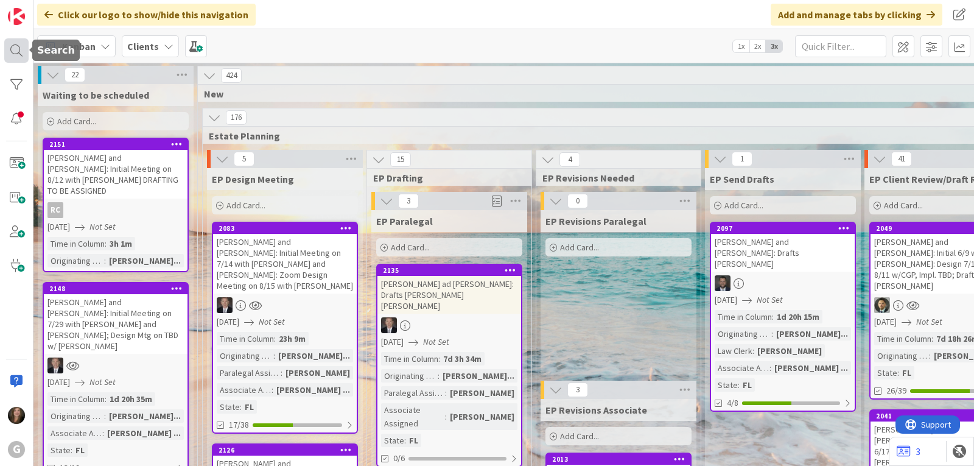
click at [21, 53] on div at bounding box center [16, 50] width 24 height 24
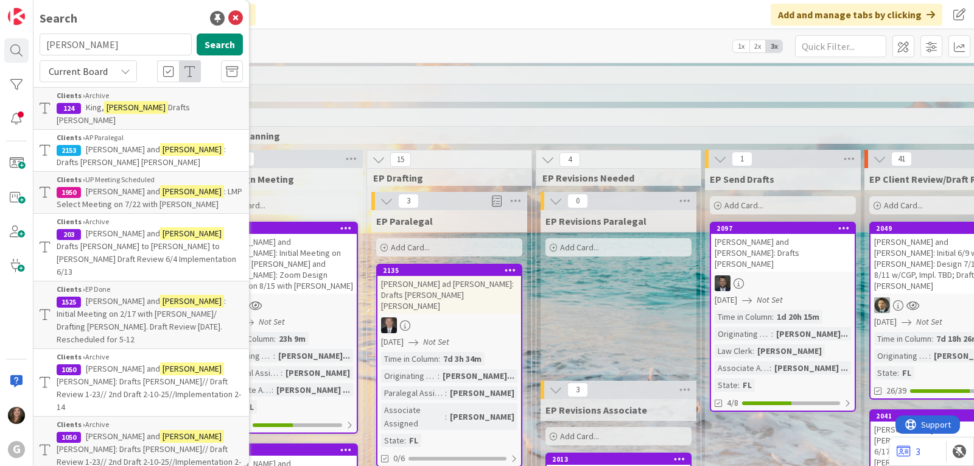
click at [117, 144] on span "[PERSON_NAME] and" at bounding box center [123, 149] width 74 height 11
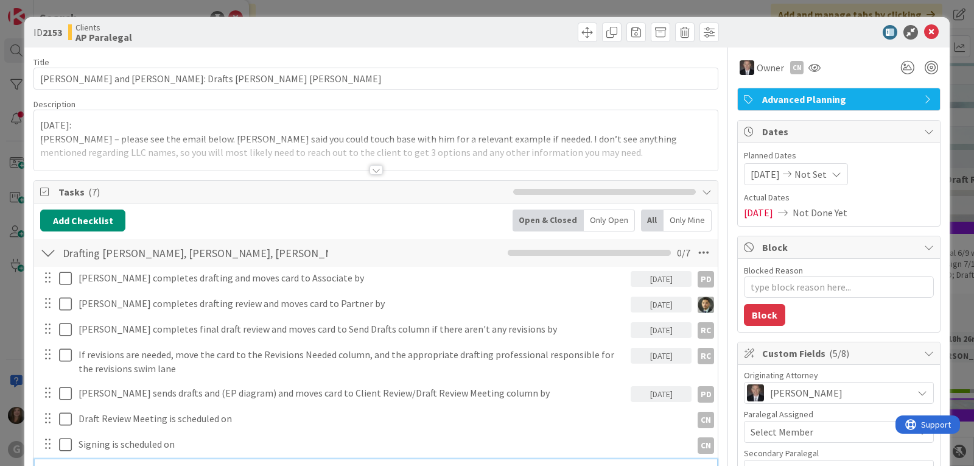
type textarea "x"
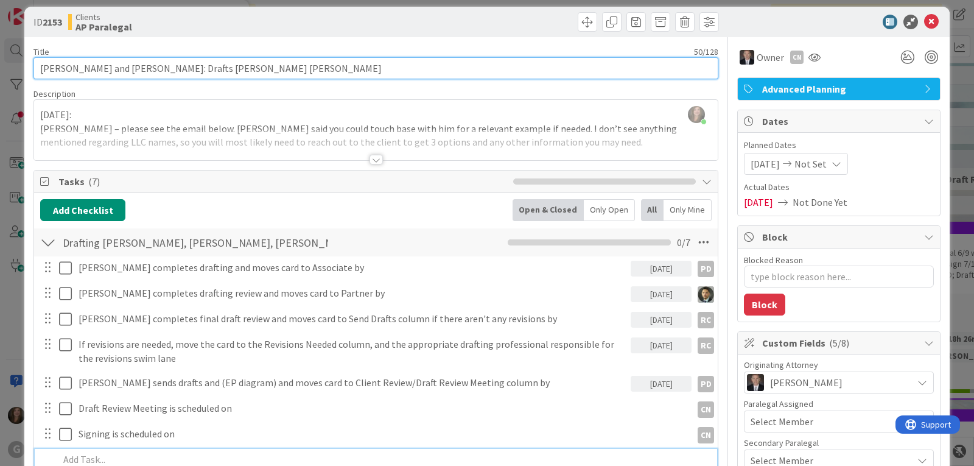
click at [83, 71] on input "[PERSON_NAME] and [PERSON_NAME]: Drafts [PERSON_NAME] [PERSON_NAME]" at bounding box center [375, 68] width 685 height 22
type input "[PERSON_NAME] and [PERSON_NAME]: Drafts [PERSON_NAME] [PERSON_NAME]"
type textarea "x"
type input "[PERSON_NAME] and [PERSON_NAME]: Drafts [PERSON_NAME] [PERSON_NAME]"
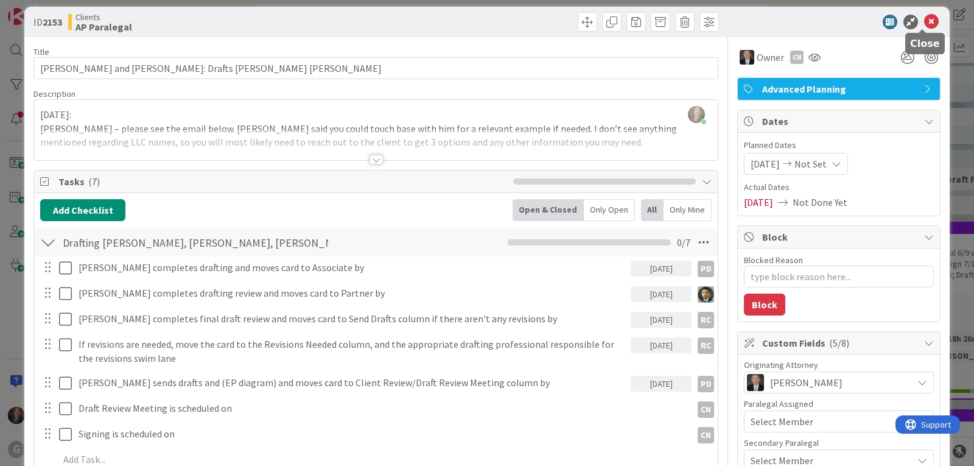
click at [926, 20] on icon at bounding box center [931, 22] width 15 height 15
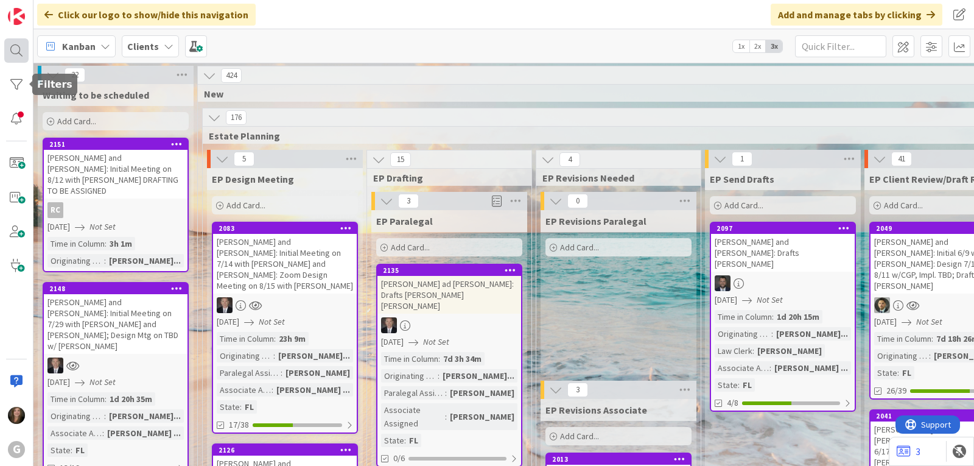
click at [15, 50] on div at bounding box center [16, 50] width 24 height 24
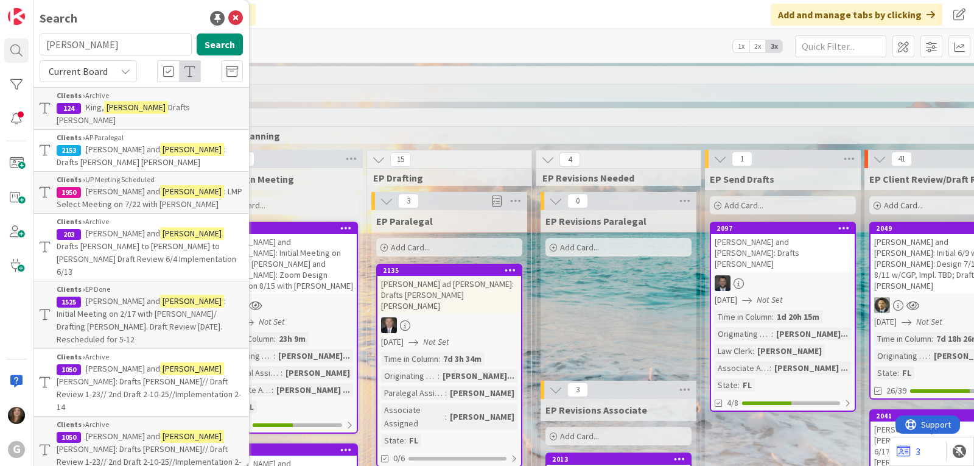
click at [91, 144] on span "[PERSON_NAME] and" at bounding box center [123, 149] width 74 height 11
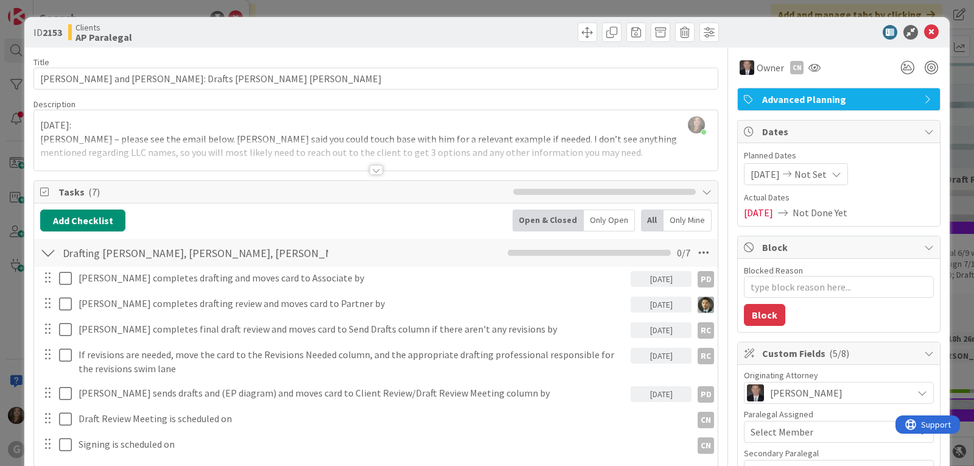
click at [369, 169] on div at bounding box center [375, 170] width 13 height 10
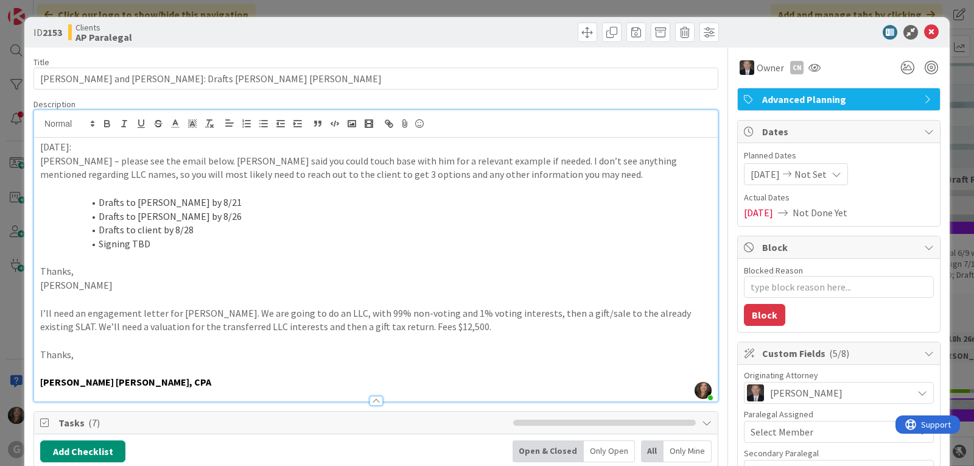
click at [40, 161] on p "[PERSON_NAME] – please see the email below. [PERSON_NAME] said you could touch …" at bounding box center [375, 167] width 671 height 27
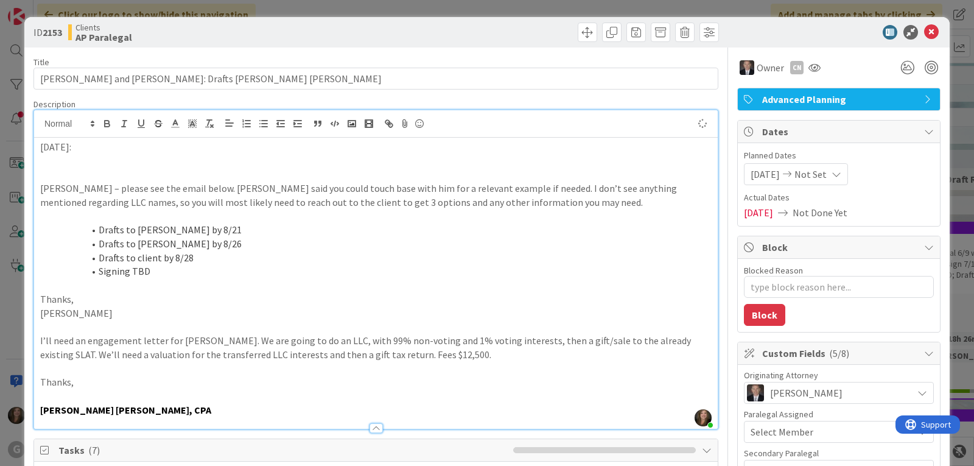
type textarea "x"
click at [102, 157] on p "Also," at bounding box center [375, 161] width 671 height 14
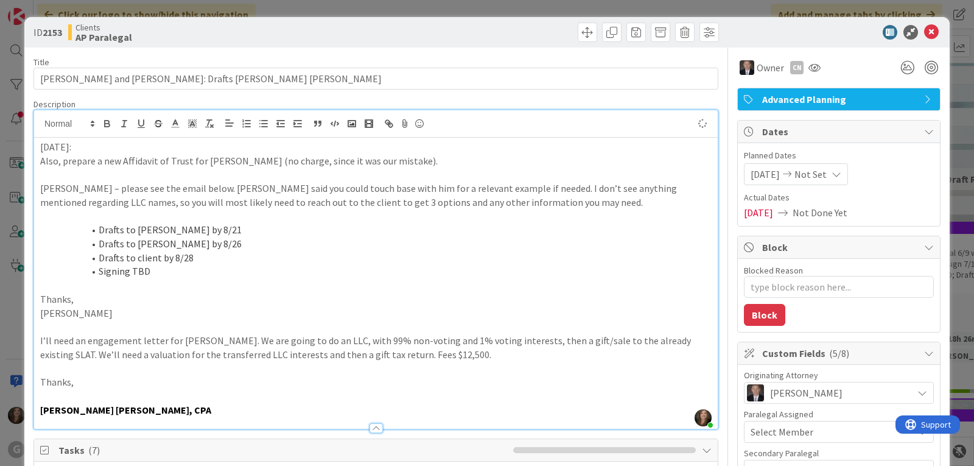
type textarea "x"
click at [924, 30] on icon at bounding box center [931, 32] width 15 height 15
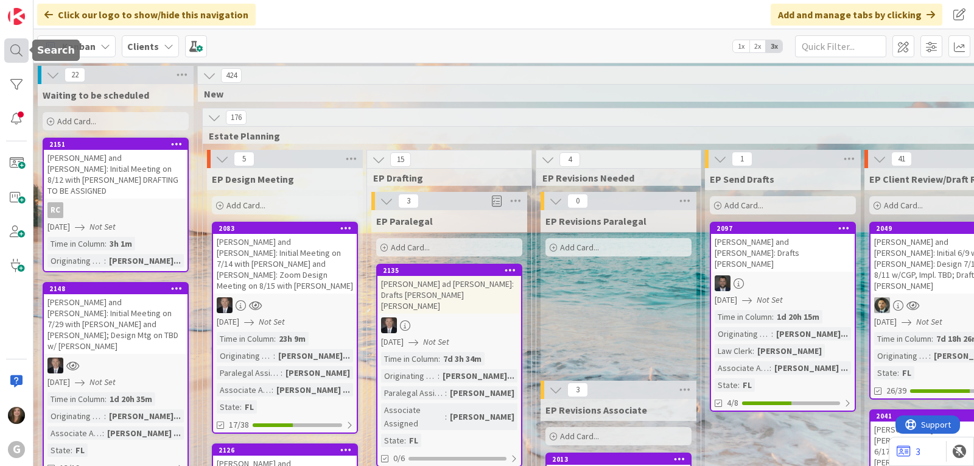
click at [18, 59] on div at bounding box center [16, 50] width 24 height 24
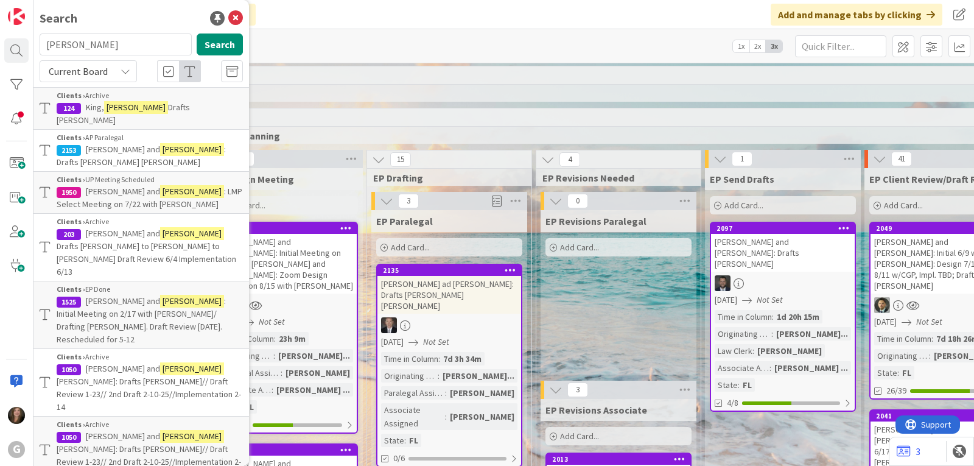
drag, startPoint x: 85, startPoint y: 45, endPoint x: 35, endPoint y: 47, distance: 50.5
click at [35, 47] on div "[PERSON_NAME] Search" at bounding box center [141, 46] width 218 height 27
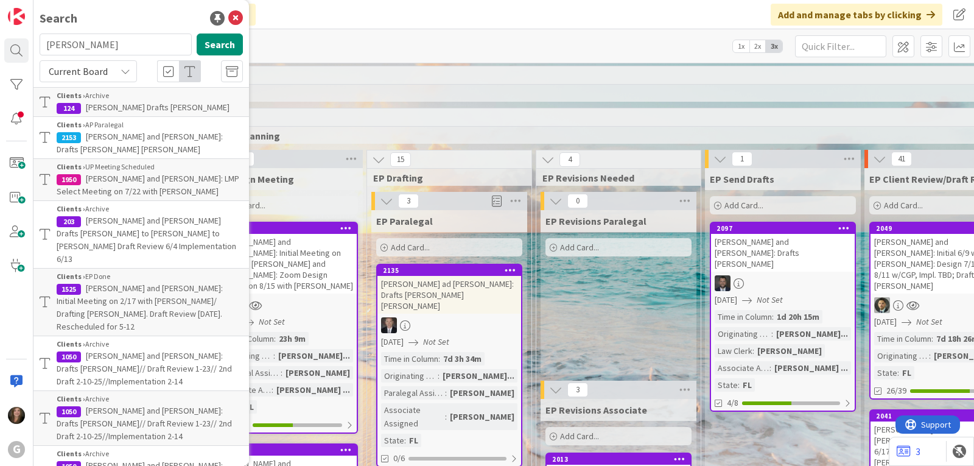
type input "[PERSON_NAME]"
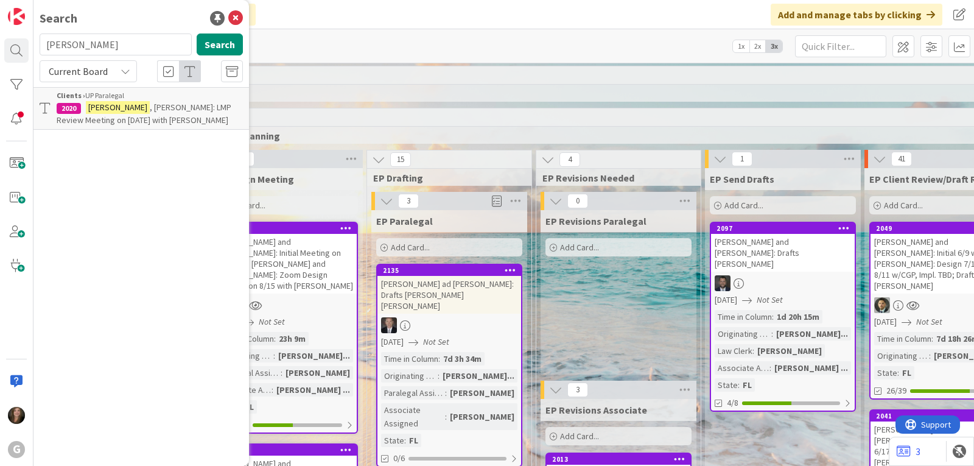
click at [119, 113] on p "[PERSON_NAME] , Le [PERSON_NAME]: LMP Review Meeting on [DATE] with [PERSON_NAM…" at bounding box center [150, 114] width 186 height 26
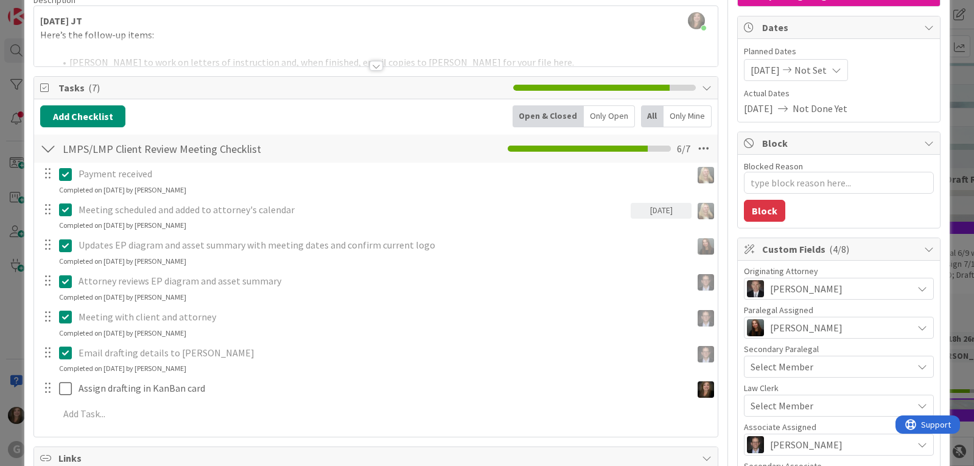
scroll to position [122, 0]
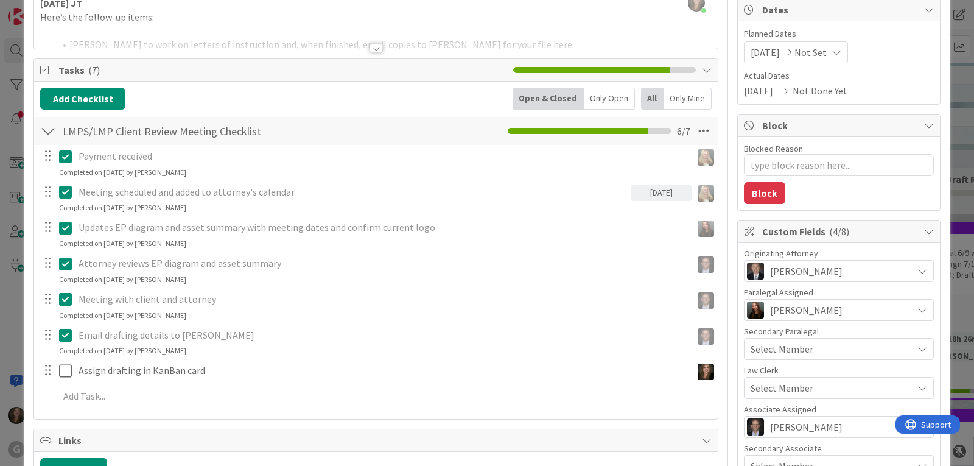
click at [373, 50] on div at bounding box center [375, 48] width 13 height 10
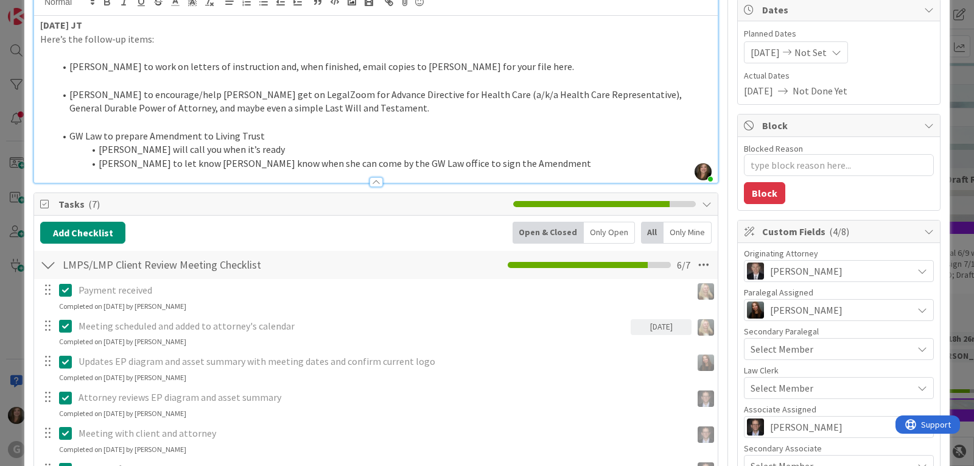
scroll to position [0, 0]
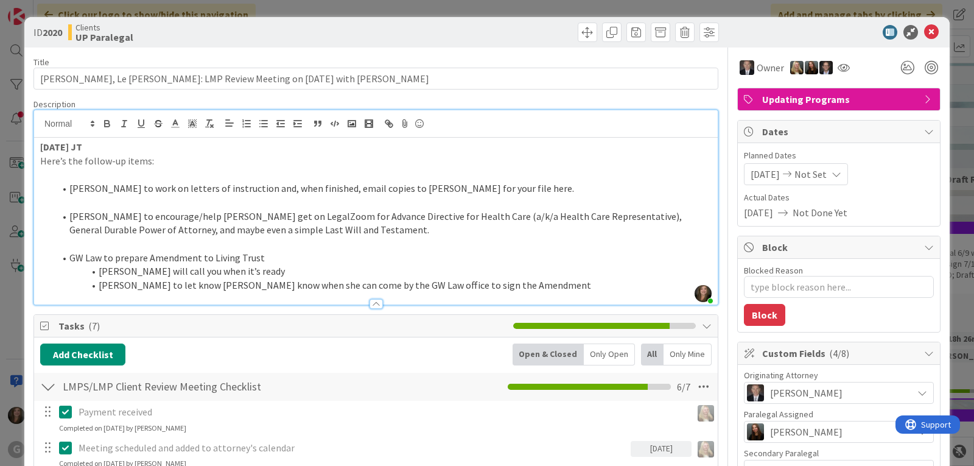
click at [40, 146] on strong "[DATE] JT" at bounding box center [61, 147] width 42 height 12
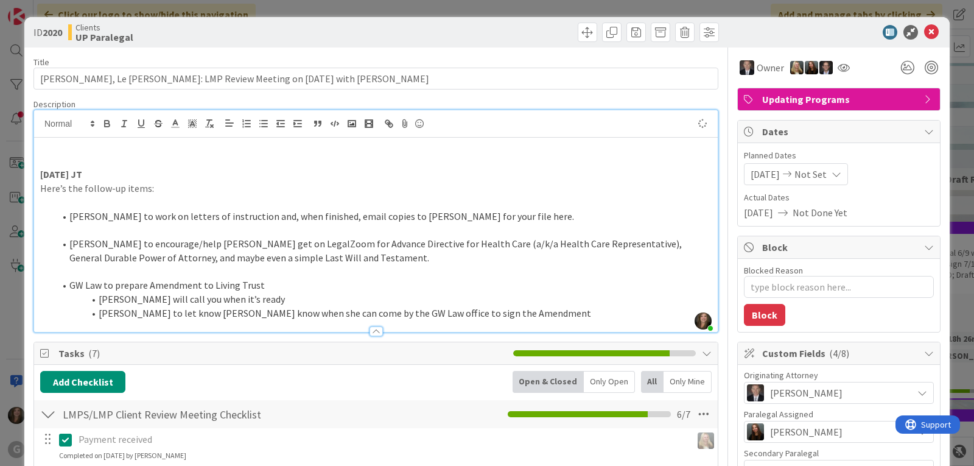
type textarea "x"
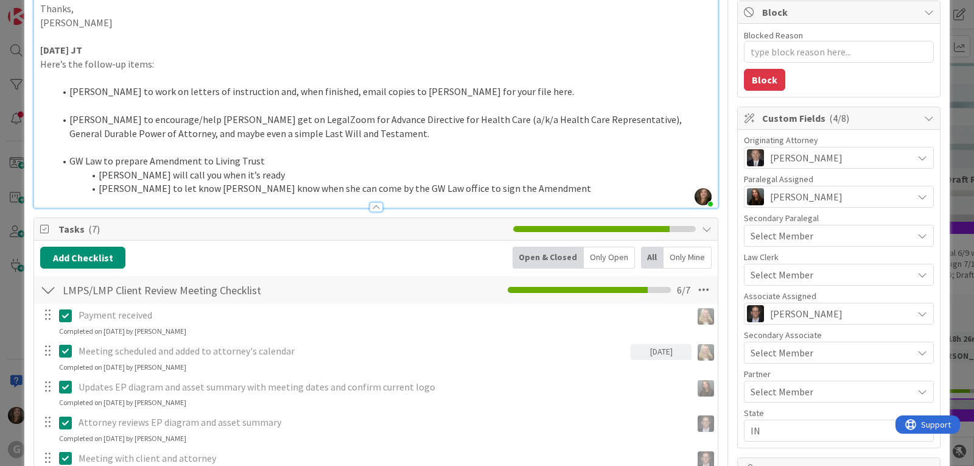
scroll to position [243, 0]
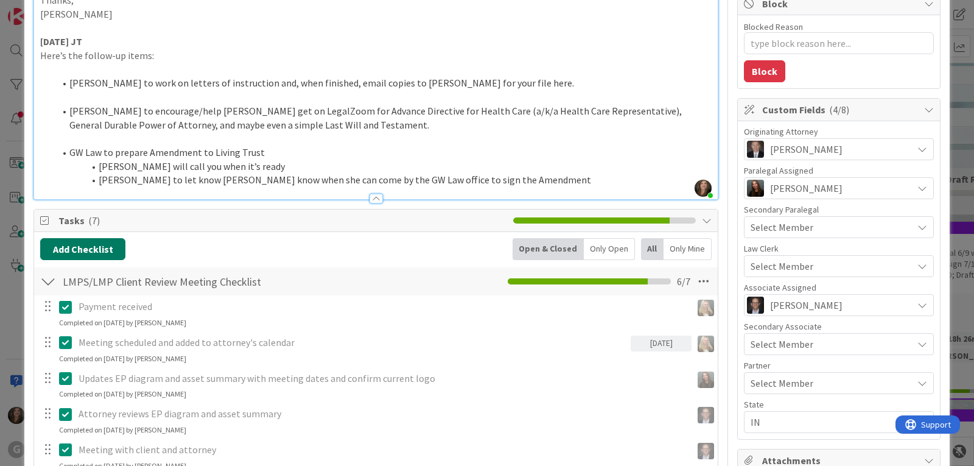
click at [85, 253] on button "Add Checklist" at bounding box center [82, 249] width 85 height 22
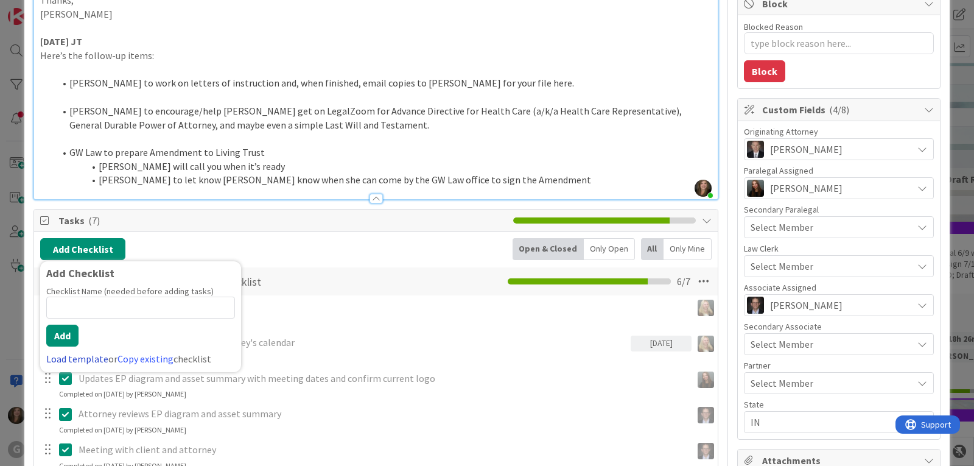
click at [61, 360] on link "Load template" at bounding box center [77, 358] width 62 height 12
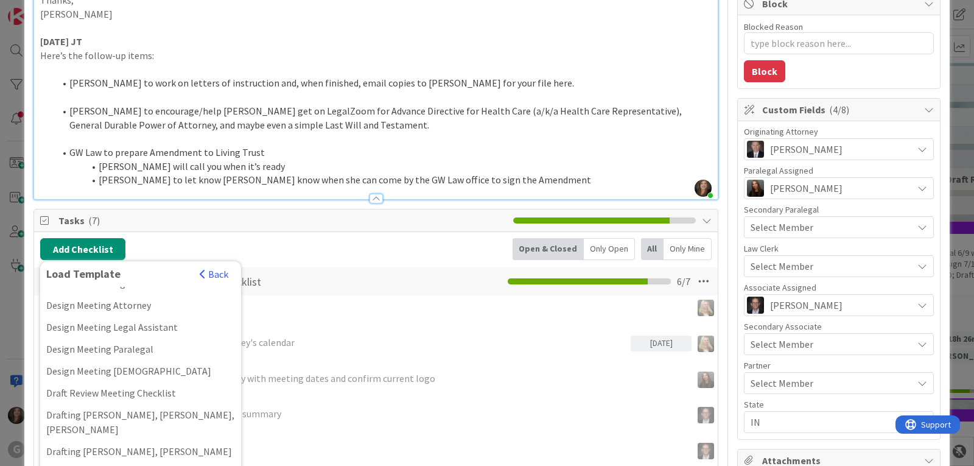
scroll to position [183, 0]
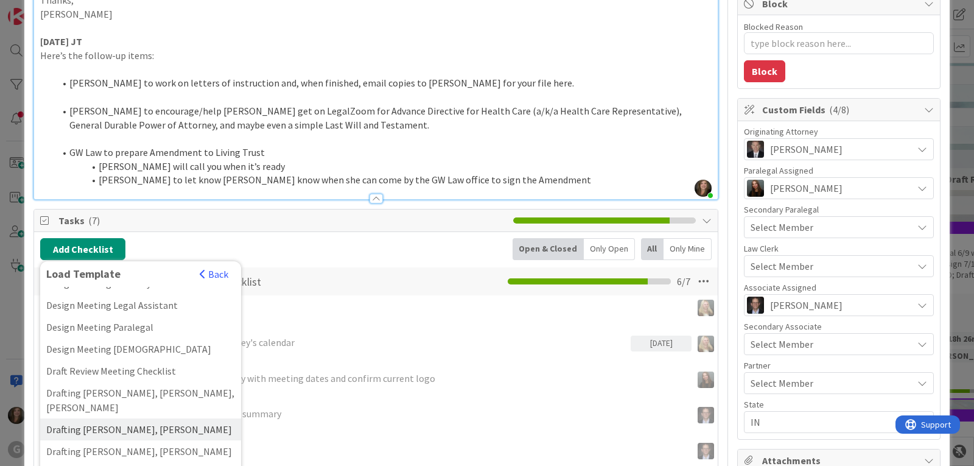
click at [99, 418] on div "Drafting [PERSON_NAME], [PERSON_NAME]" at bounding box center [140, 429] width 201 height 22
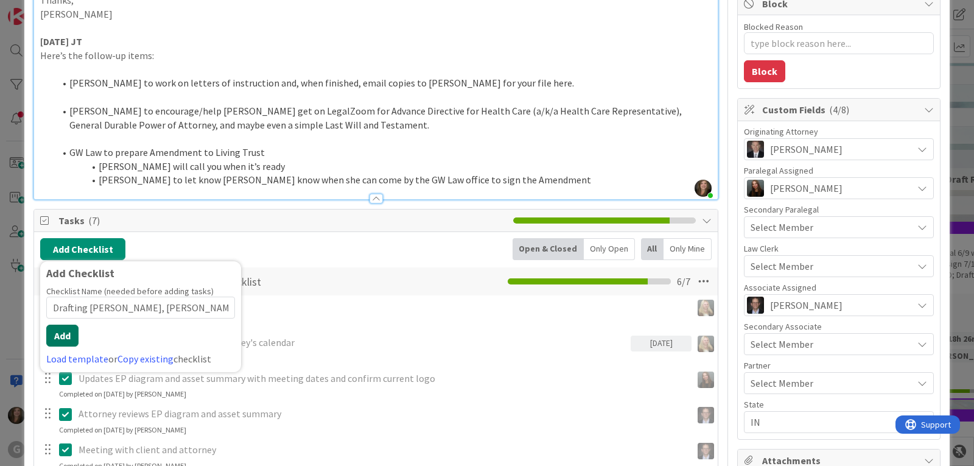
click at [66, 332] on button "Add" at bounding box center [62, 335] width 32 height 22
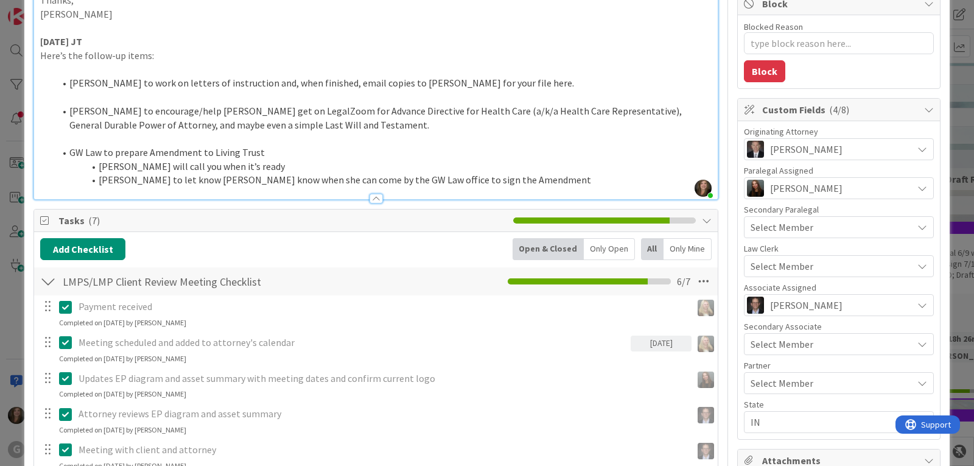
type textarea "x"
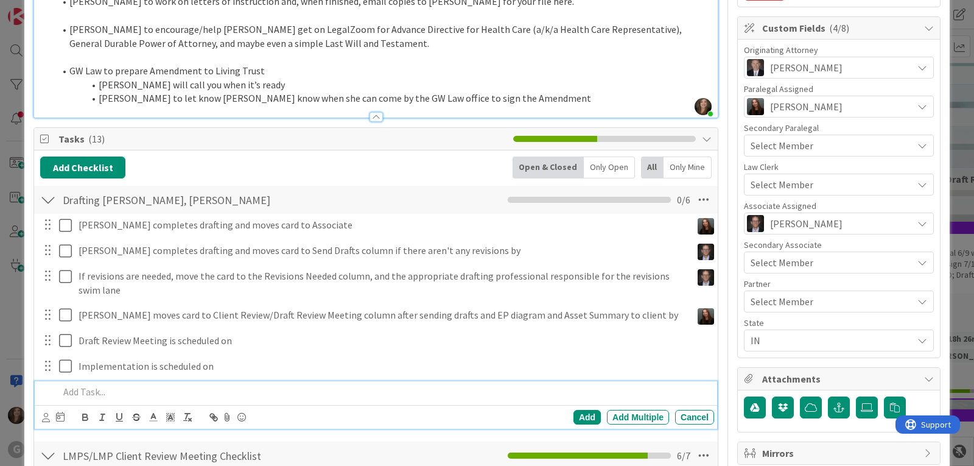
scroll to position [301, 0]
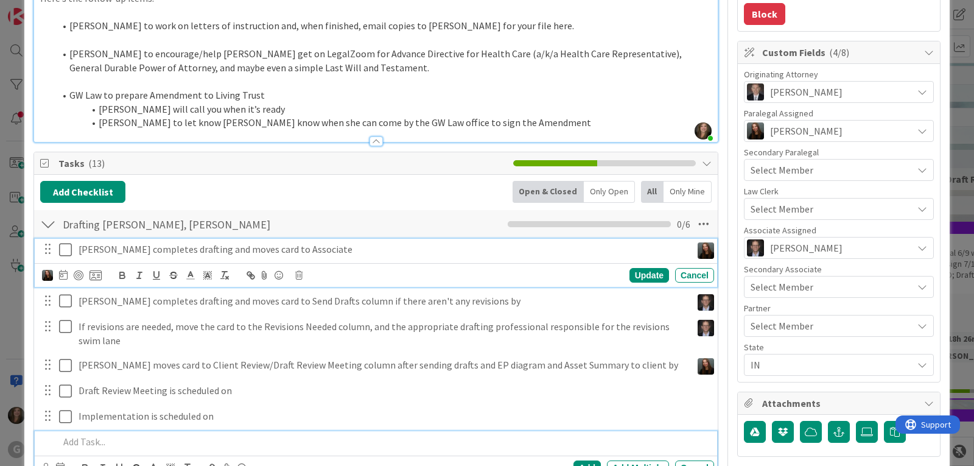
click at [228, 255] on p "[PERSON_NAME] completes drafting and moves card to Associate" at bounding box center [383, 249] width 608 height 14
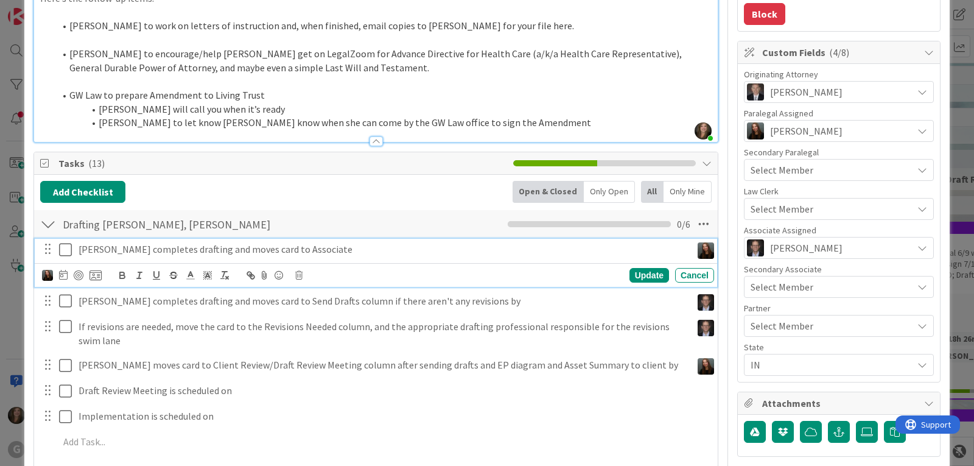
click at [351, 248] on p "[PERSON_NAME] completes drafting and moves card to Associate" at bounding box center [383, 249] width 608 height 14
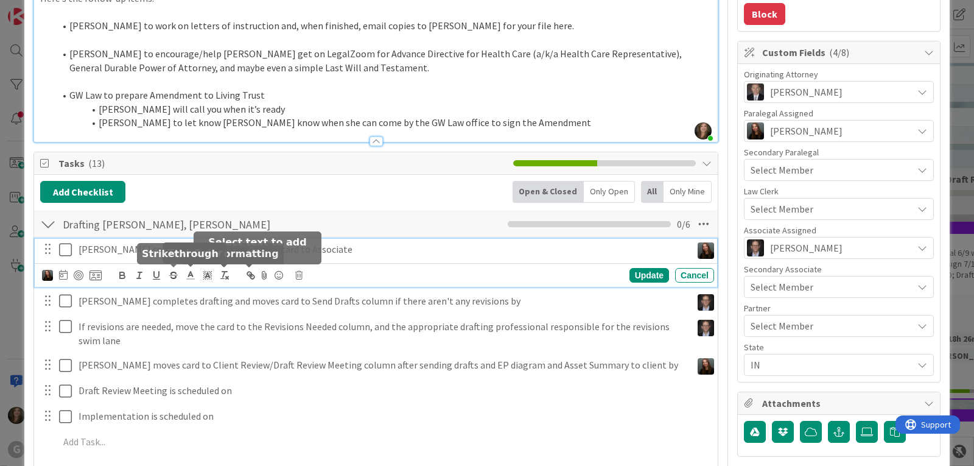
click at [62, 277] on icon at bounding box center [63, 275] width 9 height 10
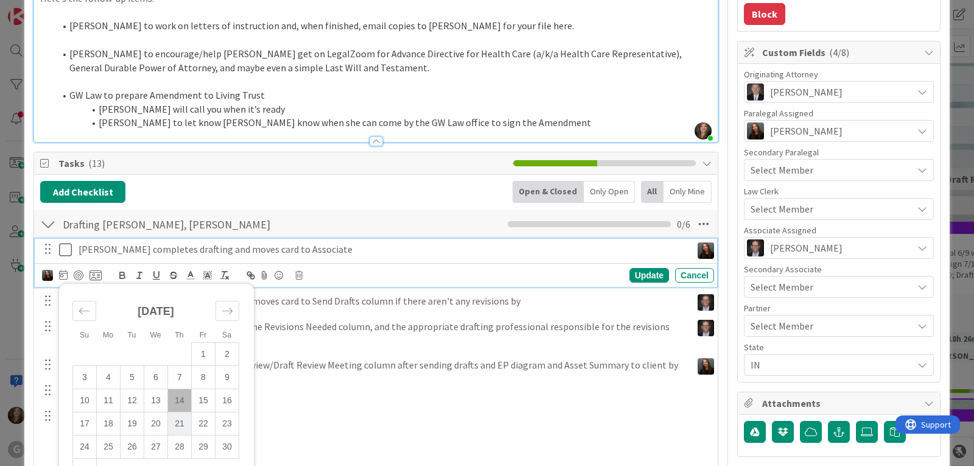
click at [183, 412] on td "21" at bounding box center [180, 422] width 24 height 23
type input "[DATE]"
type textarea "x"
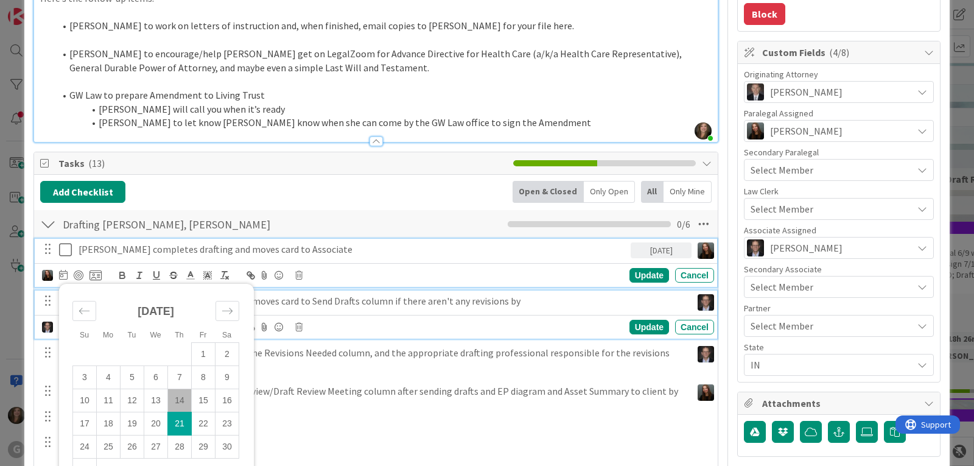
click at [419, 301] on p "[PERSON_NAME] completes drafting and moves card to Send Drafts column if there …" at bounding box center [383, 301] width 608 height 14
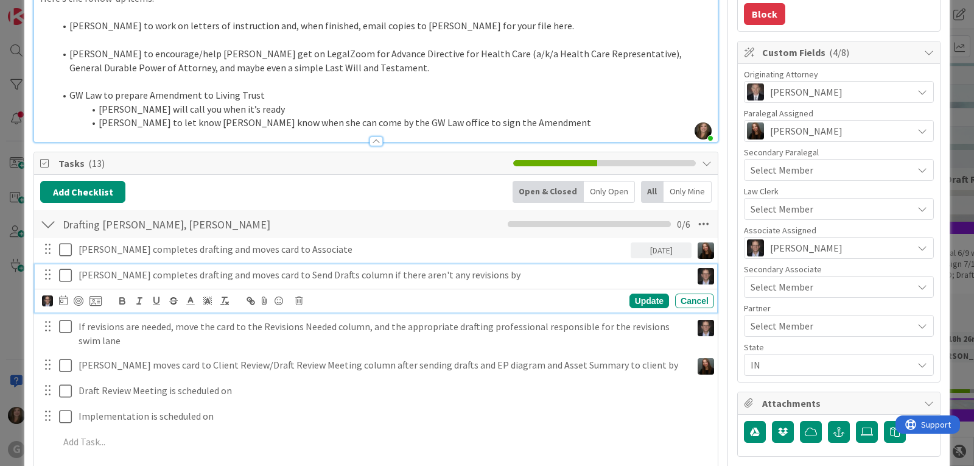
scroll to position [274, 0]
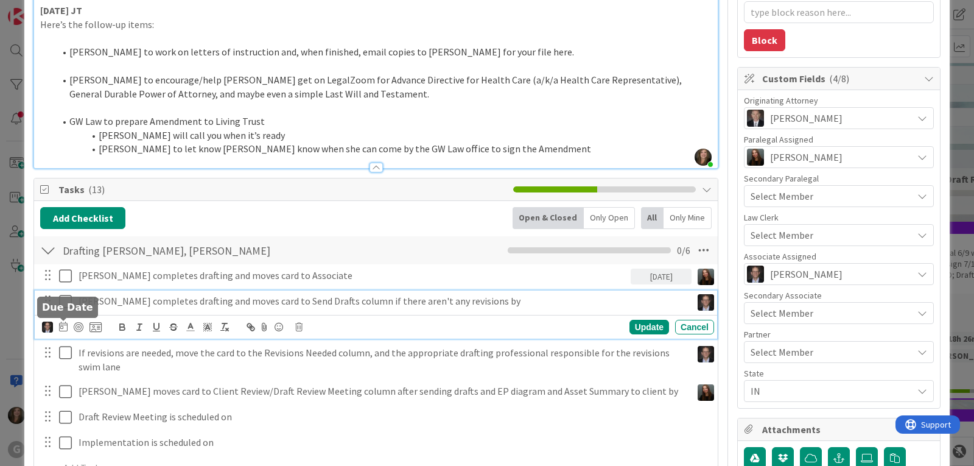
click at [61, 330] on icon at bounding box center [63, 326] width 9 height 10
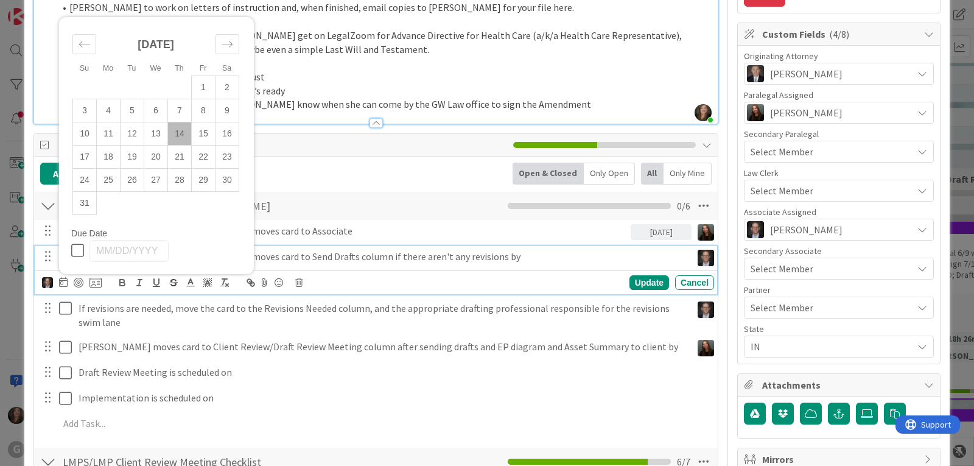
scroll to position [335, 0]
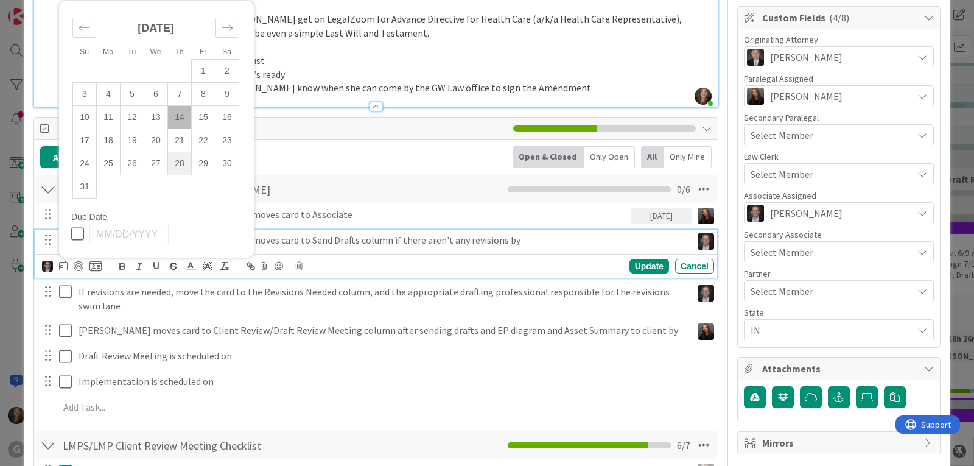
click at [178, 159] on td "28" at bounding box center [180, 163] width 24 height 23
type input "[DATE]"
type textarea "x"
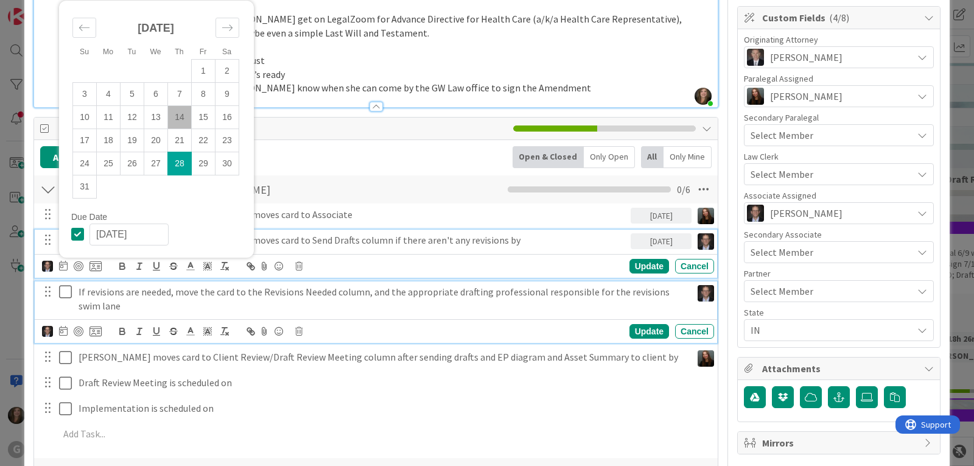
click at [332, 294] on p "If revisions are needed, move the card to the Revisions Needed column, and the …" at bounding box center [383, 298] width 608 height 27
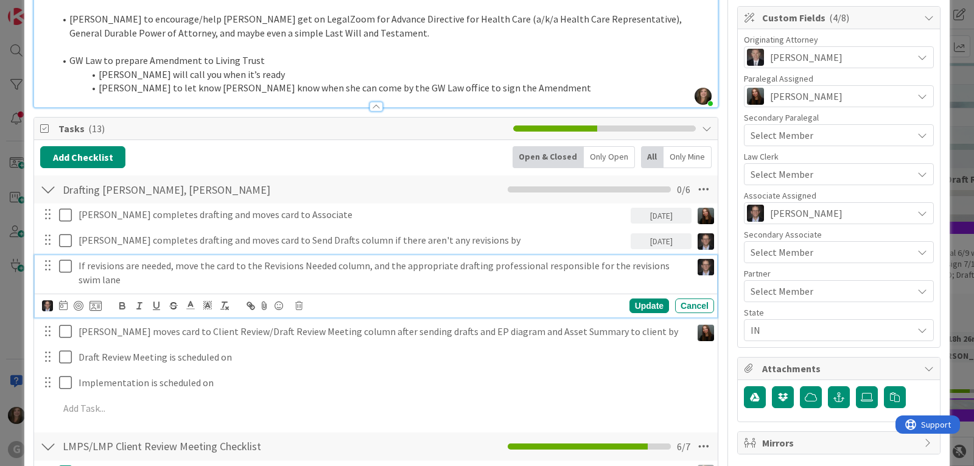
scroll to position [309, 0]
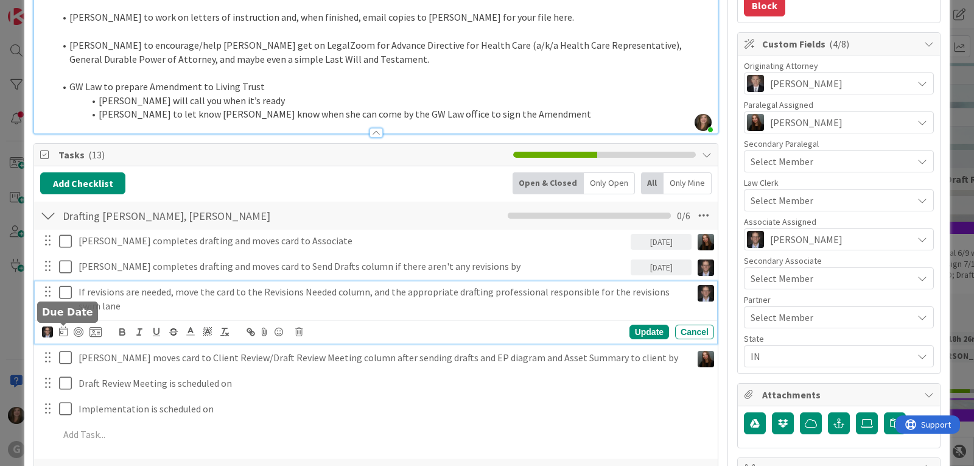
click at [63, 333] on icon at bounding box center [63, 331] width 9 height 10
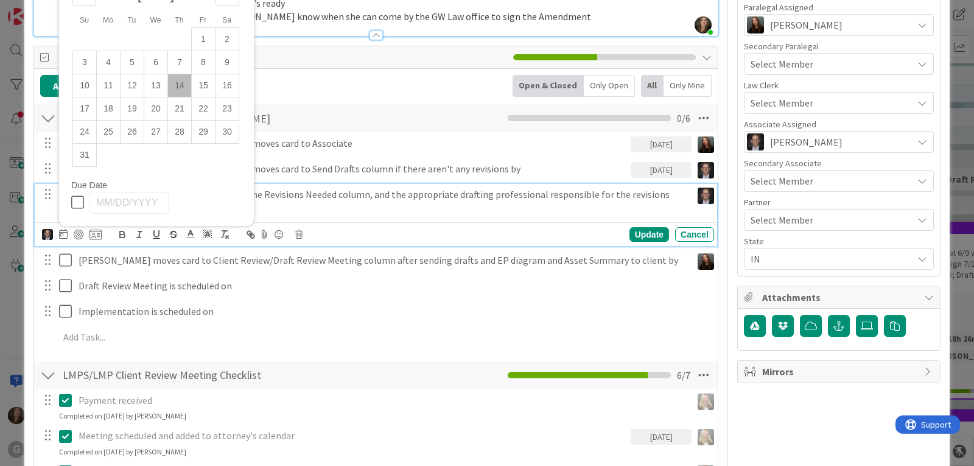
scroll to position [431, 0]
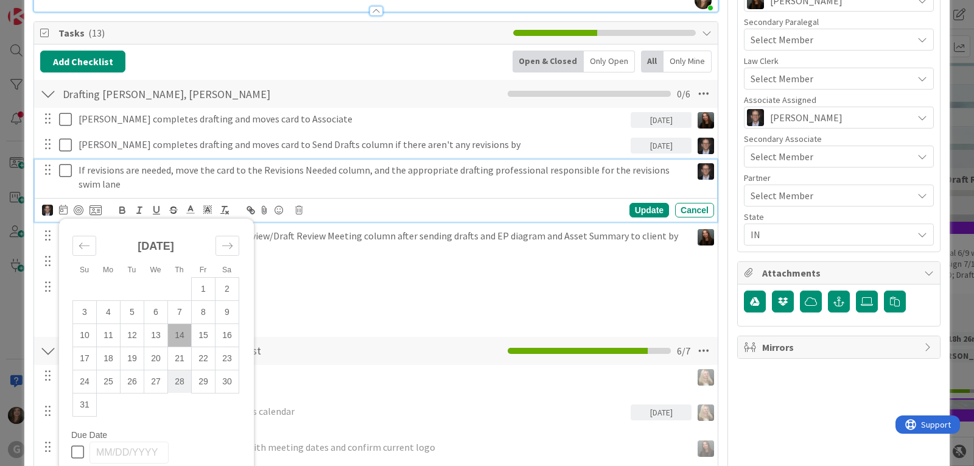
click at [175, 373] on td "28" at bounding box center [180, 380] width 24 height 23
type input "[DATE]"
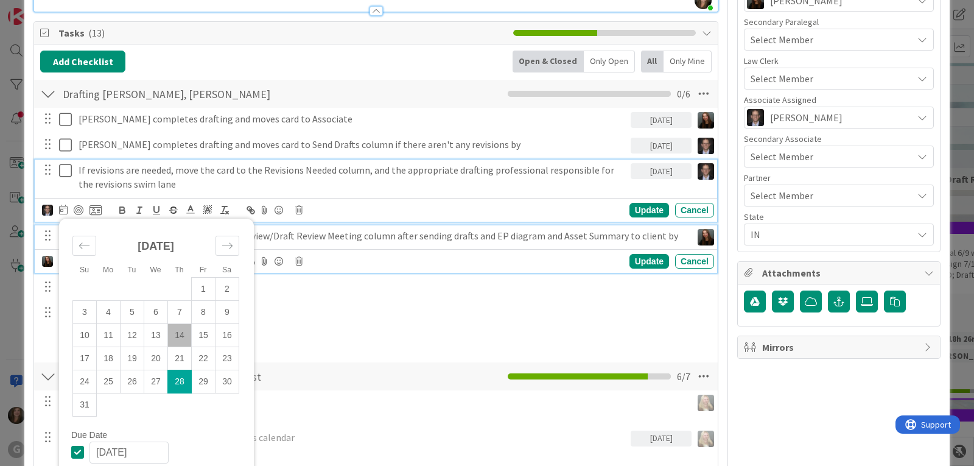
click at [456, 231] on p "[PERSON_NAME] moves card to Client Review/Draft Review Meeting column after sen…" at bounding box center [383, 236] width 608 height 14
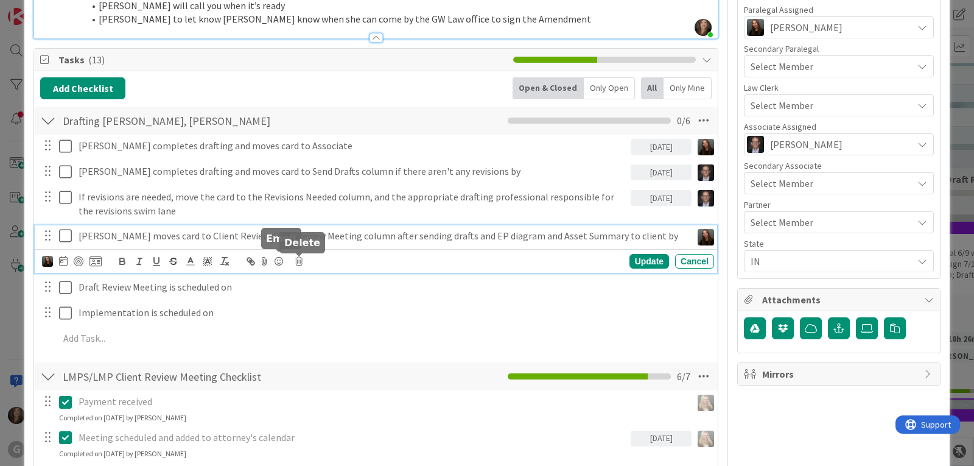
click at [298, 262] on icon at bounding box center [298, 261] width 7 height 9
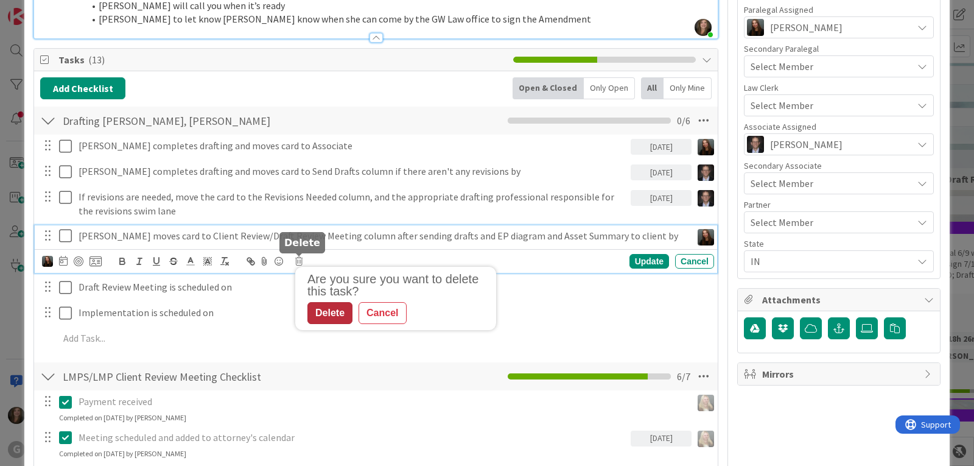
click at [316, 310] on div "Delete" at bounding box center [329, 313] width 45 height 22
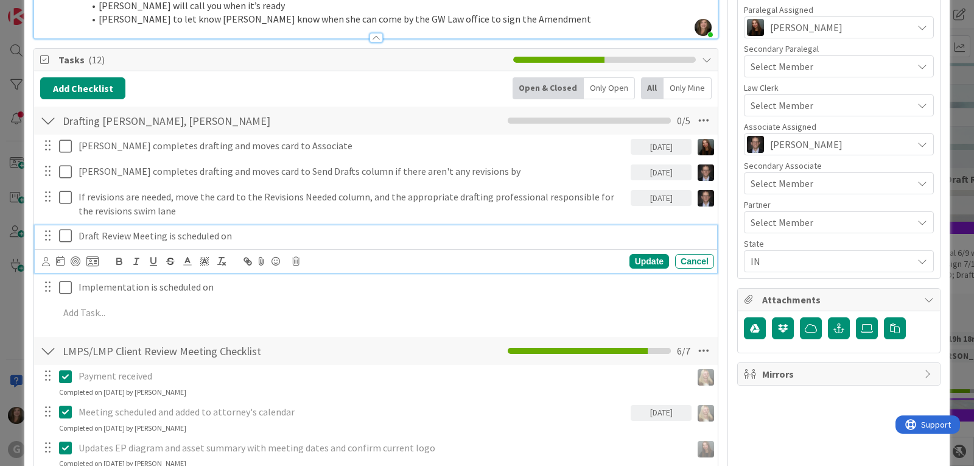
click at [228, 234] on p "Draft Review Meeting is scheduled on" at bounding box center [394, 236] width 630 height 14
click at [295, 260] on icon at bounding box center [295, 261] width 7 height 9
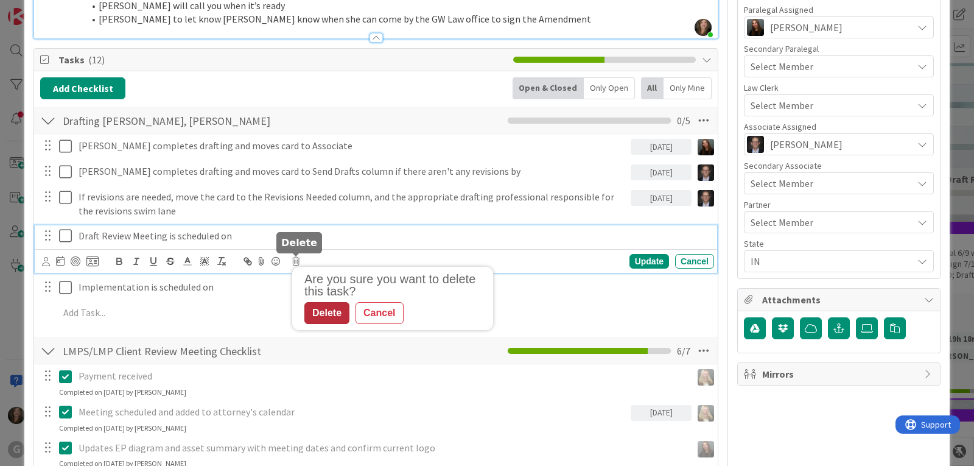
click at [339, 312] on div "Delete" at bounding box center [326, 313] width 45 height 22
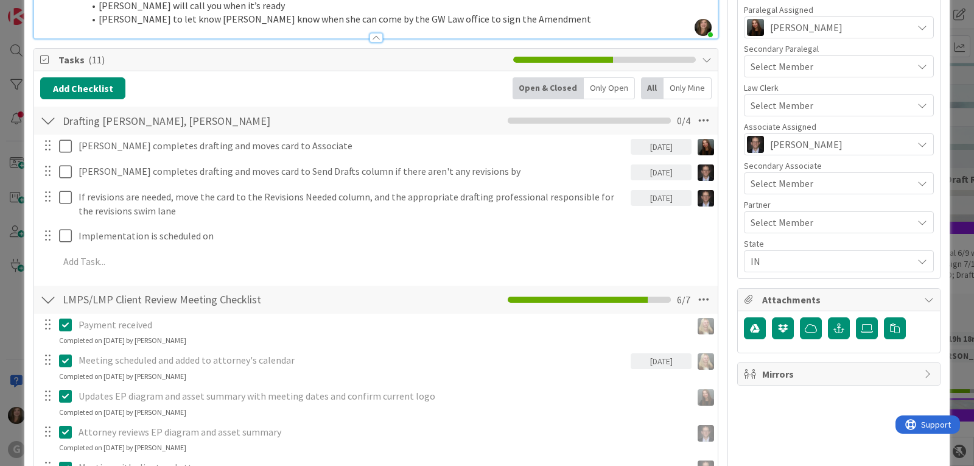
type textarea "x"
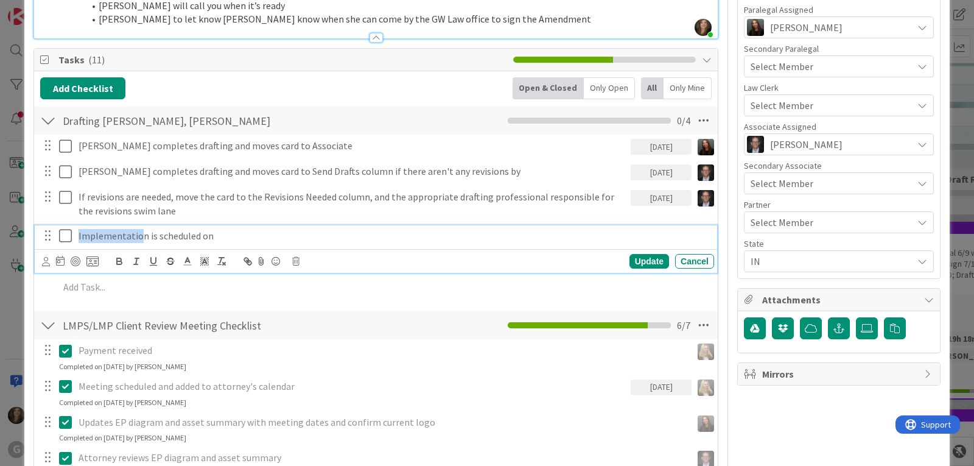
drag, startPoint x: 141, startPoint y: 236, endPoint x: 72, endPoint y: 236, distance: 69.4
click at [72, 236] on div "Implementation is scheduled on" at bounding box center [377, 235] width 674 height 21
click at [637, 257] on div "Update" at bounding box center [649, 261] width 40 height 15
click at [162, 238] on p "Signing is scheduled on" at bounding box center [394, 236] width 630 height 14
click at [42, 263] on icon at bounding box center [46, 261] width 8 height 9
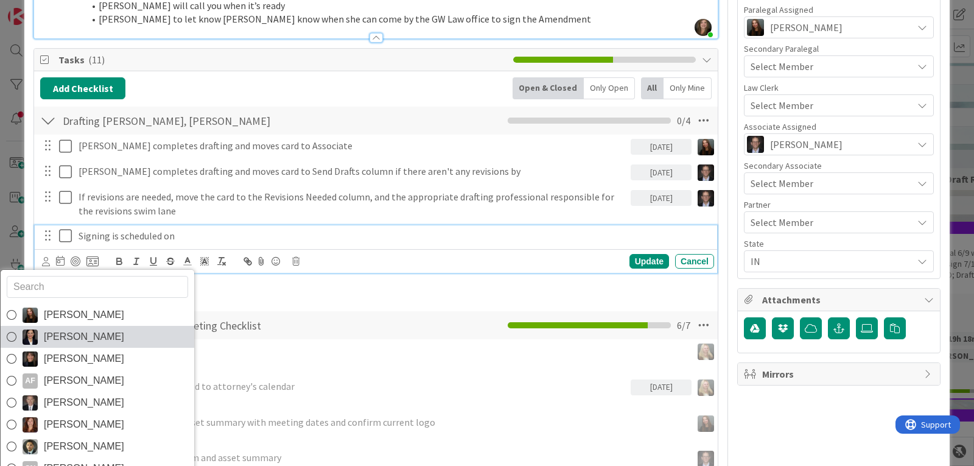
scroll to position [61, 0]
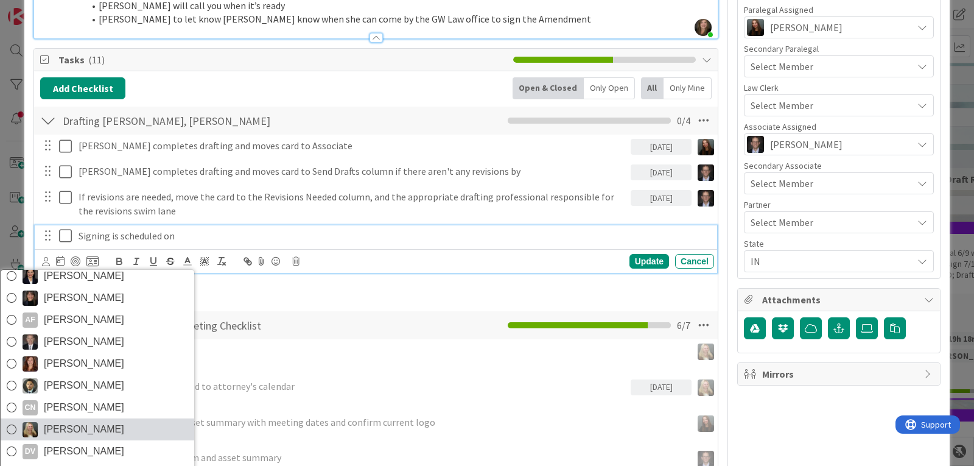
click at [80, 431] on span "[PERSON_NAME]" at bounding box center [84, 429] width 80 height 18
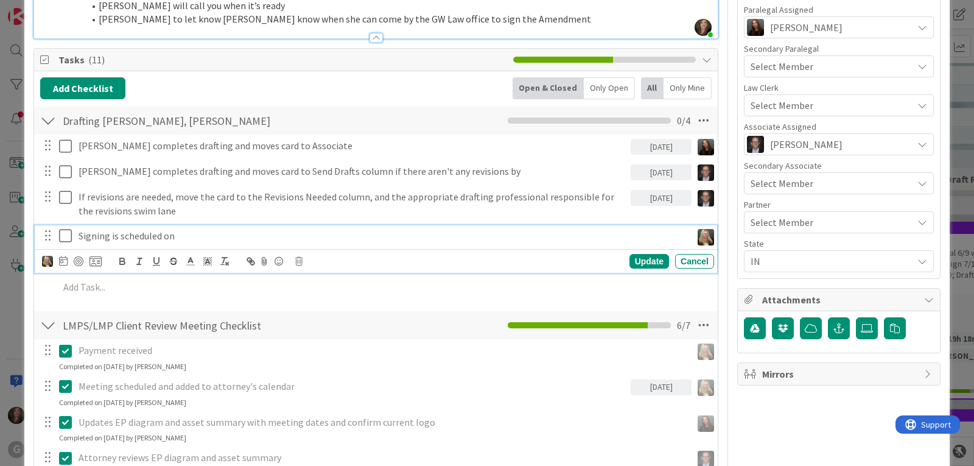
type textarea "x"
click at [647, 256] on div "Update" at bounding box center [649, 261] width 40 height 15
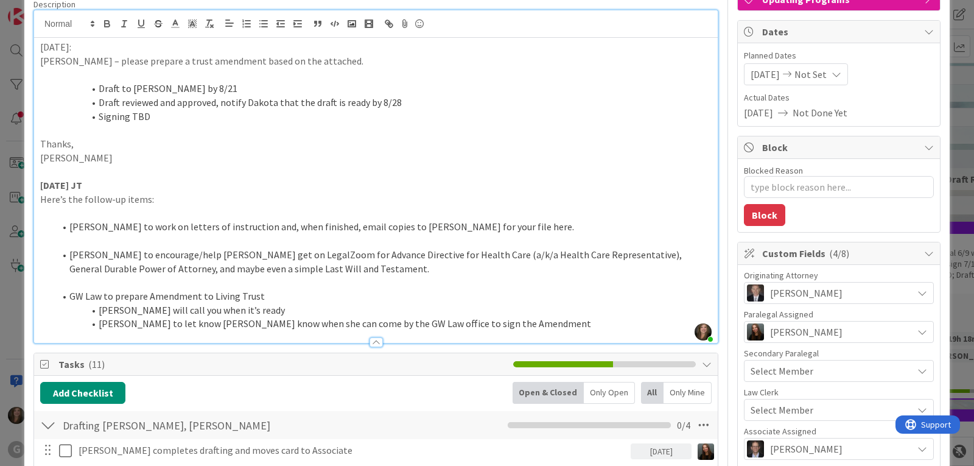
scroll to position [0, 0]
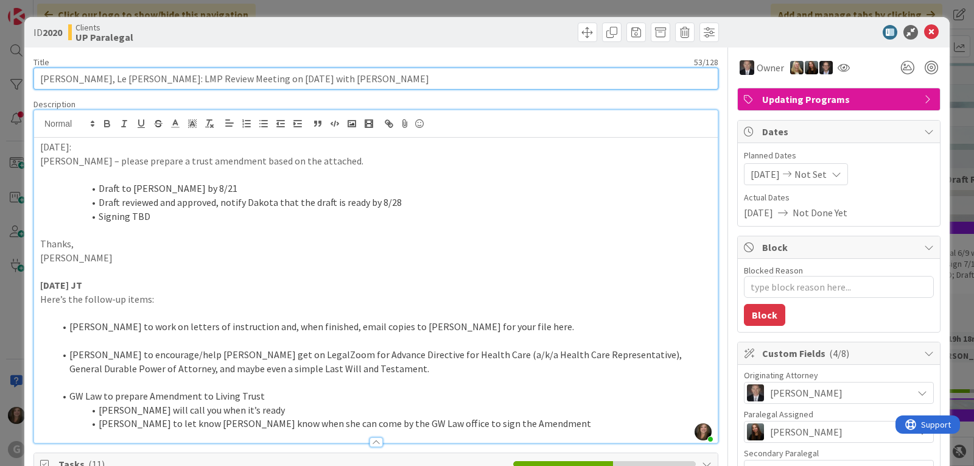
click at [284, 79] on input "[PERSON_NAME], Le [PERSON_NAME]: LMP Review Meeting on [DATE] with [PERSON_NAME]" at bounding box center [375, 79] width 685 height 22
type input "[PERSON_NAME], Le [PERSON_NAME]: LMP Review Meeting on [DATE] with [PERSON_NAME…"
type textarea "x"
type input "[PERSON_NAME], Le [PERSON_NAME]: LMP Review Meeting on [DATE] with [PERSON_NAME…"
type textarea "x"
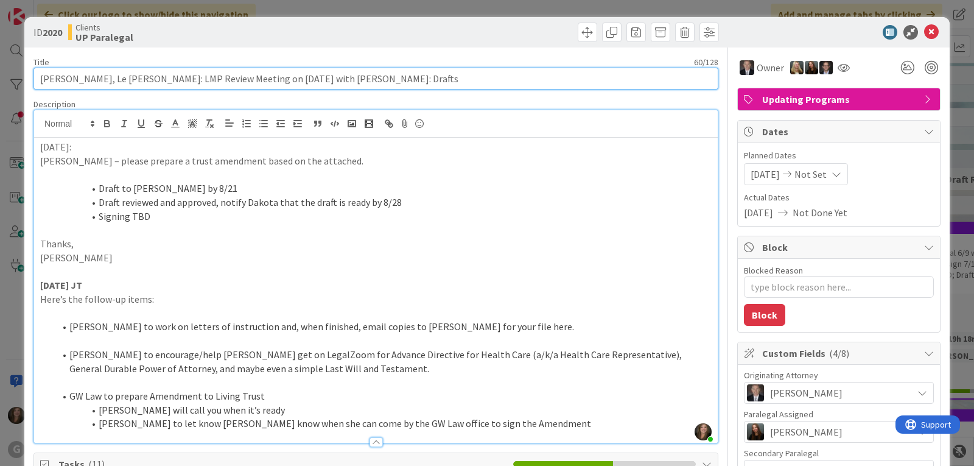
type input "[PERSON_NAME], Le [PERSON_NAME]: LMP Review Meeting on [DATE] with [PERSON_NAME…"
type textarea "x"
type input "[PERSON_NAME], Le [PERSON_NAME]: LMP Review Meeting on [DATE] with [PERSON_NAME…"
type textarea "x"
type input "[PERSON_NAME], Le [PERSON_NAME]: LMP Review Meeting on [DATE] with [PERSON_NAME…"
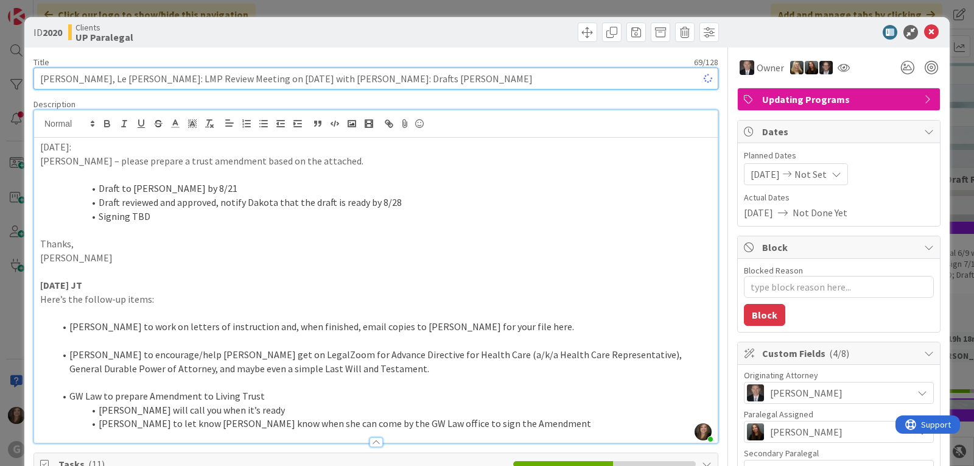
type textarea "x"
type input "[PERSON_NAME], Le [PERSON_NAME]: LMP Review Meeting on [DATE] with [PERSON_NAME…"
type textarea "x"
type input "[PERSON_NAME], Le [PERSON_NAME]: LMP Review Meeting on [DATE] with [PERSON_NAME…"
type textarea "x"
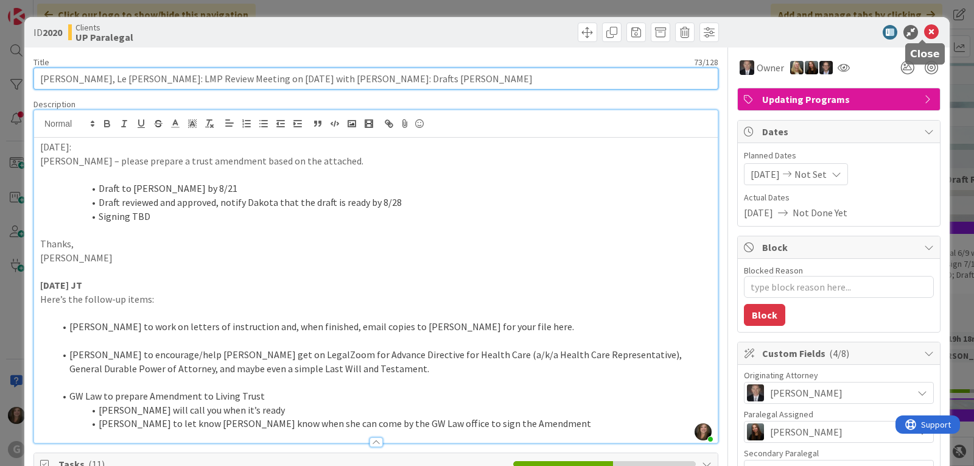
type input "[PERSON_NAME], Le [PERSON_NAME]: LMP Review Meeting on [DATE] with [PERSON_NAME…"
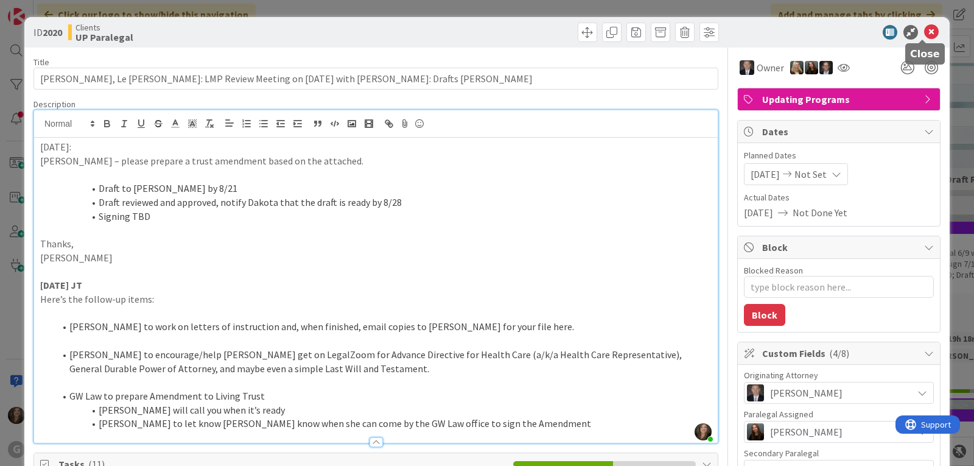
click at [924, 29] on icon at bounding box center [931, 32] width 15 height 15
